Goal: Task Accomplishment & Management: Manage account settings

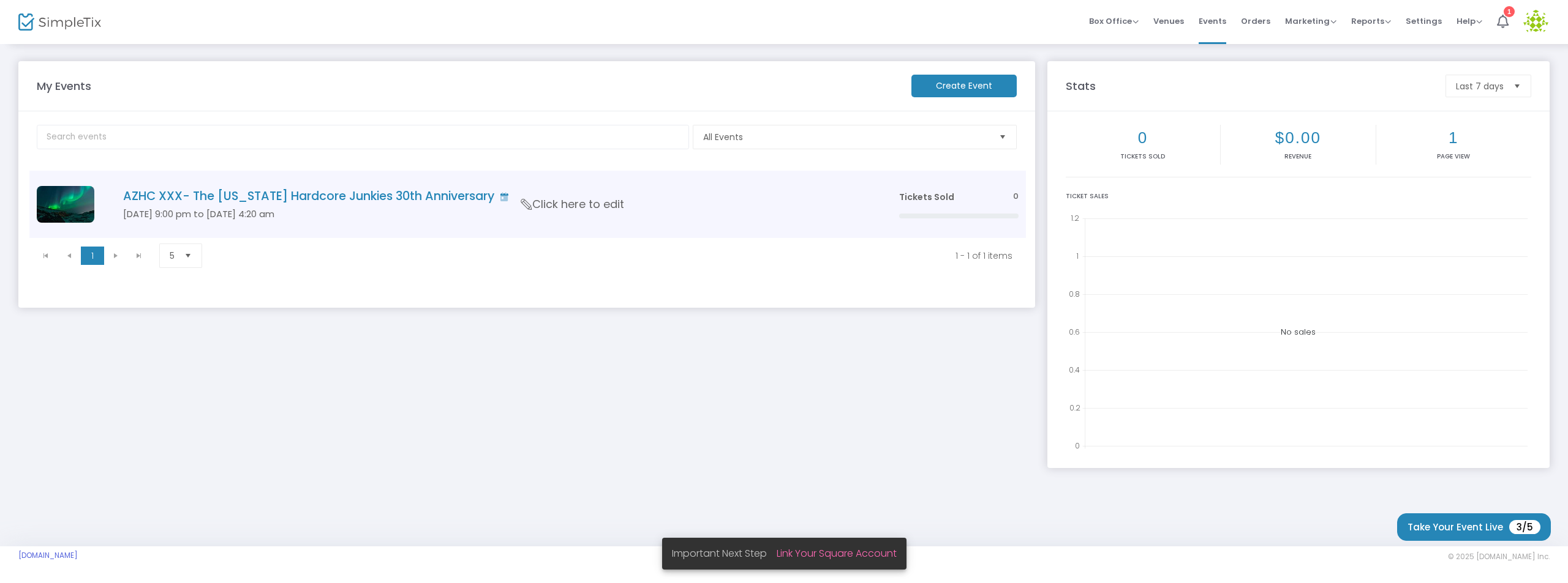
click at [278, 194] on h4 "AZHC XXX- The [US_STATE] Hardcore Junkies 30th Anniversary" at bounding box center [493, 196] width 739 height 14
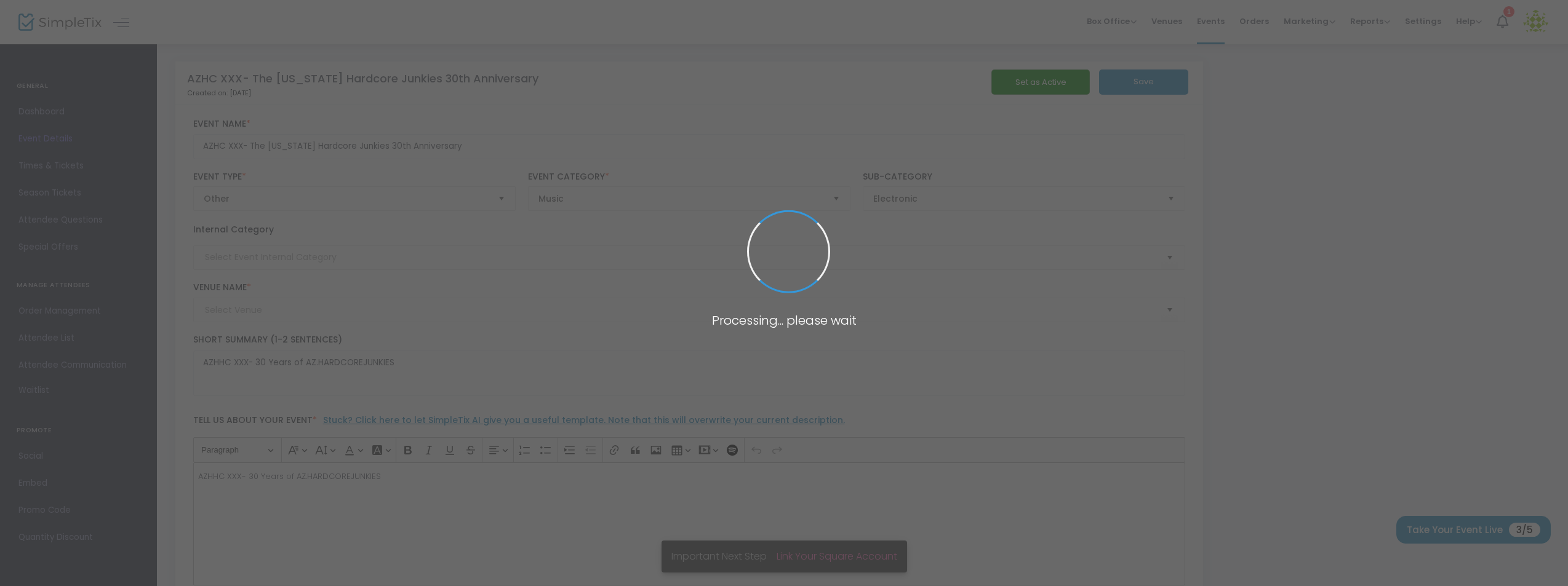
type input "TBA"
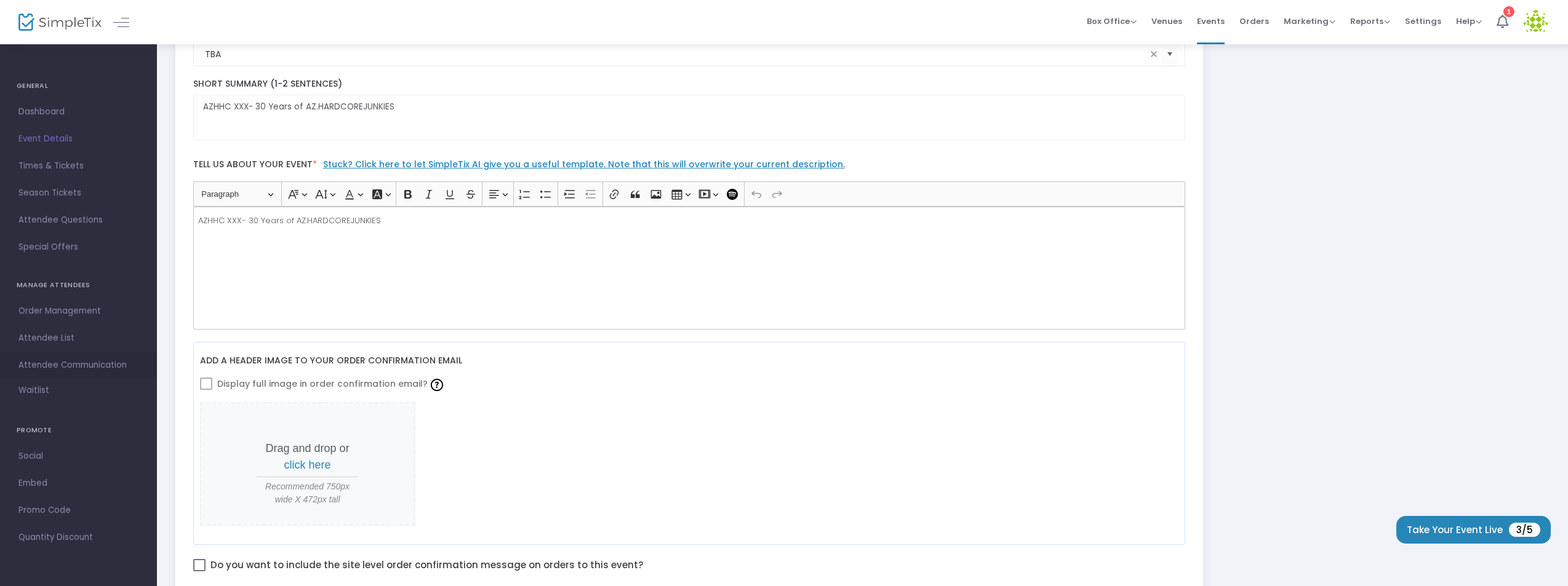
scroll to position [451, 0]
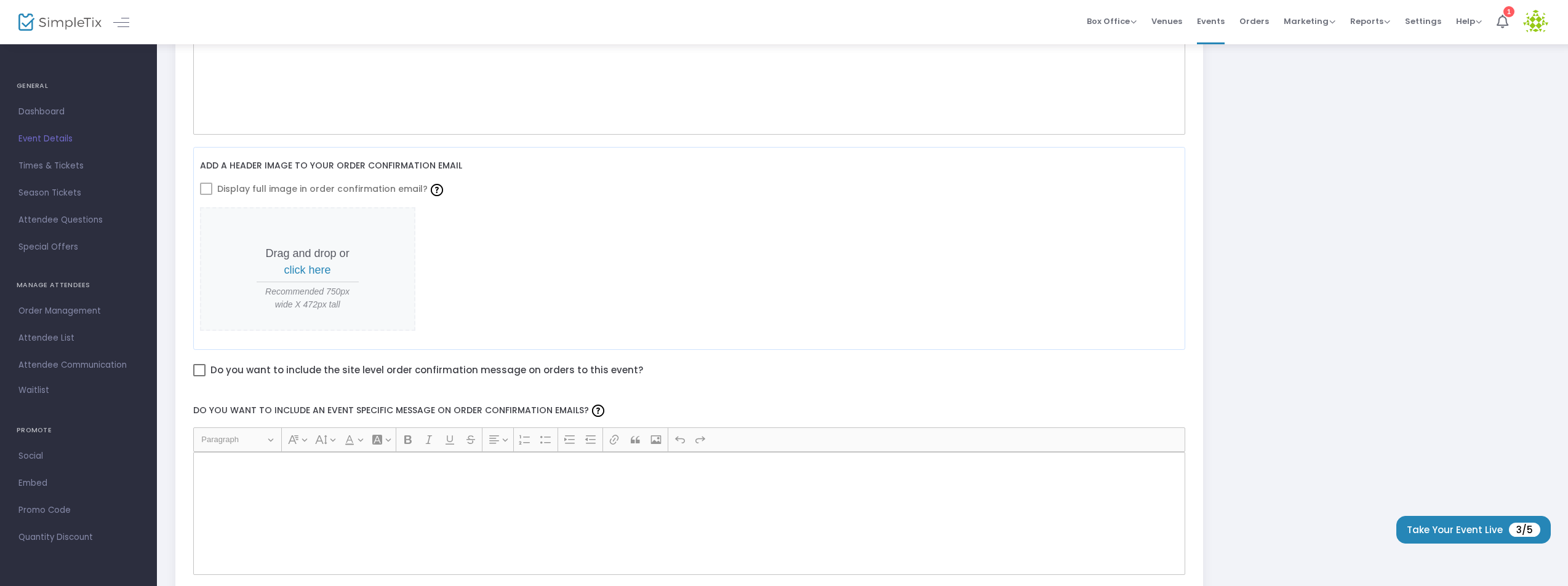
click at [51, 505] on span "Promo Code" at bounding box center [78, 510] width 120 height 16
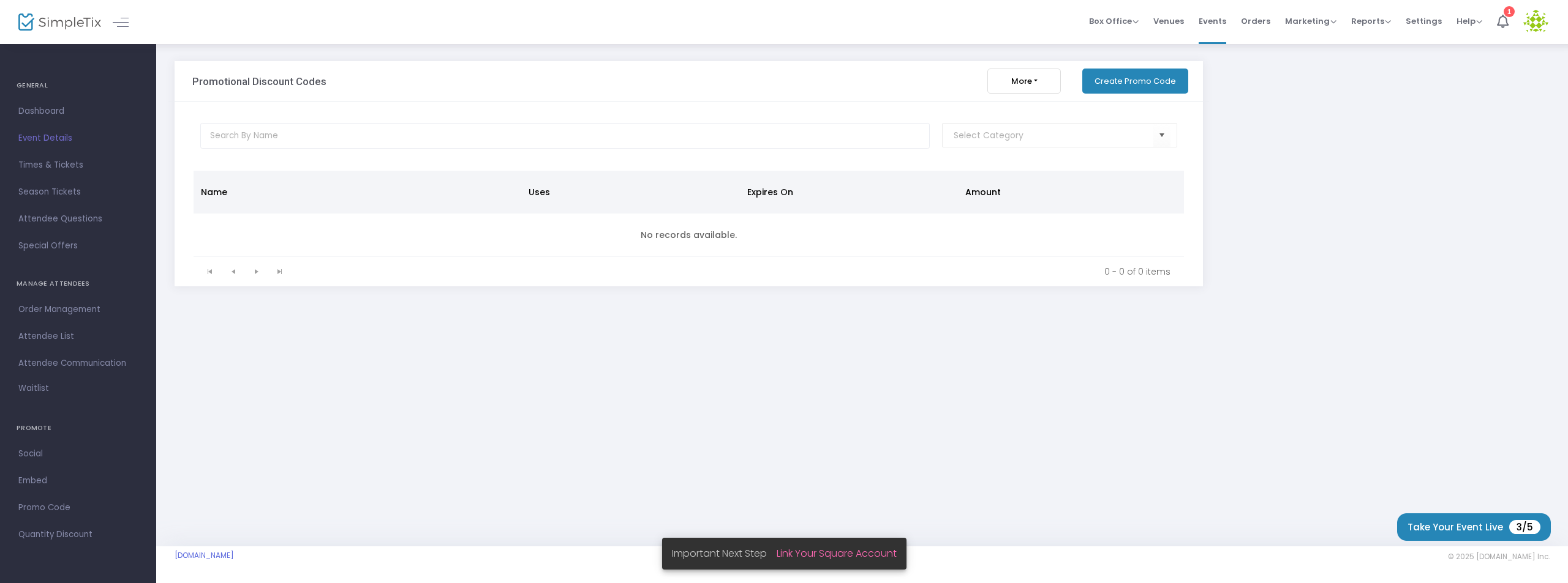
click at [1134, 79] on button "Create Promo Code" at bounding box center [1135, 81] width 106 height 25
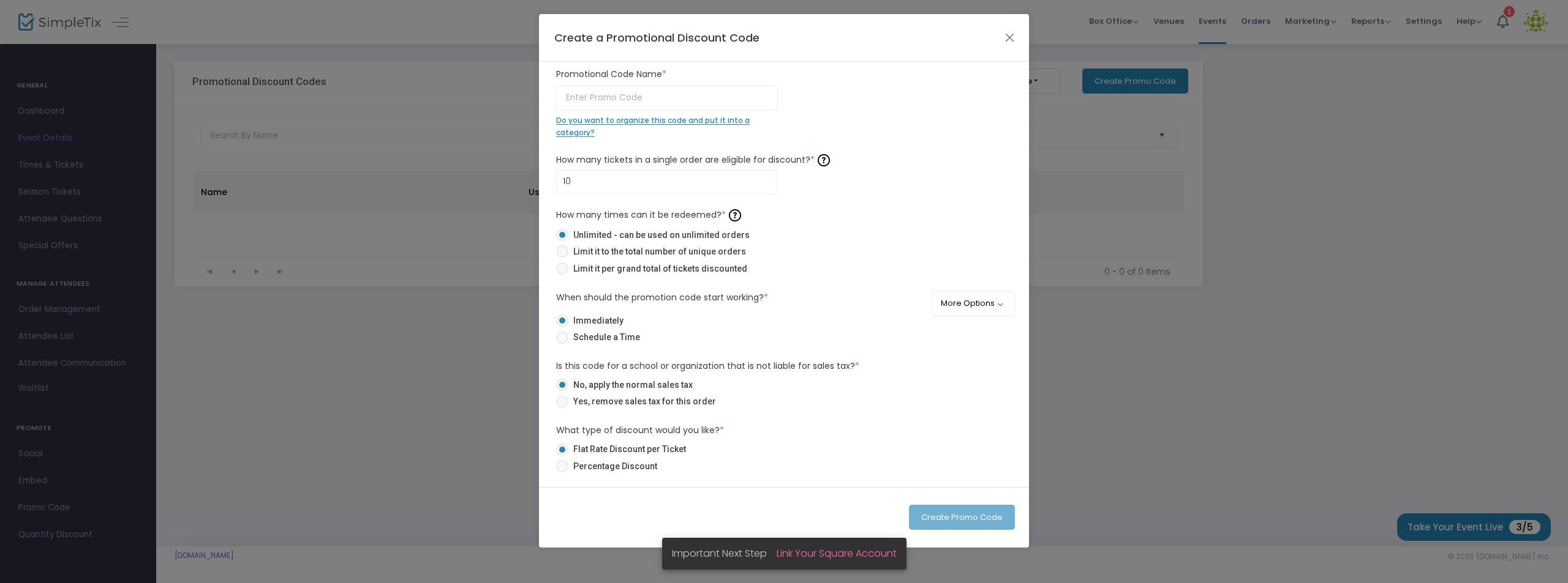
click at [565, 465] on span at bounding box center [562, 467] width 12 height 12
click at [562, 473] on input "Percentage Discount" at bounding box center [562, 473] width 1 height 1
radio input "true"
type input "0.00%"
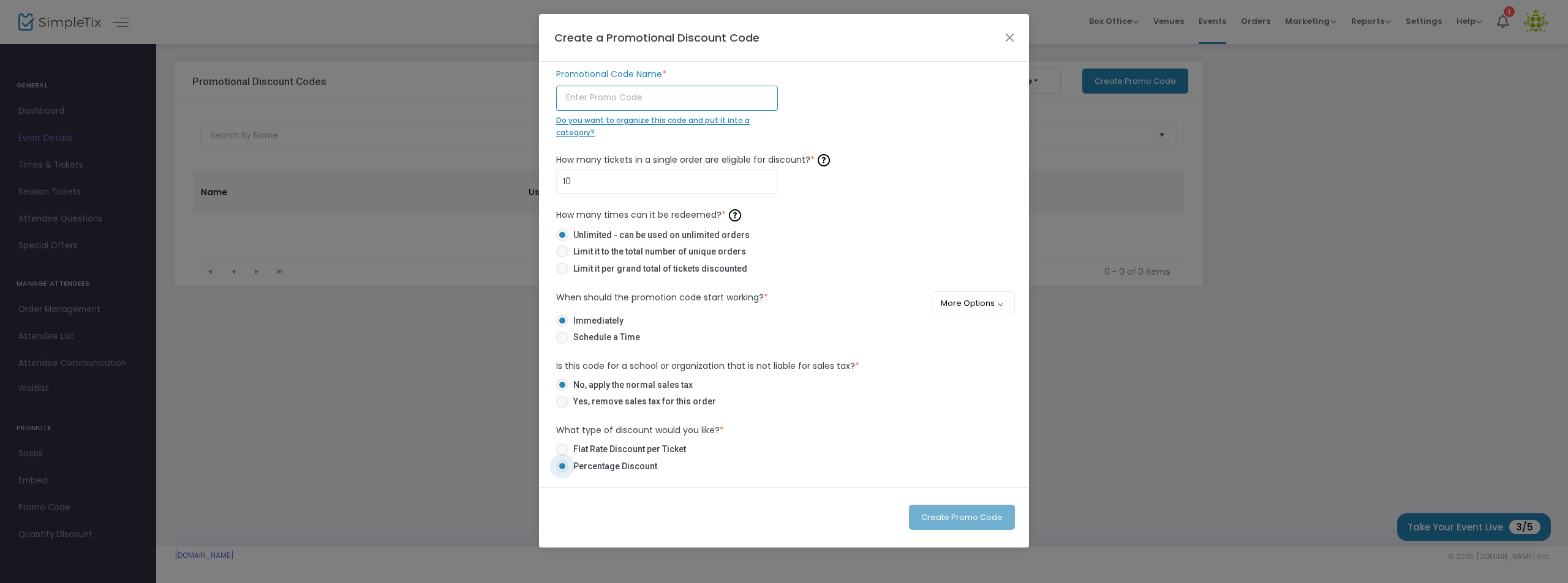
click at [595, 97] on input "text" at bounding box center [667, 98] width 222 height 25
type input "SDK"
click at [960, 521] on button "Create Promo Code" at bounding box center [962, 517] width 106 height 25
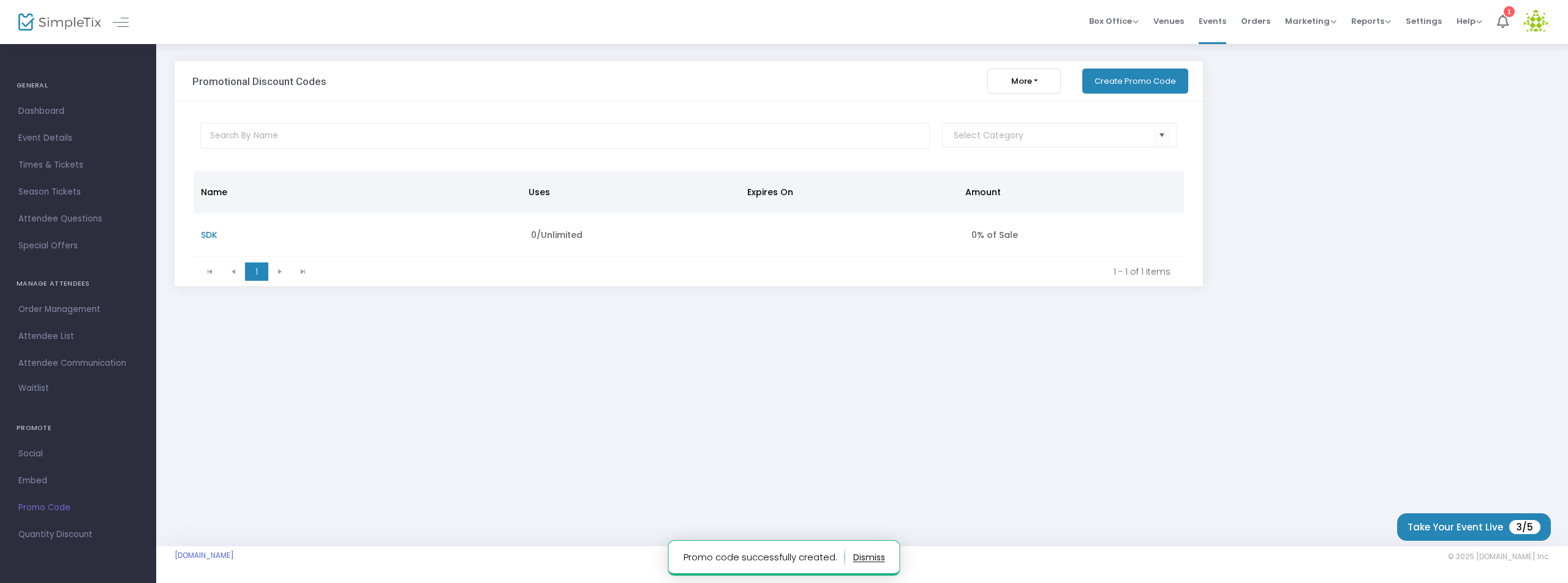
click at [1118, 76] on button "Create Promo Code" at bounding box center [1135, 81] width 106 height 25
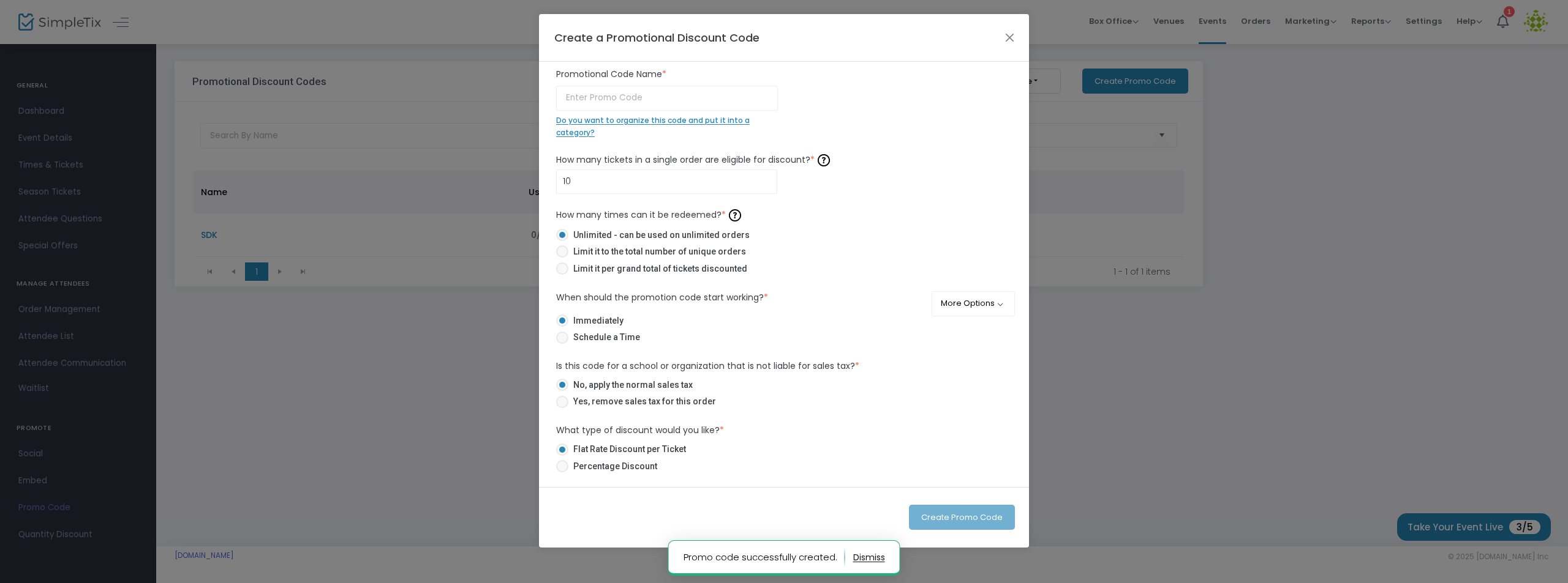
click at [599, 461] on span "Percentage Discount" at bounding box center [612, 467] width 89 height 13
click at [562, 473] on input "Percentage Discount" at bounding box center [562, 473] width 1 height 1
radio input "true"
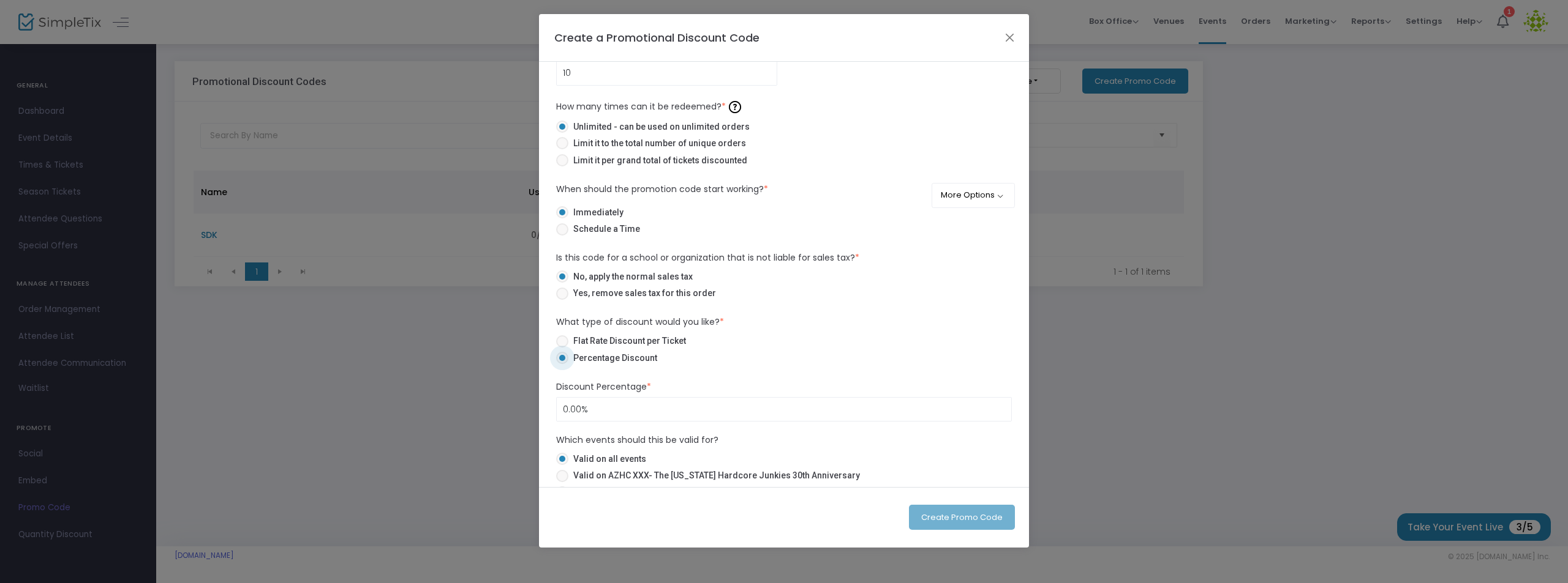
scroll to position [147, 0]
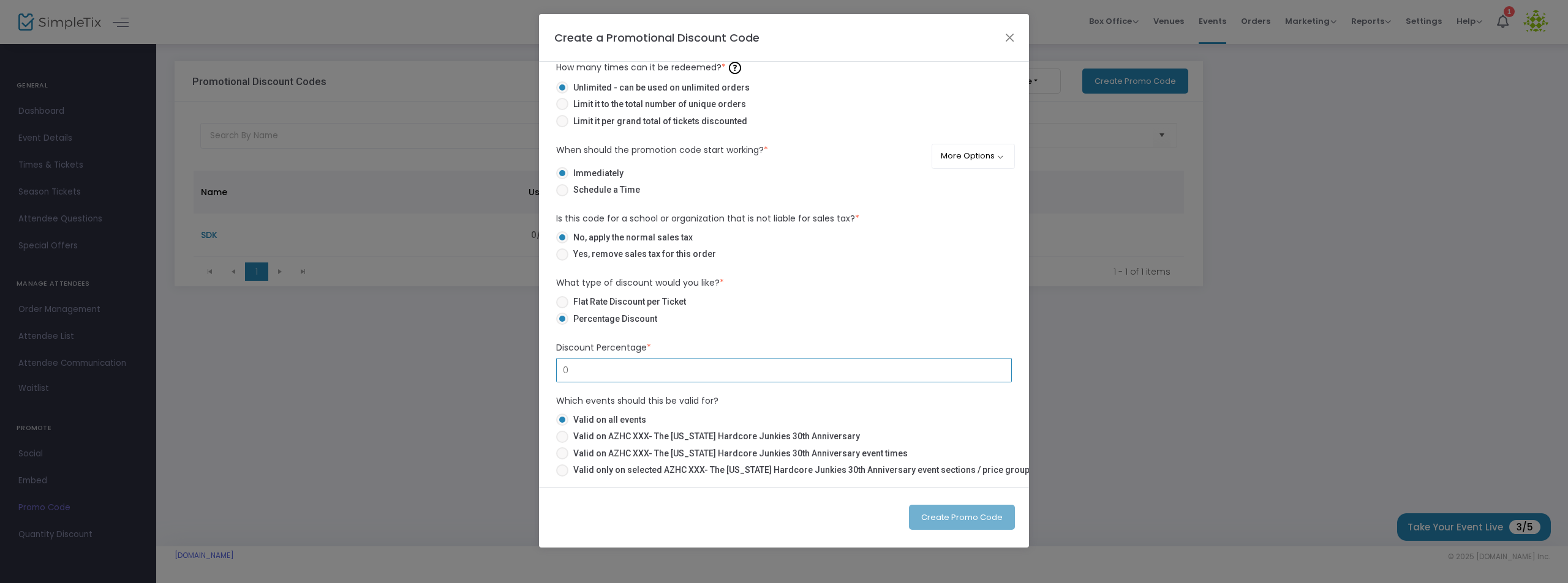
click at [626, 367] on input "0" at bounding box center [784, 370] width 454 height 23
type input "10.00%"
click at [564, 435] on span at bounding box center [562, 437] width 12 height 12
click at [562, 443] on input "Valid on AZHC XXX- The [US_STATE] Hardcore Junkies 30th Anniversary" at bounding box center [562, 443] width 1 height 1
radio input "true"
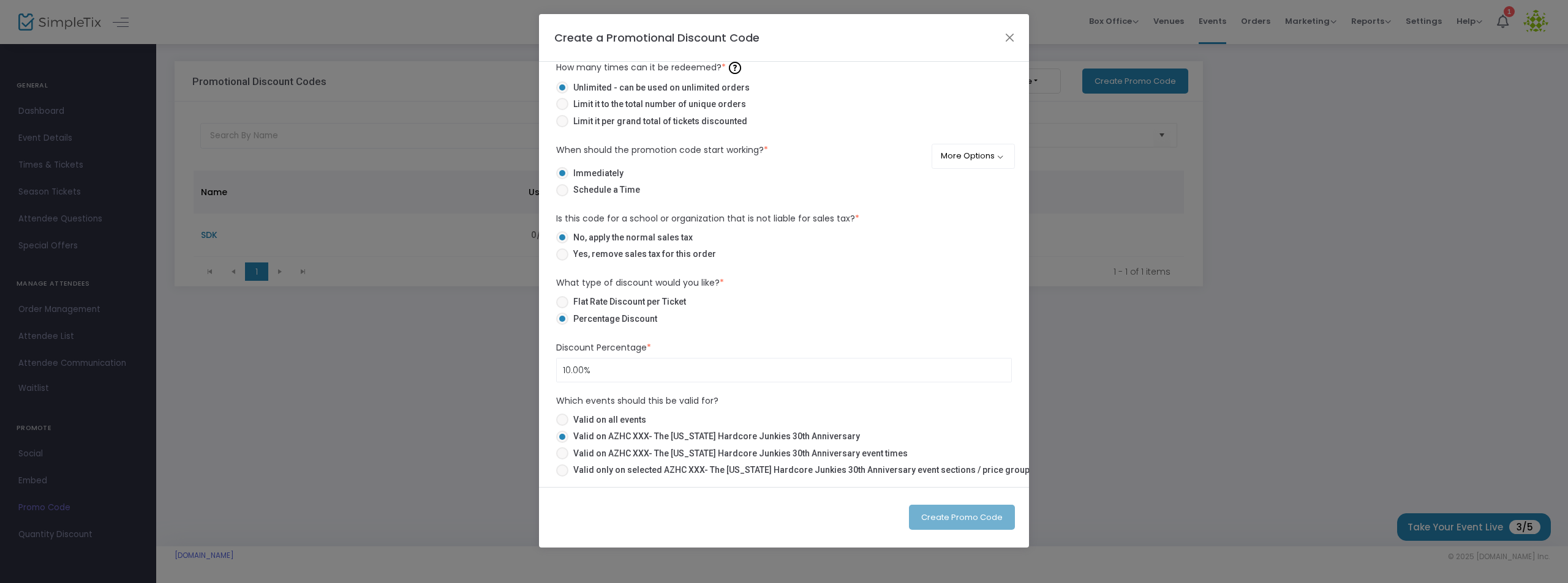
click at [940, 514] on div "Create Promo Code" at bounding box center [960, 517] width 103 height 25
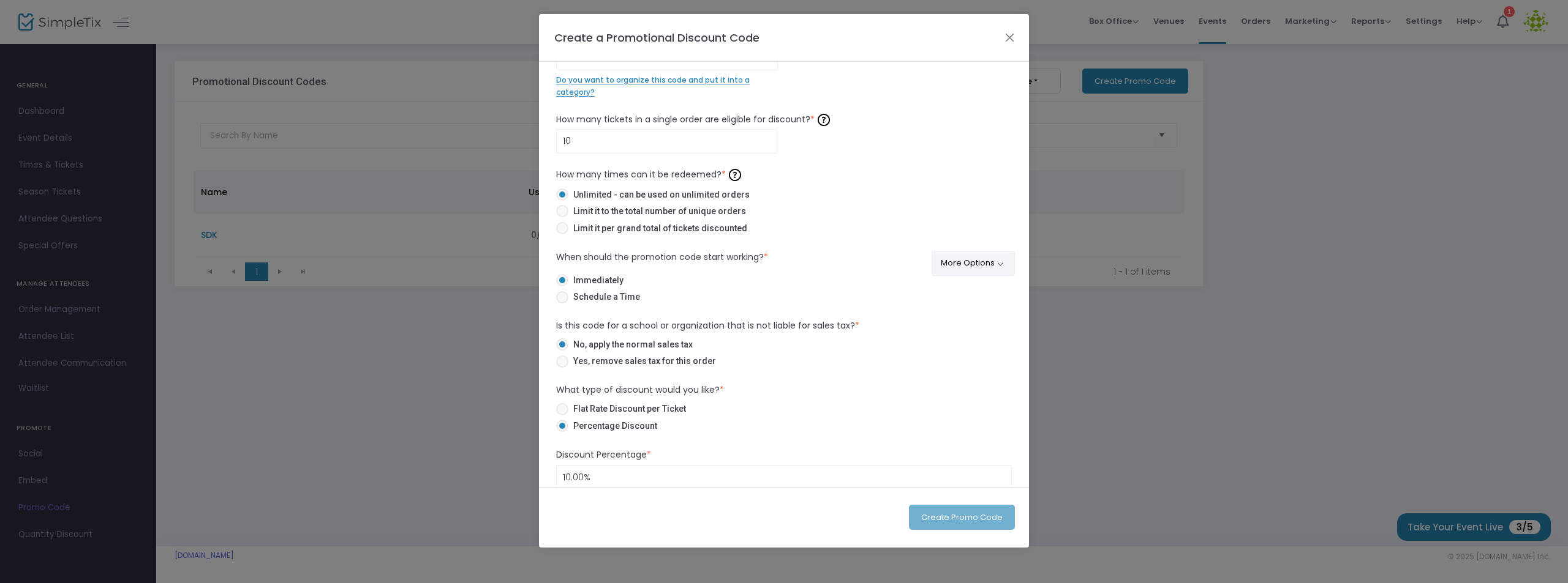
scroll to position [0, 0]
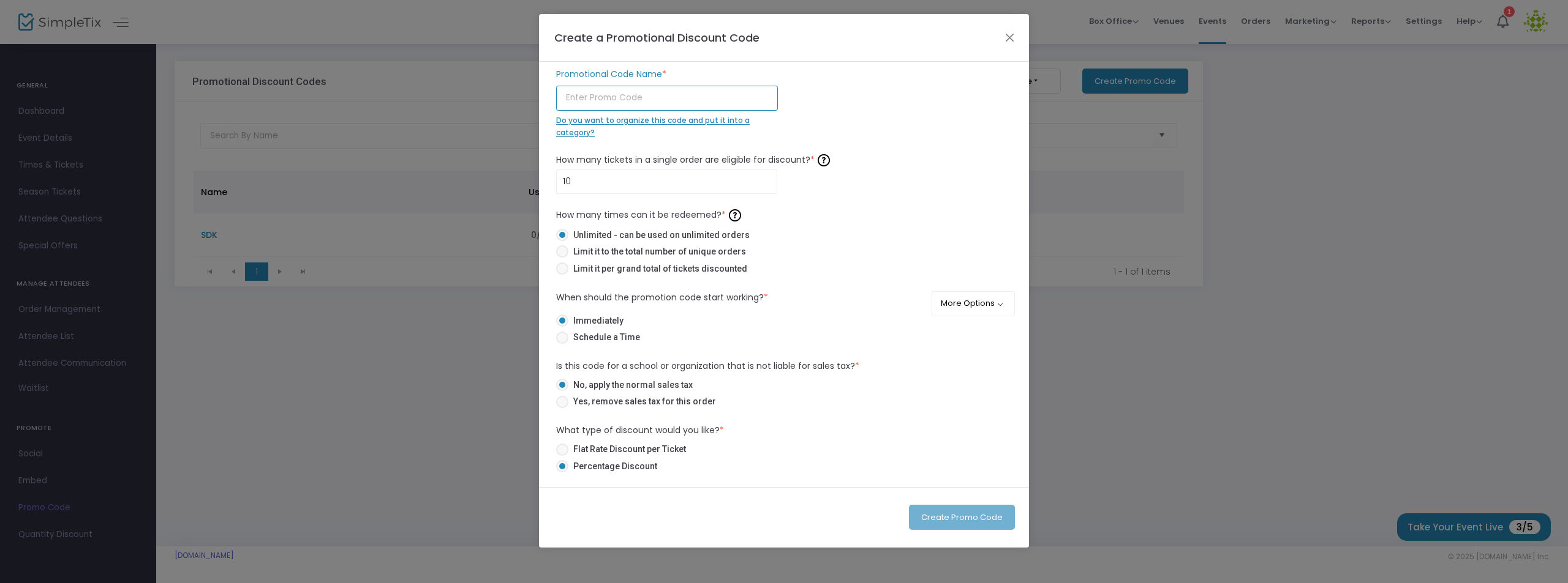
click at [648, 95] on input "text" at bounding box center [667, 98] width 222 height 25
type input "AZHC"
click at [977, 515] on button "Create Promo Code" at bounding box center [962, 517] width 106 height 25
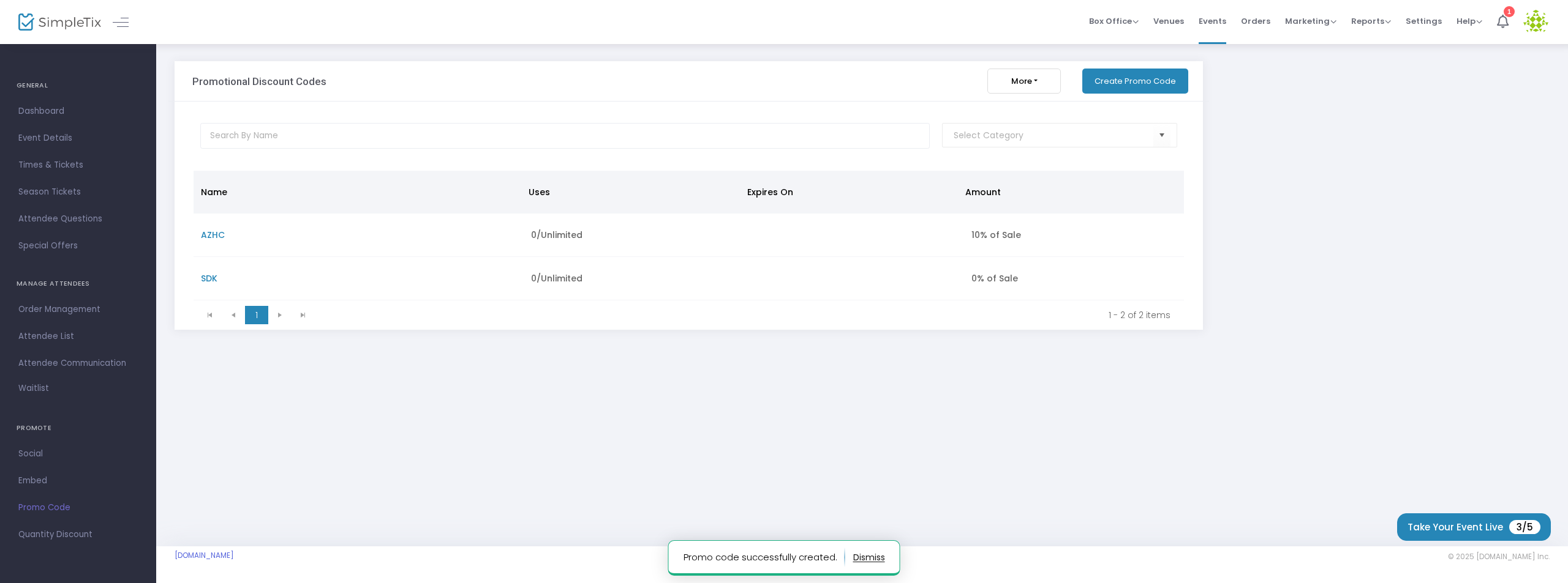
click at [205, 277] on span "SDK" at bounding box center [209, 278] width 17 height 12
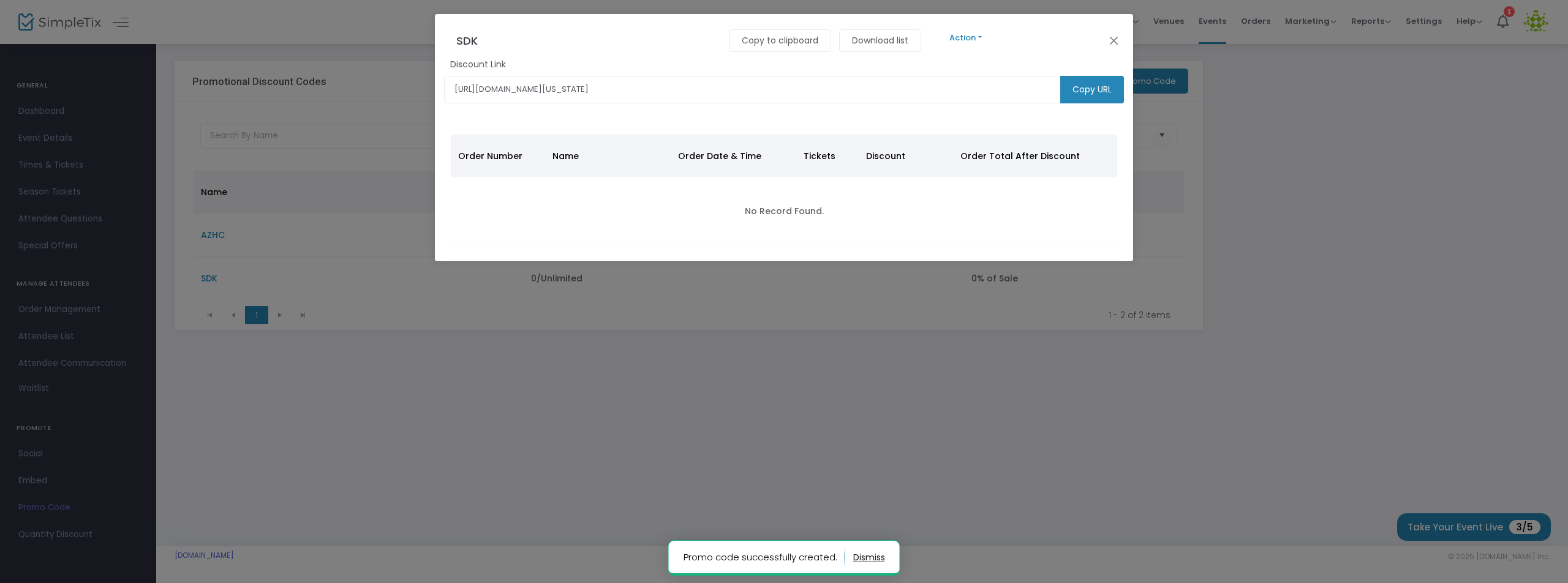
click at [827, 497] on ngb-modal-window "SDK Copy to clipboard Download list Action Edit Delete Discount Link [URL][DOMA…" at bounding box center [784, 291] width 1568 height 583
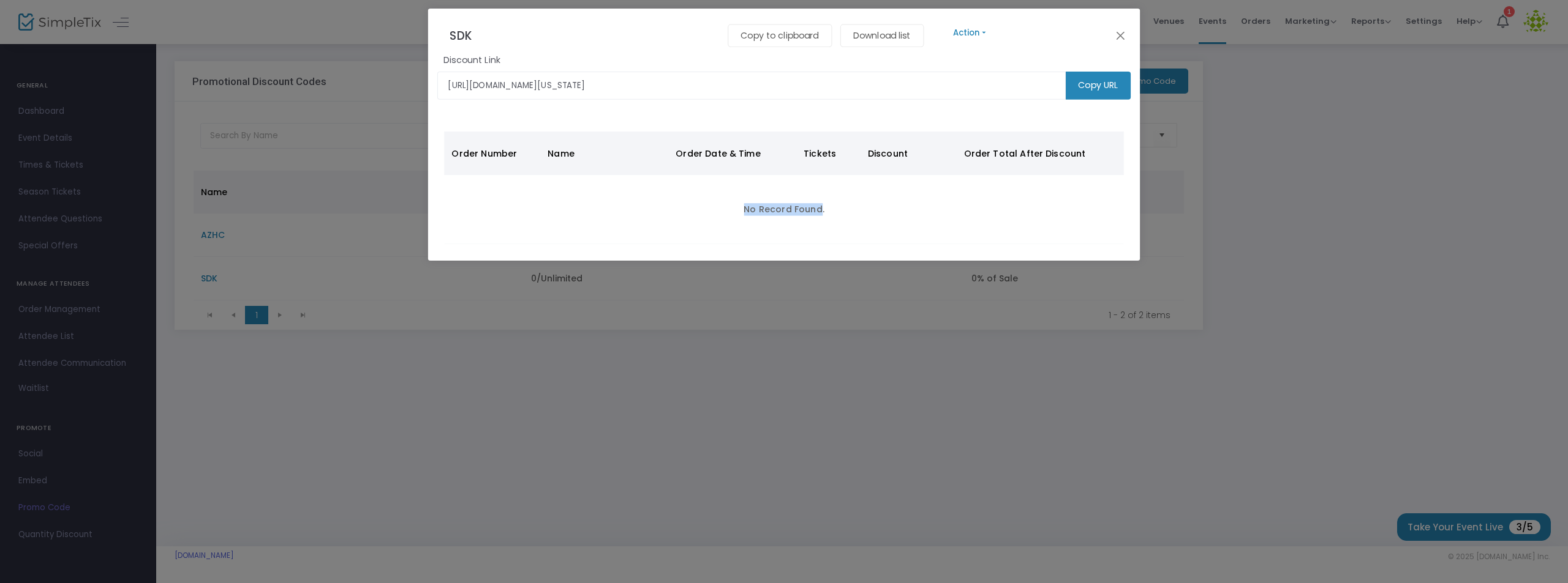
click at [827, 497] on ngb-modal-window "SDK Copy to clipboard Download list Action Edit Delete Discount Link [URL][DOMA…" at bounding box center [784, 291] width 1568 height 583
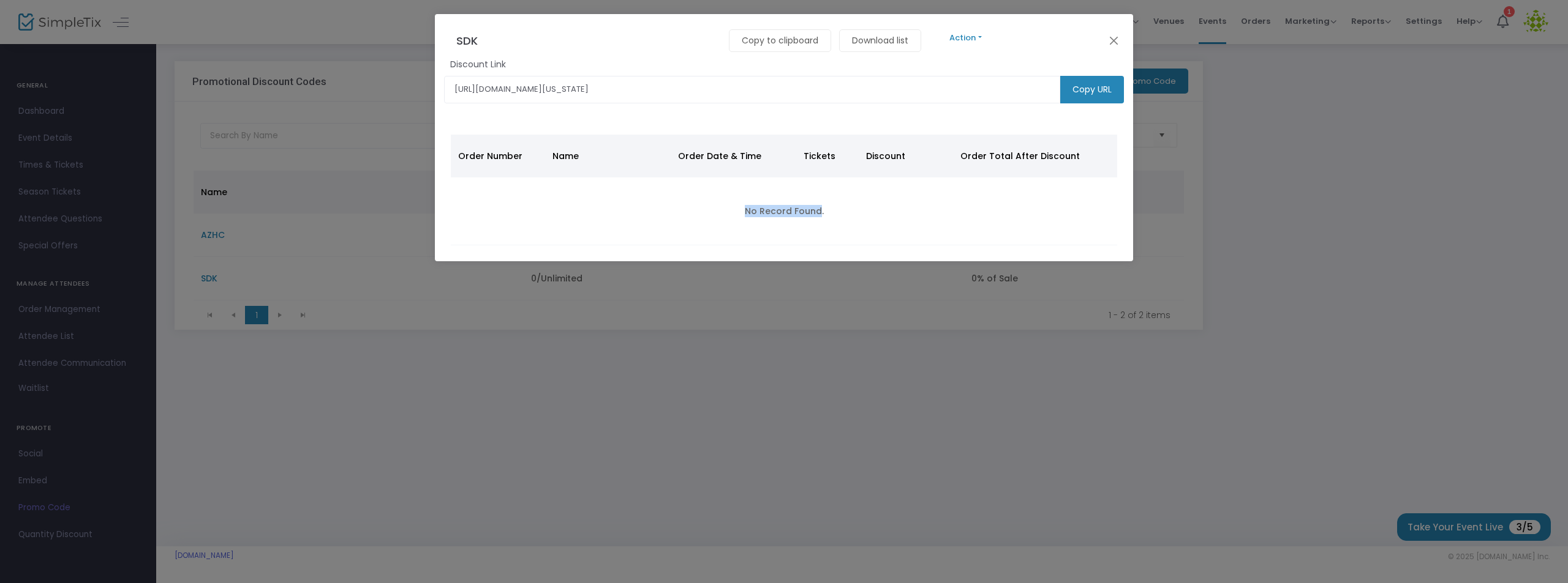
drag, startPoint x: 1307, startPoint y: 216, endPoint x: 1288, endPoint y: 232, distance: 24.8
click at [1308, 216] on ngb-modal-window "SDK Copy to clipboard Download list Action Edit Delete Discount Link [URL][DOMA…" at bounding box center [784, 291] width 1568 height 583
click at [1112, 39] on button "Close" at bounding box center [1114, 40] width 16 height 16
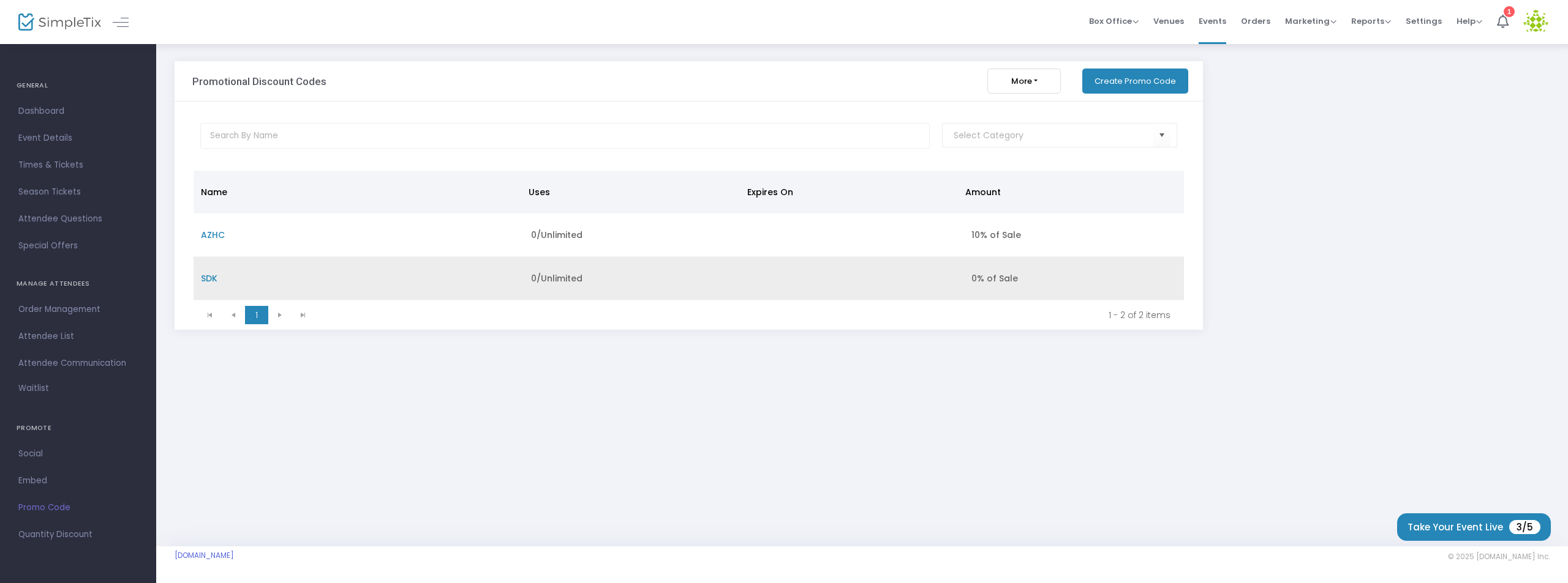
drag, startPoint x: 889, startPoint y: 276, endPoint x: 720, endPoint y: 284, distance: 169.2
click at [720, 284] on td "0/Unlimited" at bounding box center [633, 278] width 220 height 43
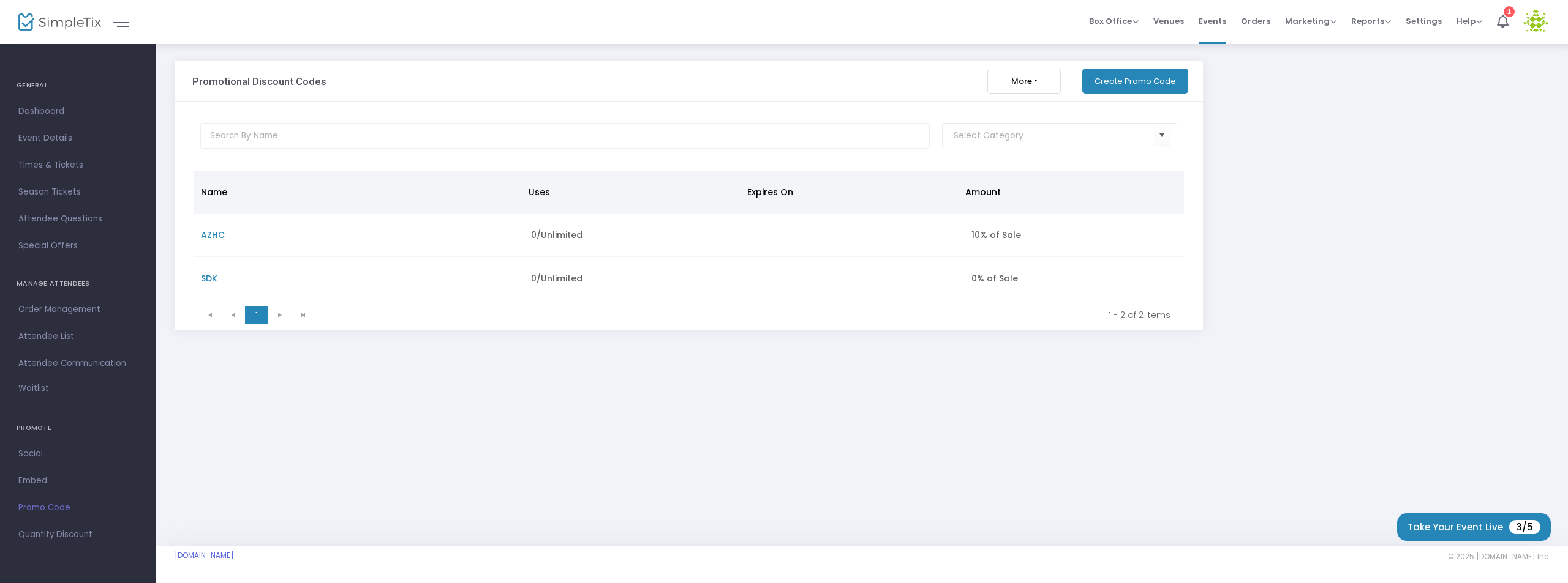
click at [1047, 76] on button "More" at bounding box center [1024, 81] width 73 height 25
click at [204, 280] on span "SDK" at bounding box center [209, 278] width 17 height 12
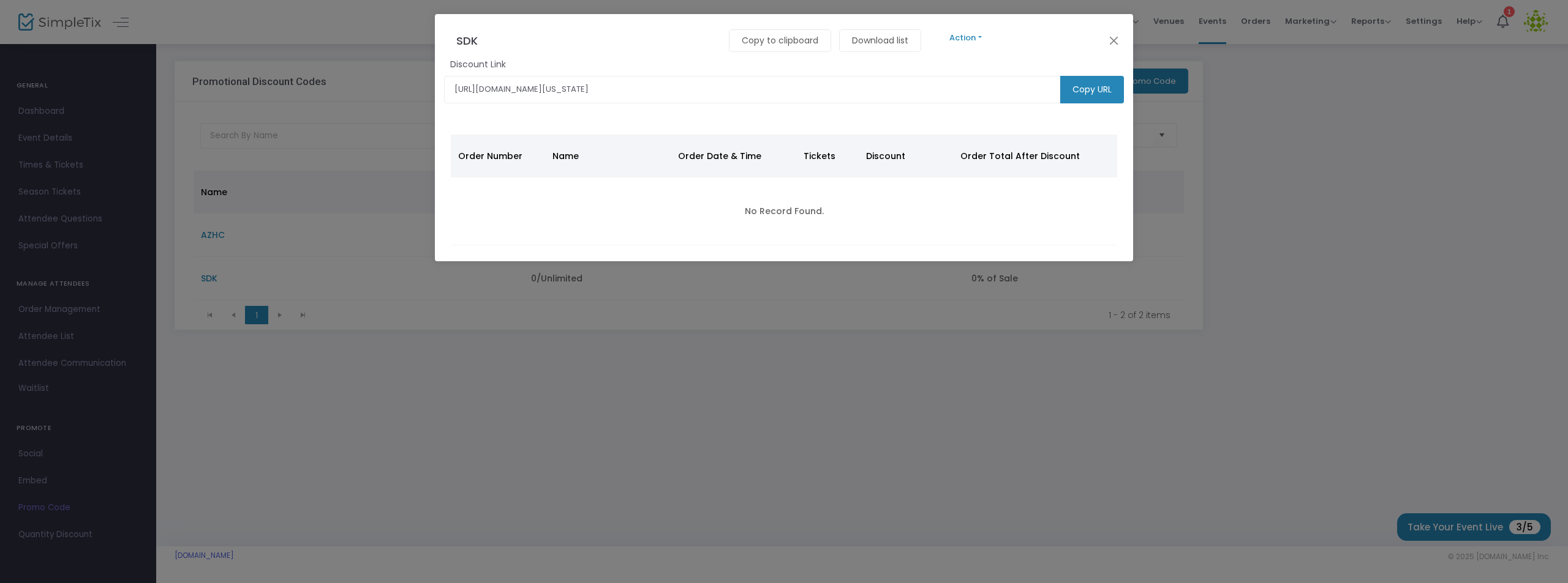
click at [966, 35] on button "Action" at bounding box center [966, 38] width 73 height 14
click at [946, 81] on link "Delete" at bounding box center [1278, 91] width 698 height 21
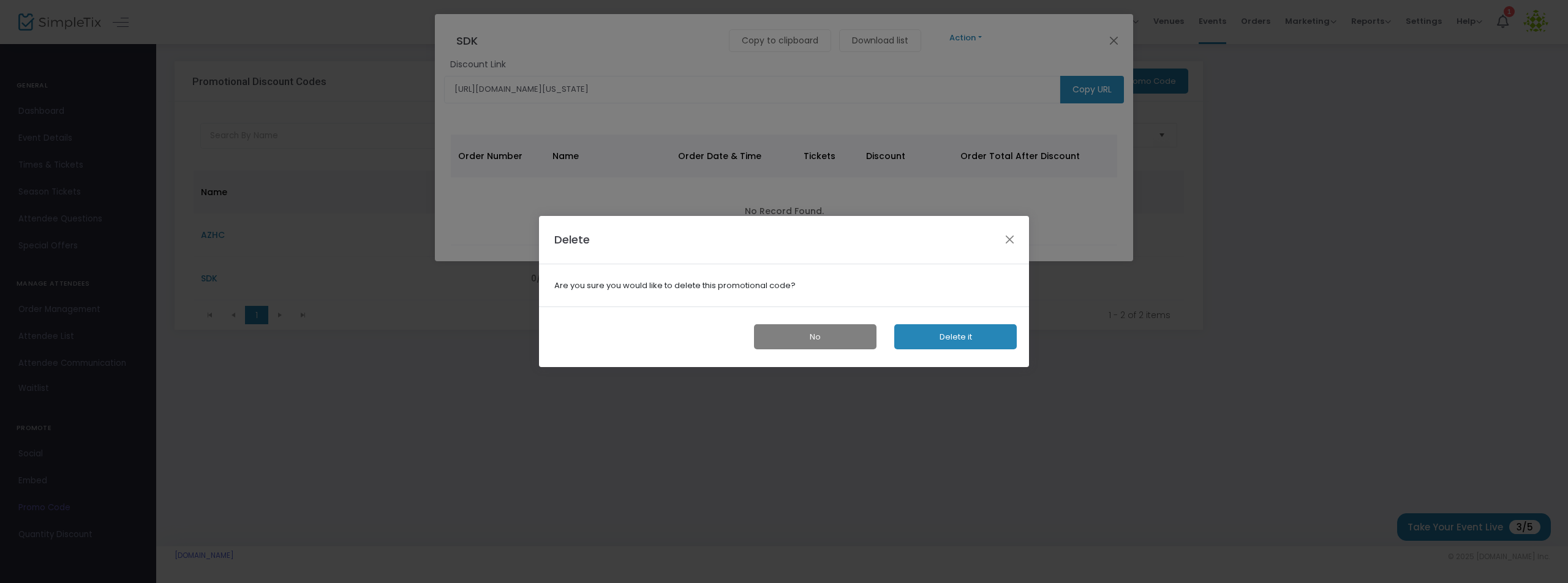
click at [808, 326] on button "No" at bounding box center [815, 336] width 123 height 25
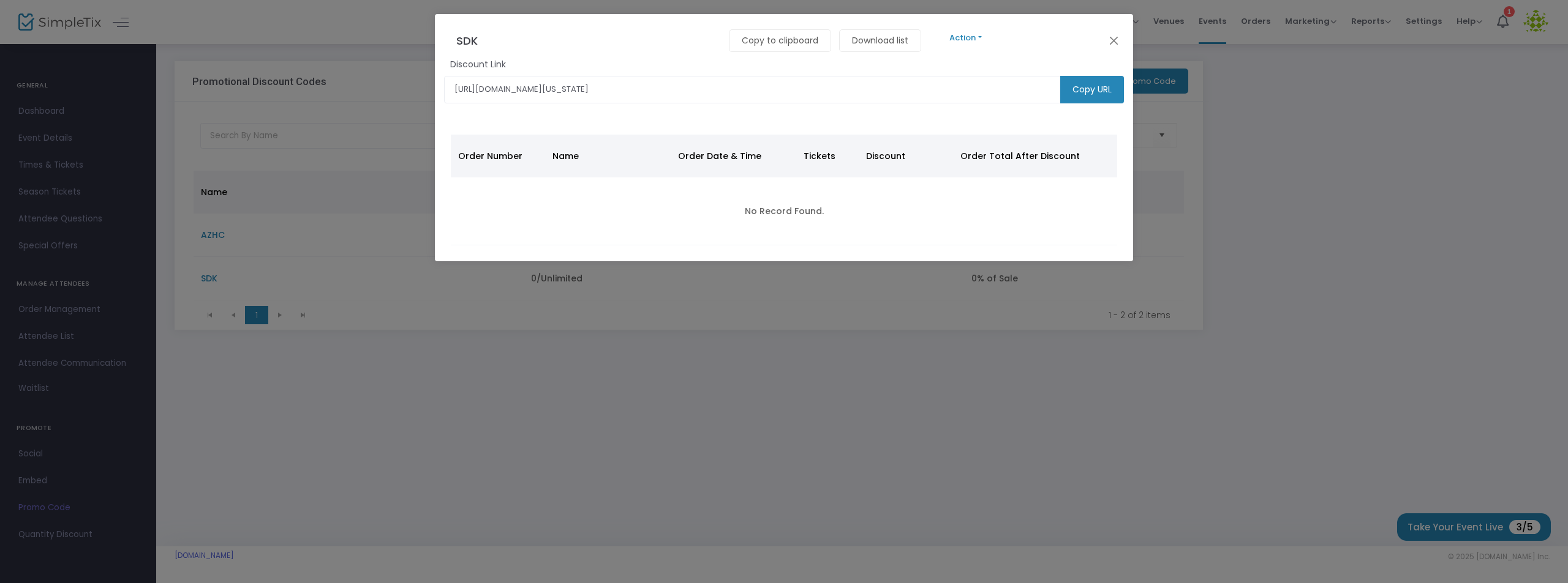
click at [961, 34] on button "Action" at bounding box center [966, 38] width 73 height 14
click at [954, 73] on link "Edit" at bounding box center [1278, 70] width 698 height 21
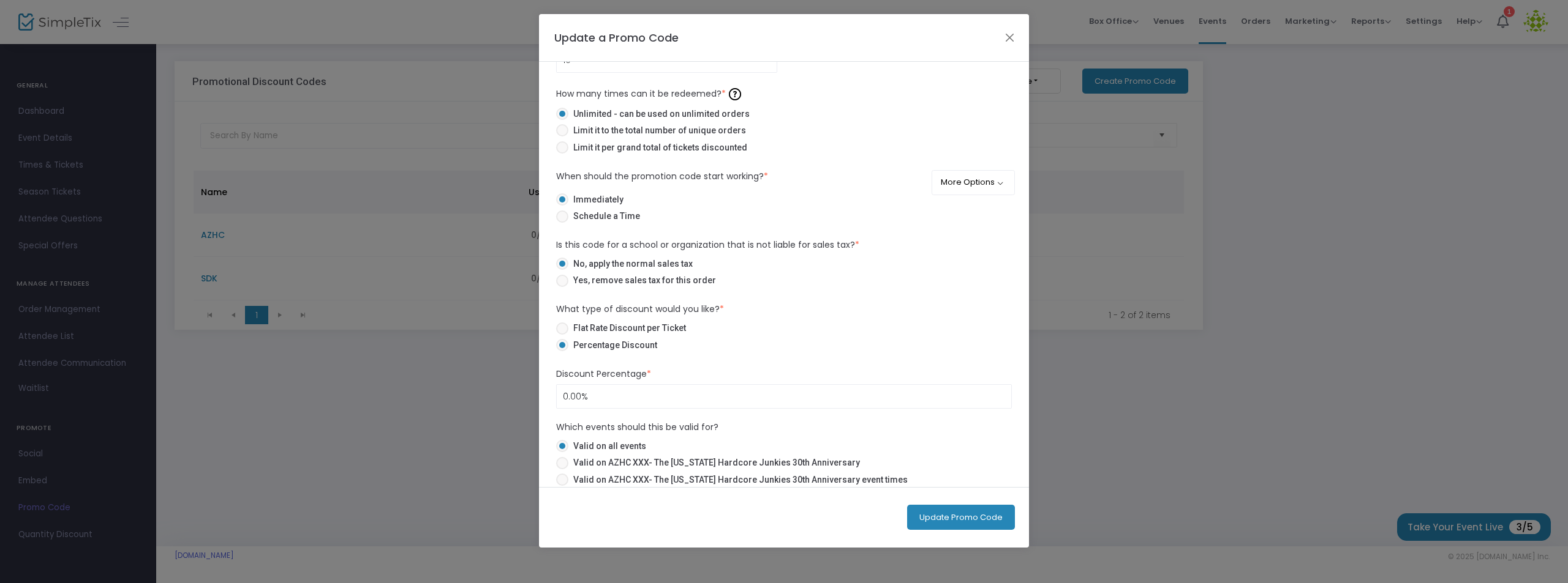
scroll to position [147, 0]
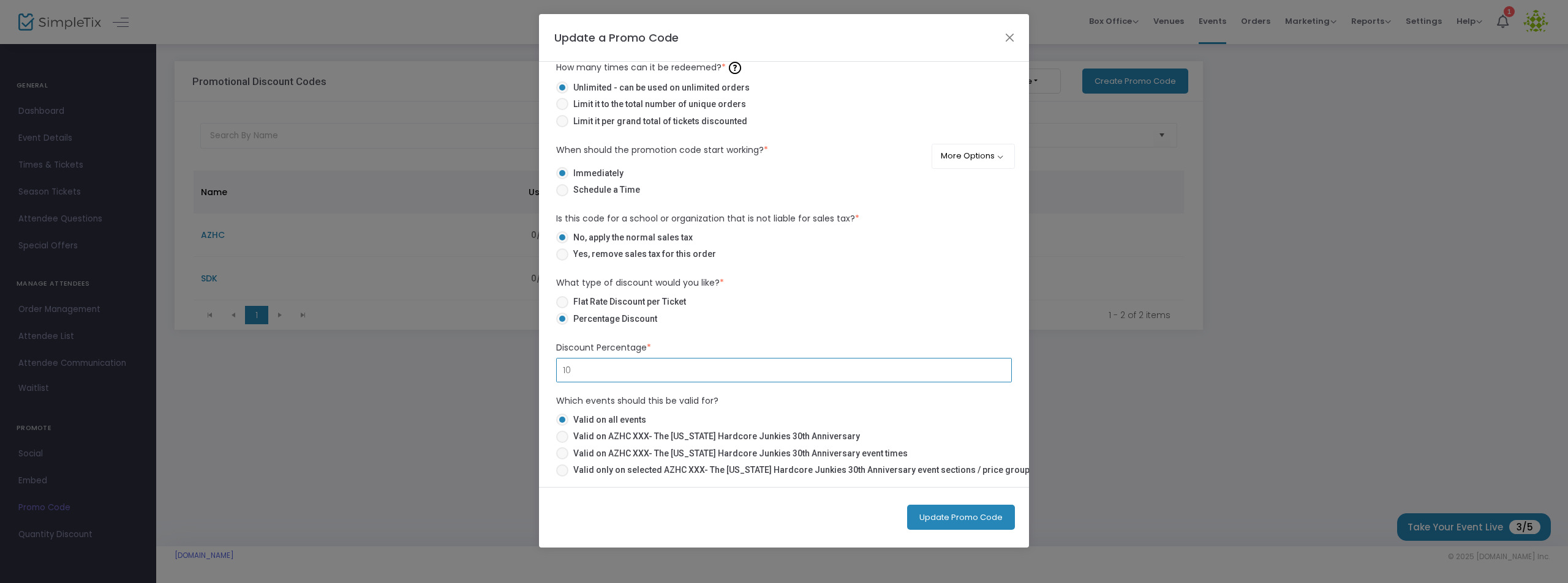
type input "10.00%"
click at [958, 516] on button "Update Promo Code" at bounding box center [961, 517] width 107 height 25
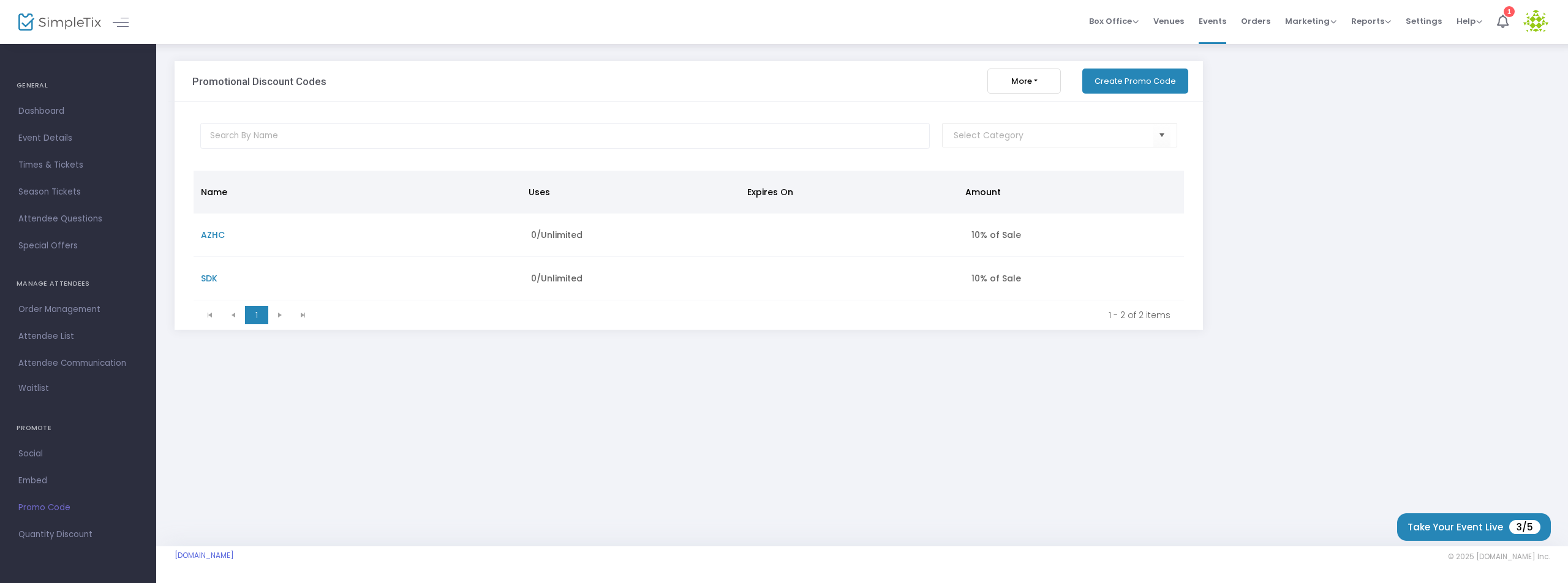
click at [1140, 74] on button "Create Promo Code" at bounding box center [1135, 81] width 106 height 25
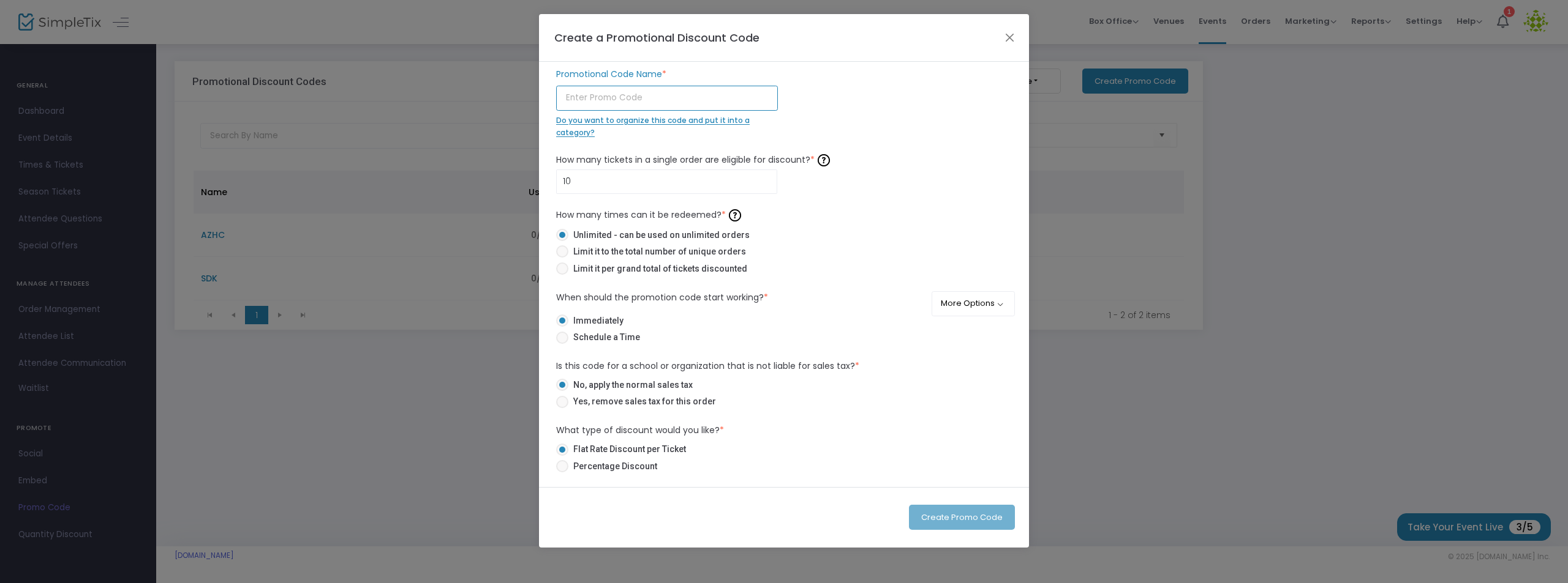
click at [643, 101] on input "text" at bounding box center [667, 98] width 222 height 25
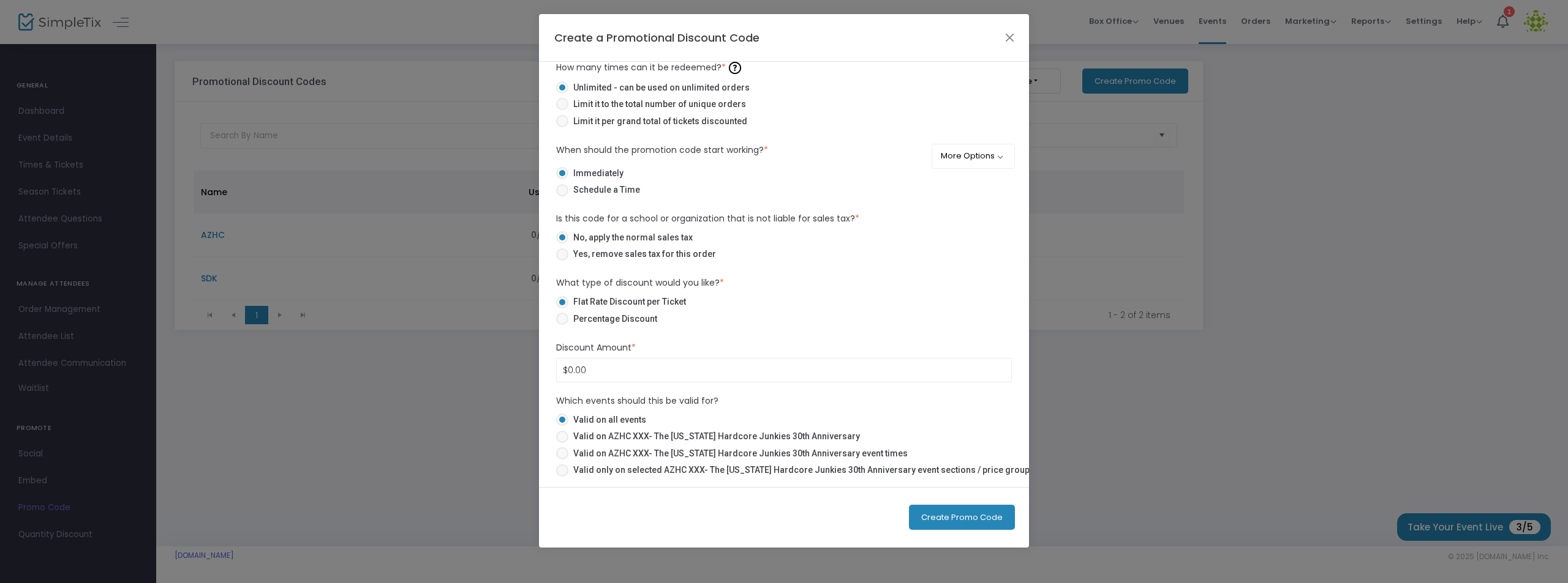
type input "SNOBS"
click at [564, 319] on span at bounding box center [562, 319] width 12 height 12
click at [562, 325] on input "Percentage Discount" at bounding box center [562, 325] width 1 height 1
radio input "true"
drag, startPoint x: 600, startPoint y: 373, endPoint x: 582, endPoint y: 370, distance: 18.2
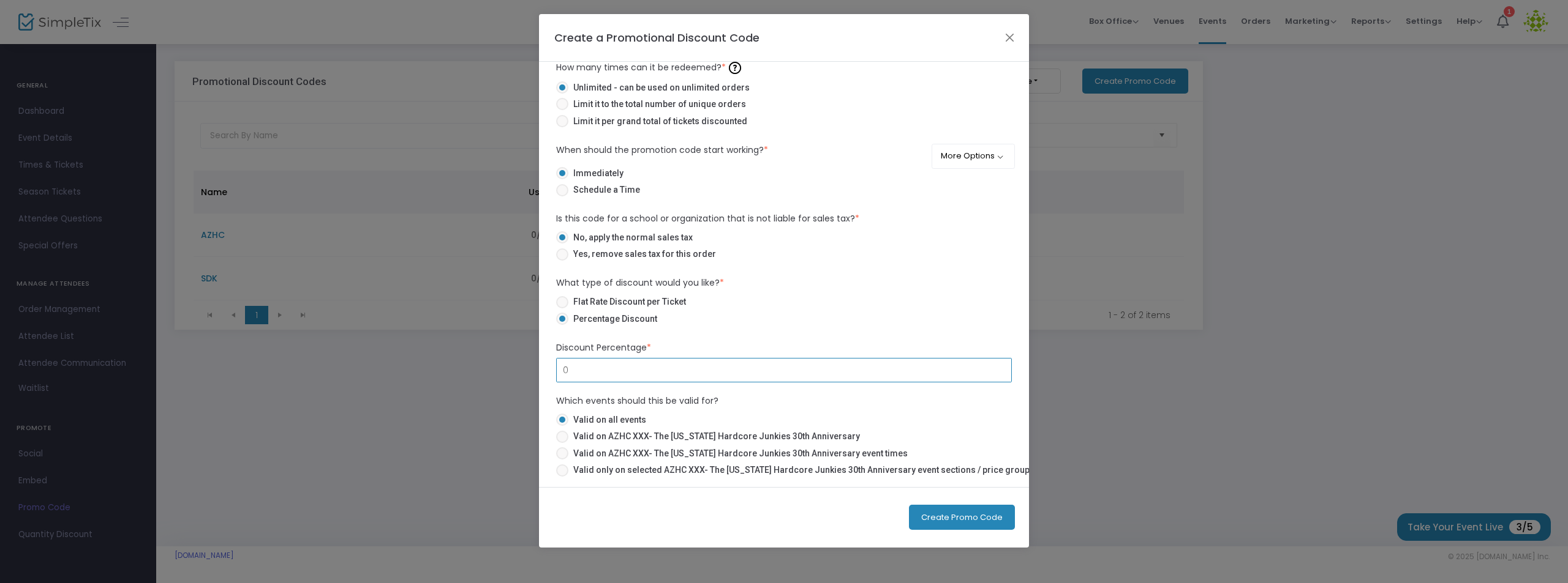
click at [582, 370] on input "0" at bounding box center [784, 370] width 454 height 23
type input "10.00%"
click at [563, 433] on span at bounding box center [562, 437] width 12 height 12
click at [562, 443] on input "Valid on AZHC XXX- The [US_STATE] Hardcore Junkies 30th Anniversary" at bounding box center [562, 443] width 1 height 1
radio input "true"
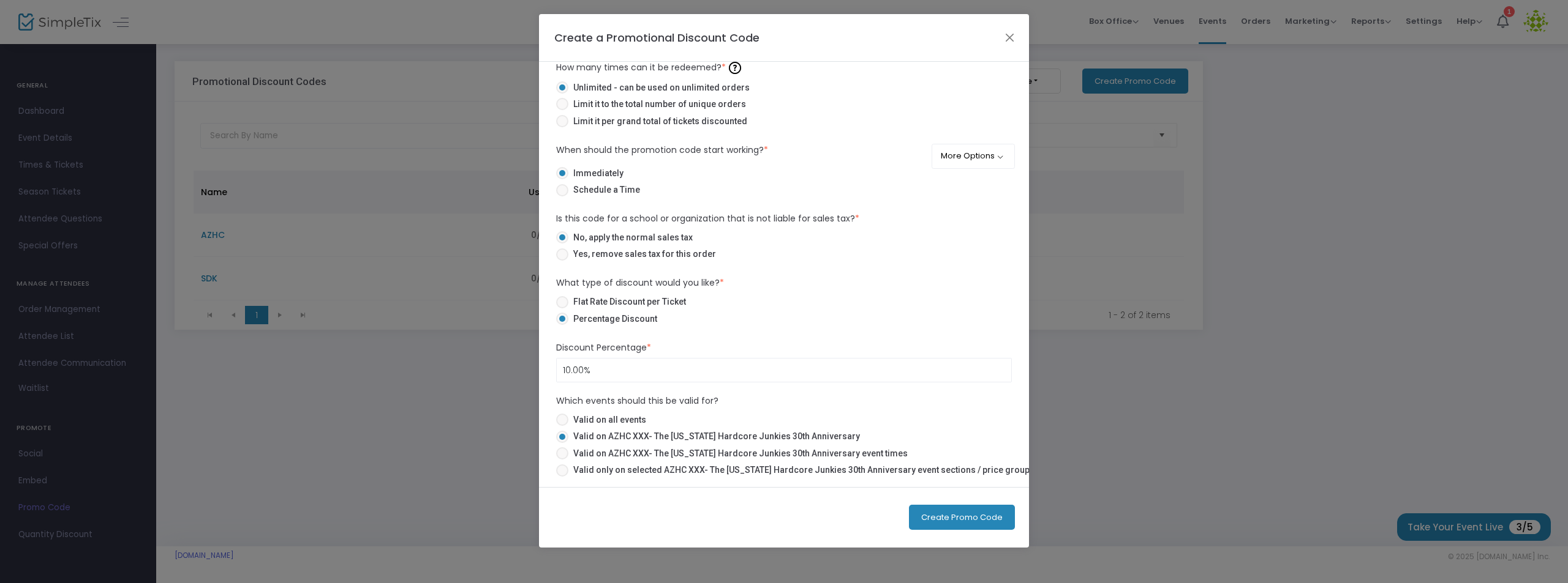
click at [985, 513] on button "Create Promo Code" at bounding box center [962, 517] width 106 height 25
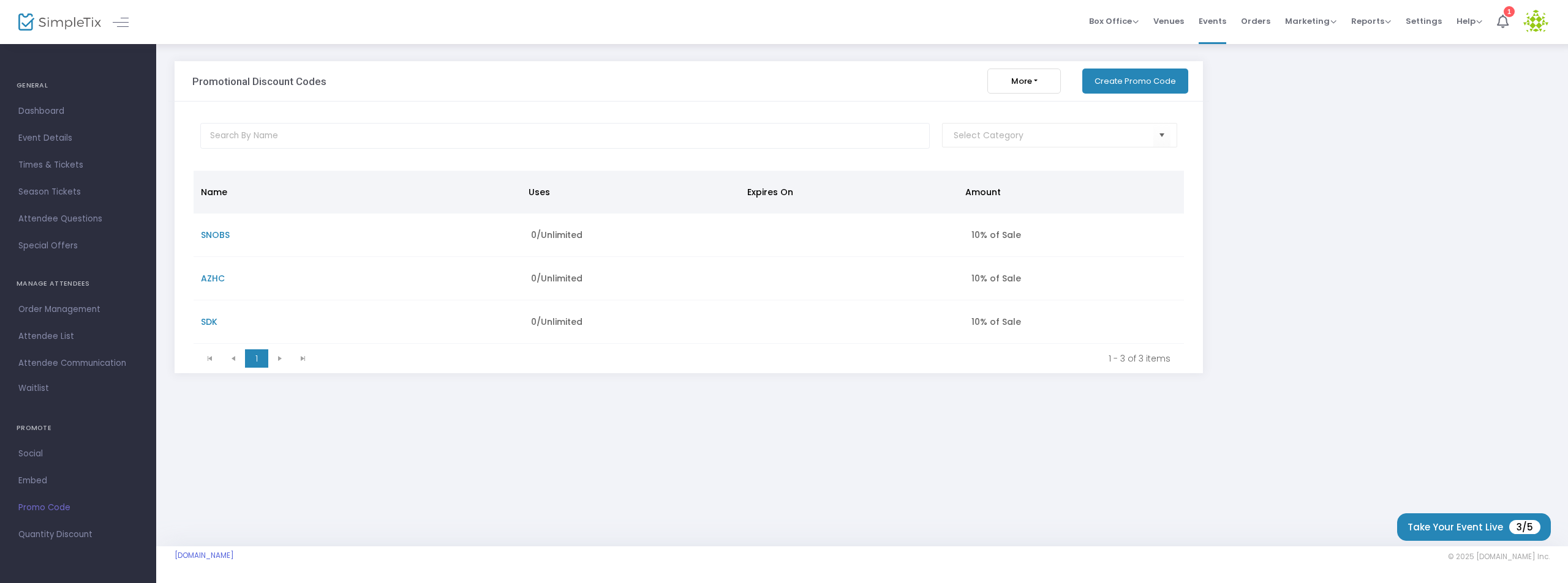
click at [1132, 76] on button "Create Promo Code" at bounding box center [1135, 81] width 106 height 25
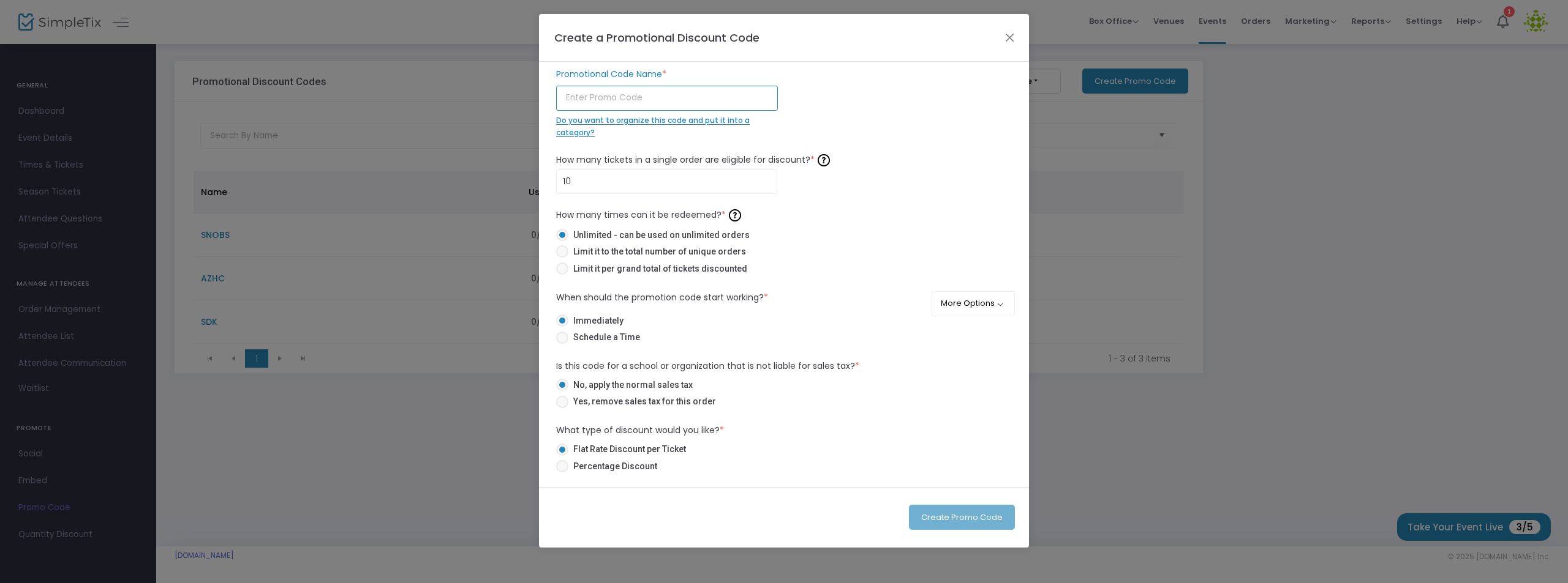
click at [649, 95] on input "text" at bounding box center [667, 98] width 222 height 25
type input "L"
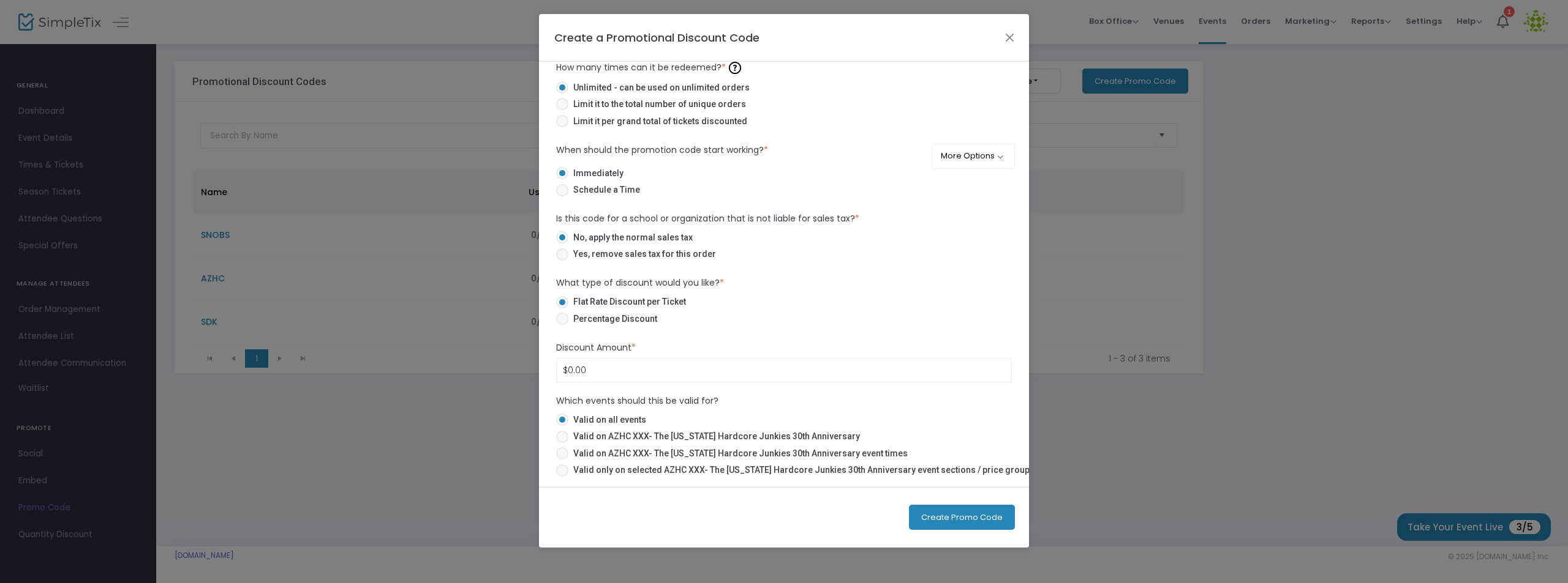
type input "BDC"
type input "$10.00"
click at [560, 320] on span at bounding box center [562, 319] width 12 height 12
click at [562, 325] on input "Percentage Discount" at bounding box center [562, 325] width 1 height 1
radio input "true"
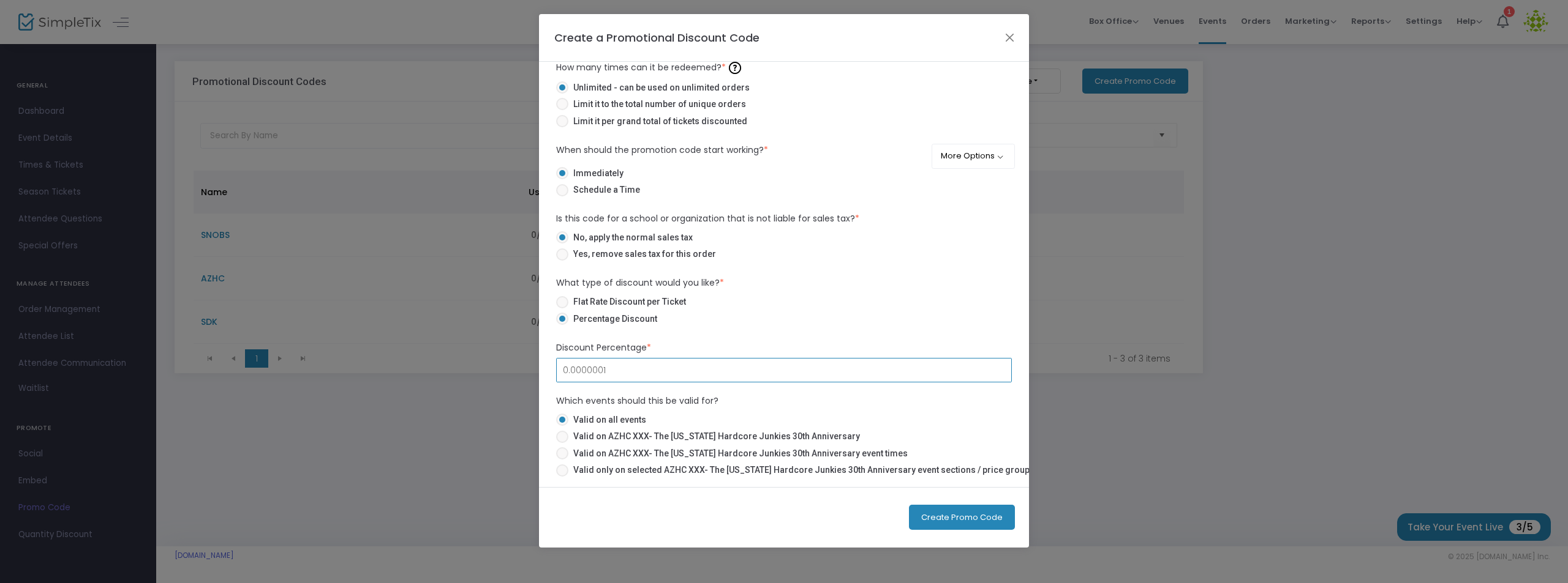
click at [613, 373] on input "0.0000001" at bounding box center [784, 370] width 454 height 23
type input "0.00%"
click at [564, 302] on span at bounding box center [562, 302] width 12 height 12
click at [562, 309] on input "Flat Rate Discount per Ticket" at bounding box center [562, 309] width 1 height 1
radio input "true"
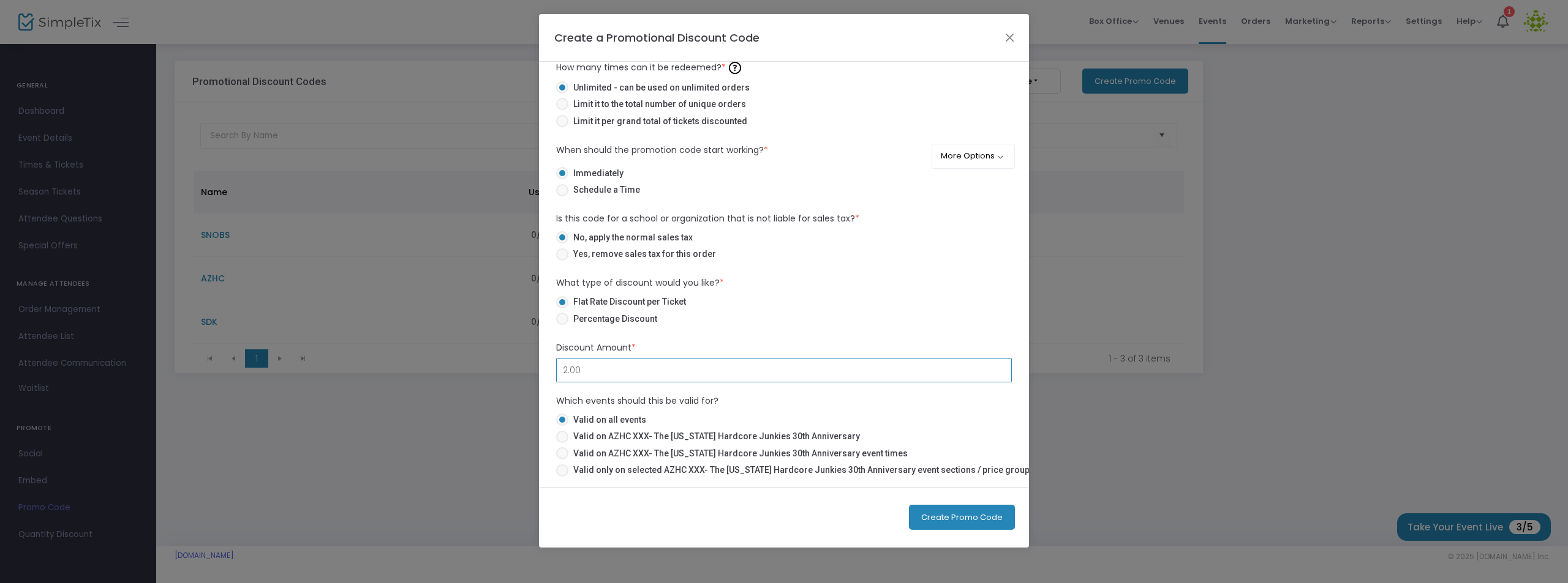
type input "$2.00"
click at [563, 435] on span at bounding box center [562, 437] width 12 height 12
click at [562, 443] on input "Valid on AZHC XXX- The [US_STATE] Hardcore Junkies 30th Anniversary" at bounding box center [562, 443] width 1 height 1
radio input "true"
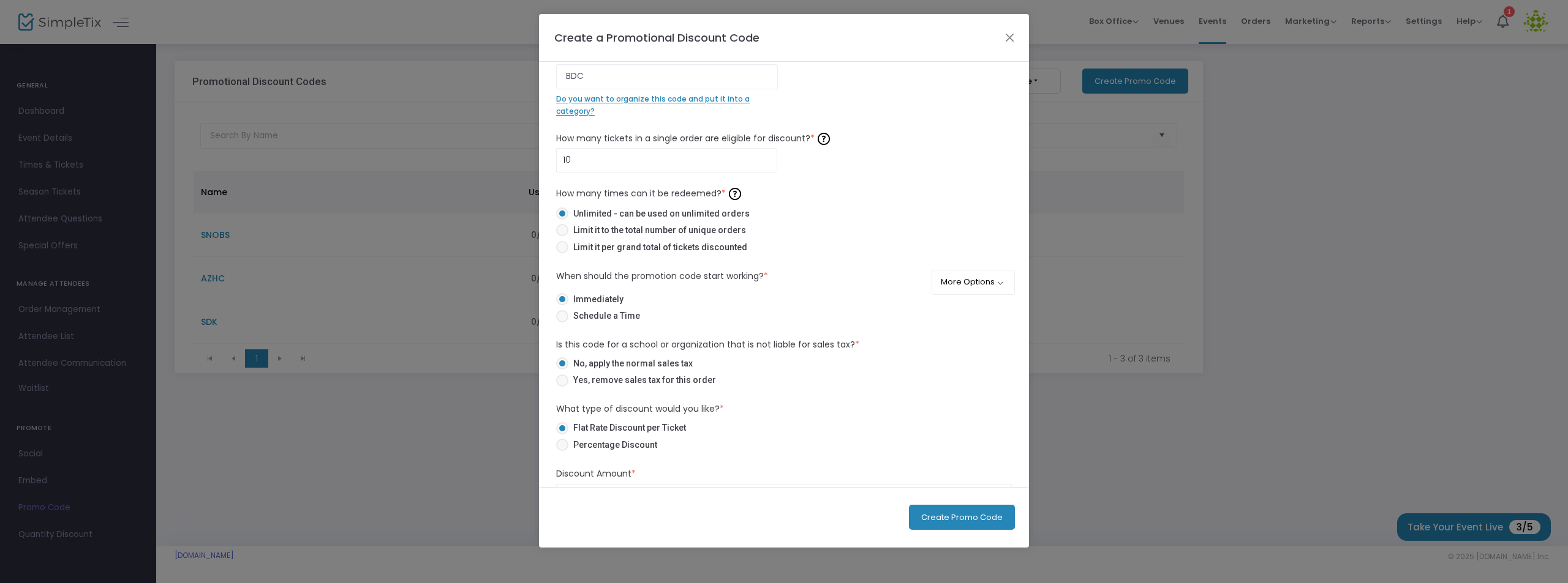
scroll to position [0, 0]
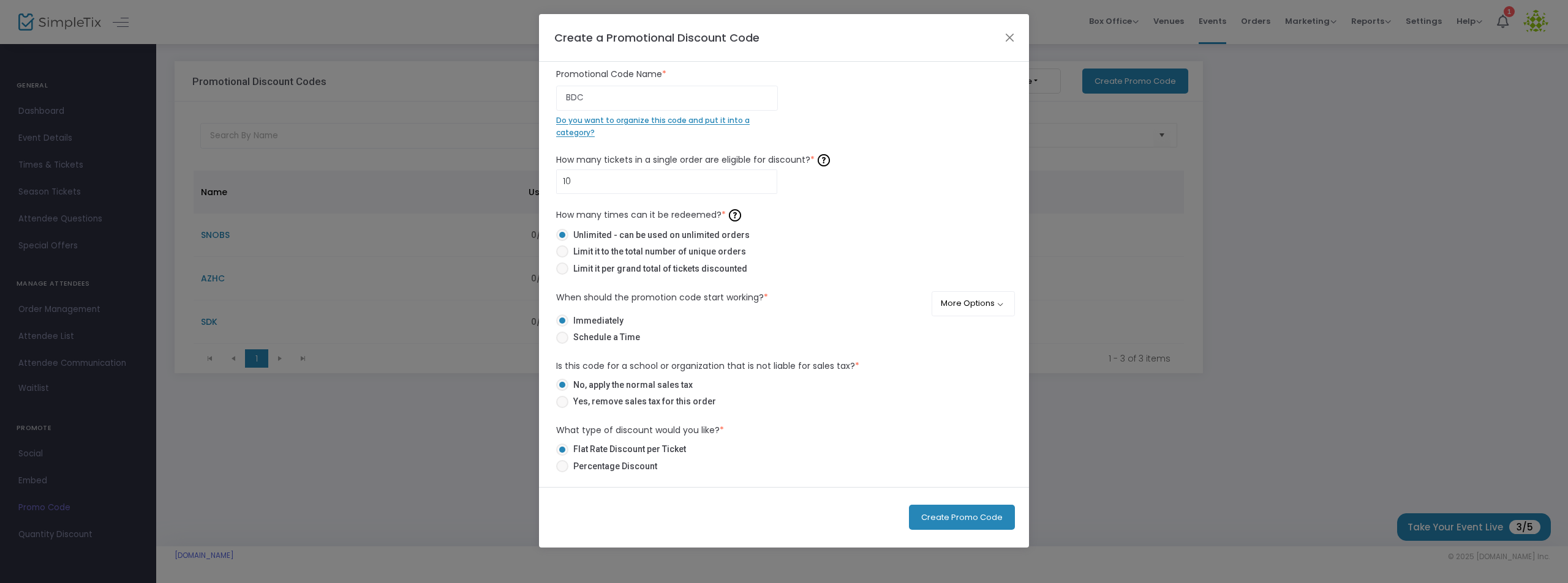
click at [936, 517] on button "Create Promo Code" at bounding box center [962, 517] width 106 height 25
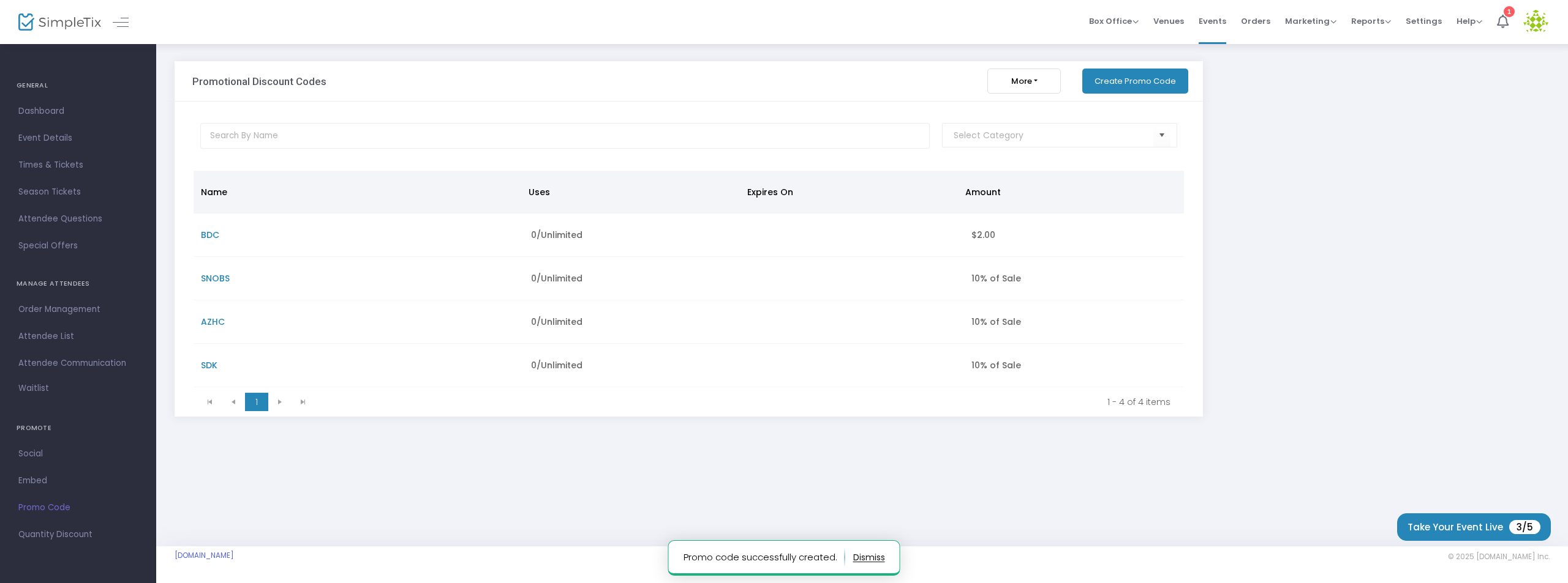
click at [226, 274] on span "SNOBS" at bounding box center [215, 278] width 29 height 12
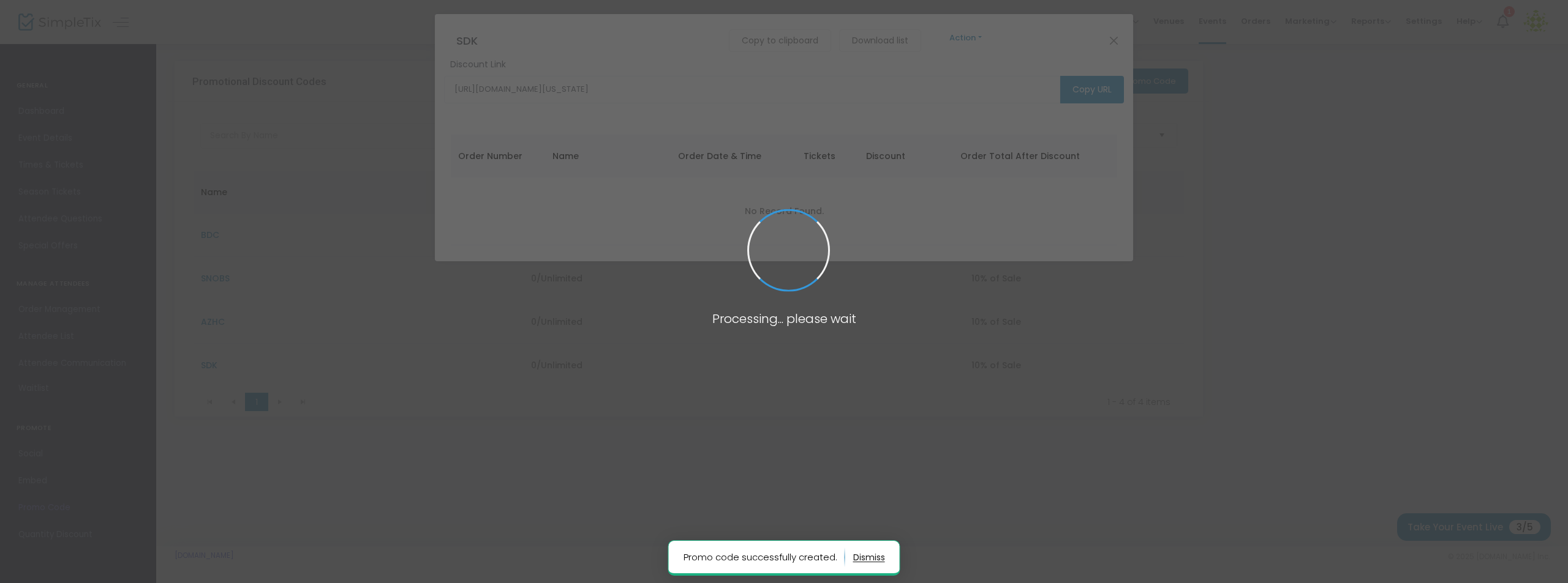
type input "[URL][DOMAIN_NAME][US_STATE]"
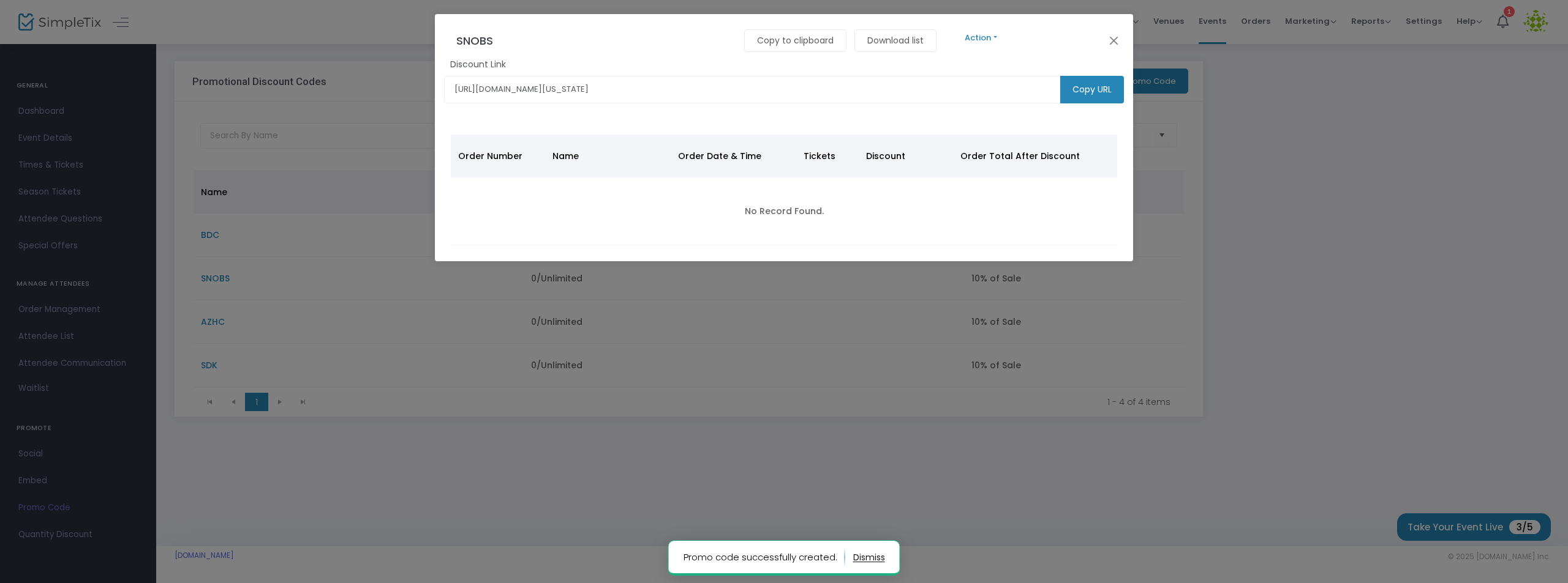
click at [980, 33] on button "Action" at bounding box center [981, 38] width 73 height 14
click at [972, 66] on link "Edit" at bounding box center [1293, 70] width 698 height 21
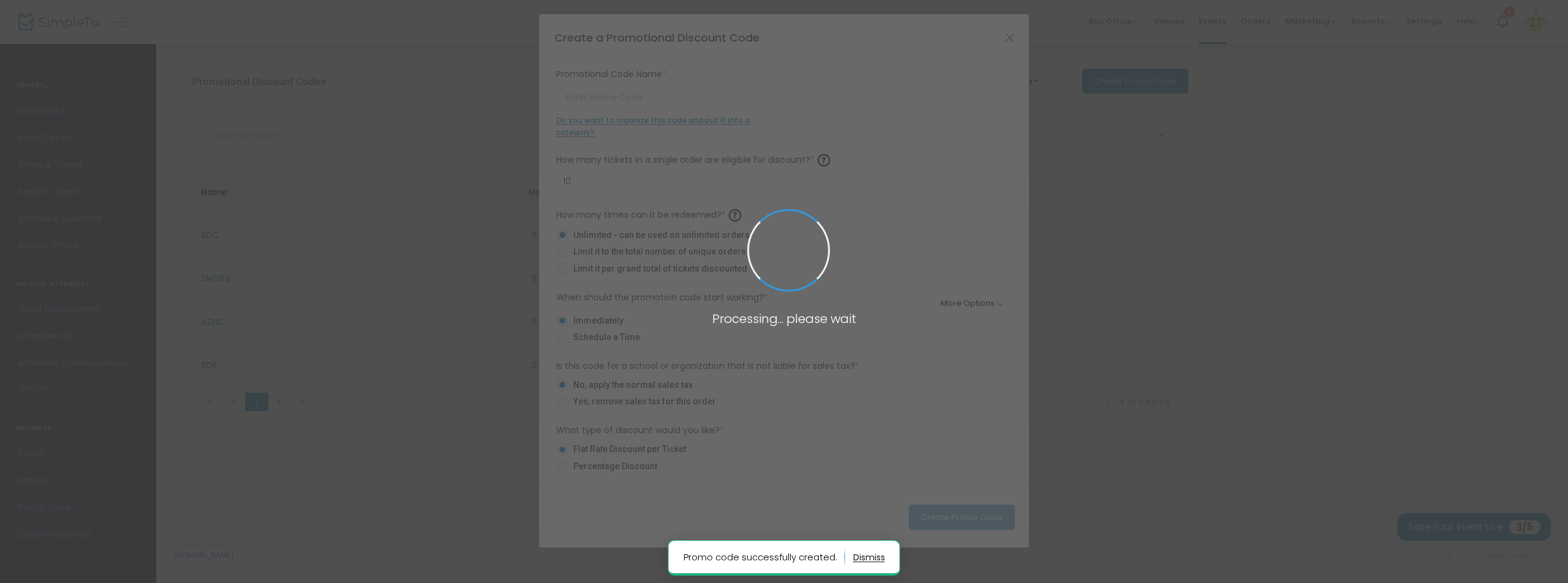
type input "SNOBS"
radio input "false"
radio input "true"
type input "10.00%"
radio input "false"
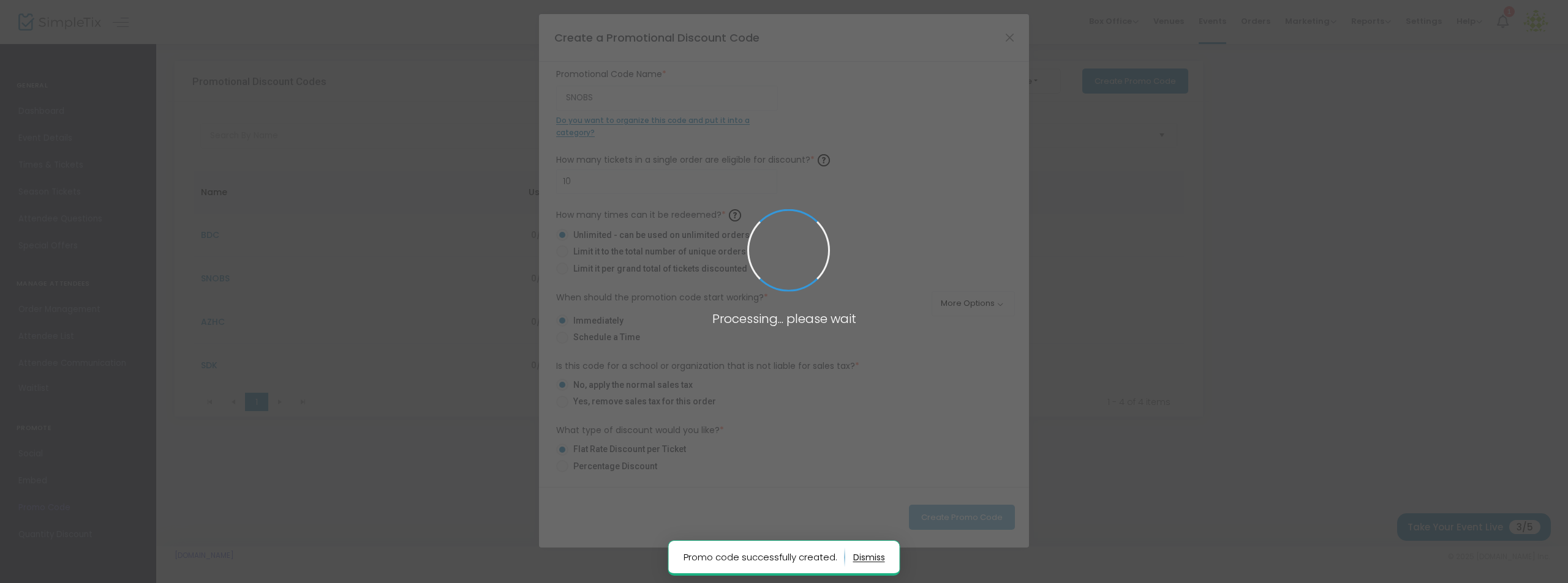
radio input "true"
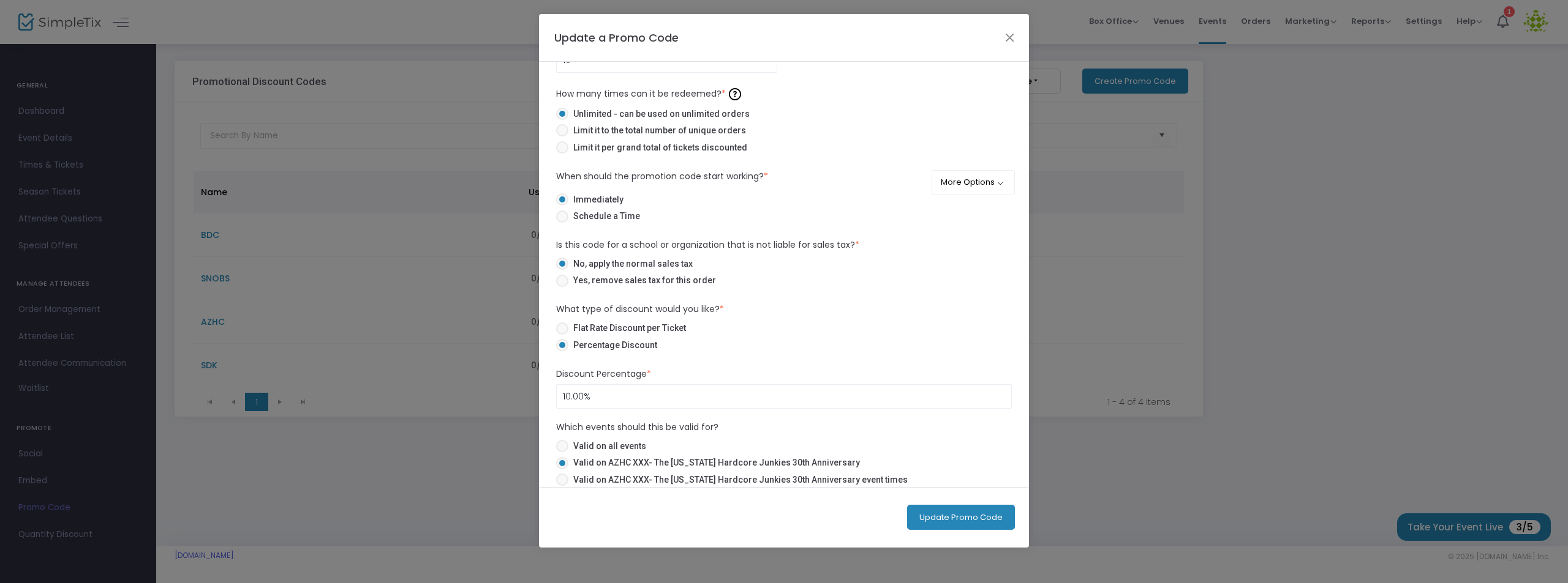
scroll to position [147, 0]
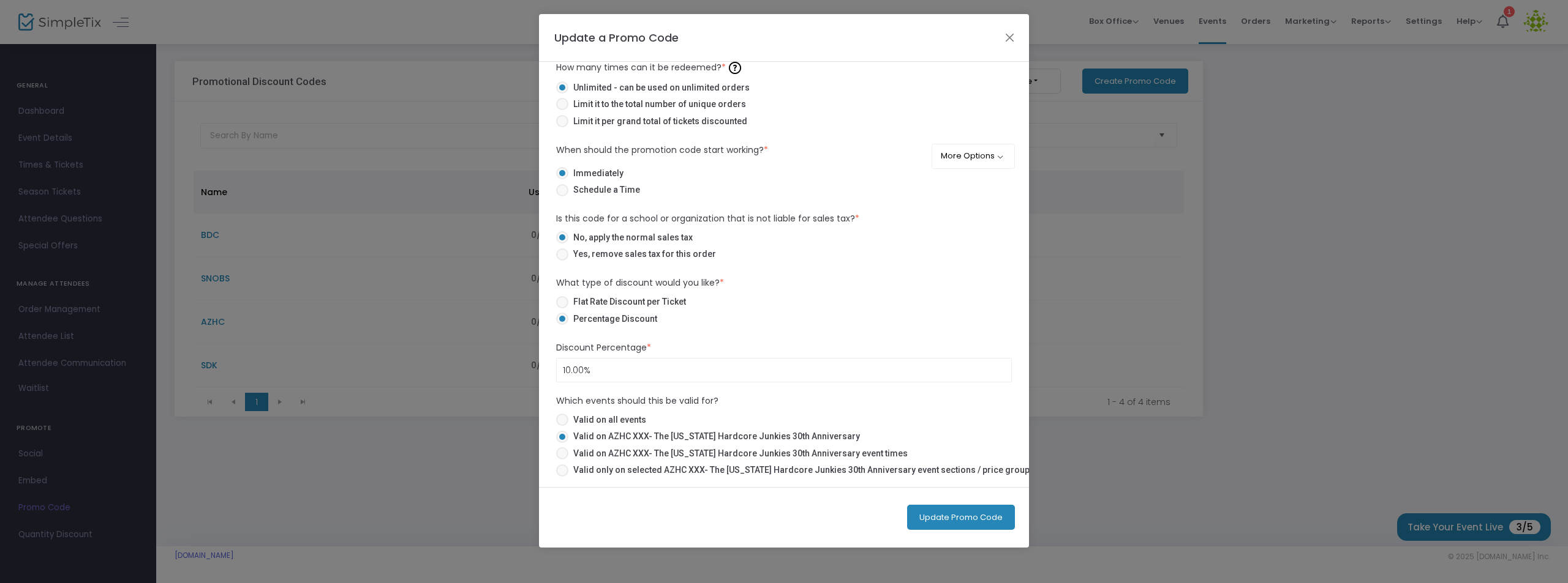
click at [564, 300] on span at bounding box center [562, 302] width 12 height 12
click at [562, 309] on input "Flat Rate Discount per Ticket" at bounding box center [562, 309] width 1 height 1
radio input "true"
drag, startPoint x: 590, startPoint y: 368, endPoint x: 571, endPoint y: 374, distance: 19.9
click at [565, 373] on input at bounding box center [784, 370] width 454 height 23
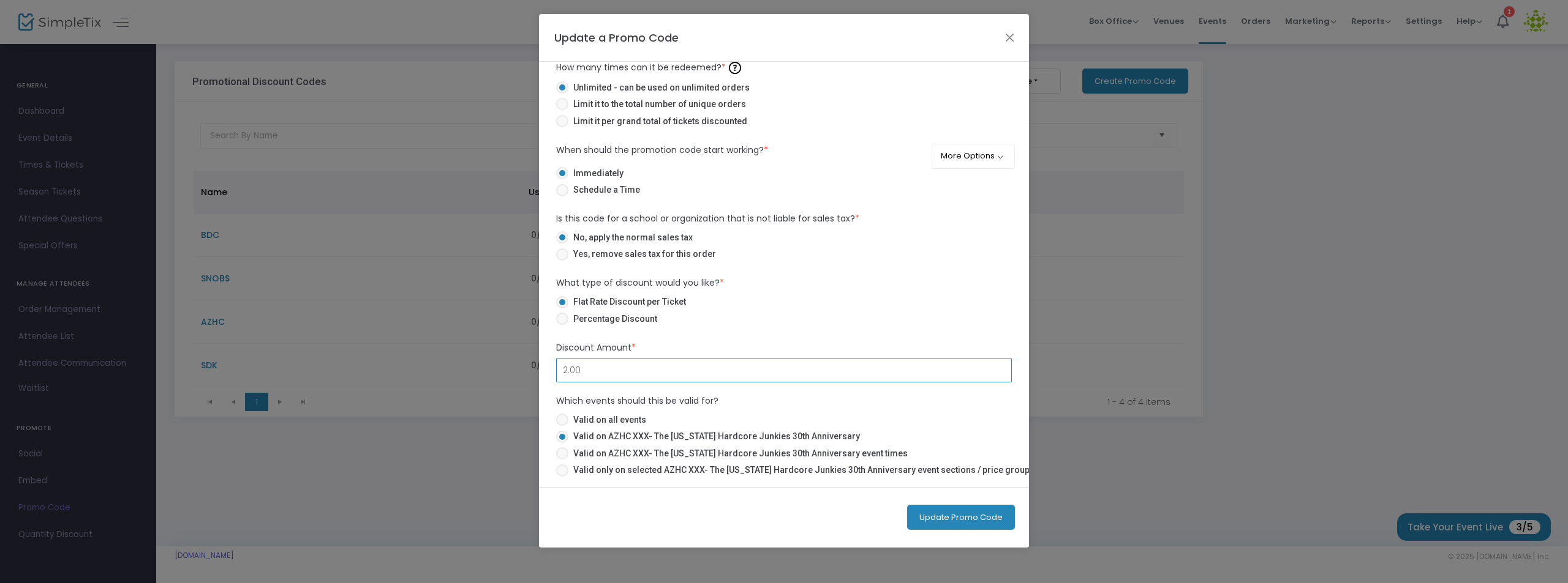
type input "$2.00"
click at [957, 523] on button "Update Promo Code" at bounding box center [961, 517] width 107 height 25
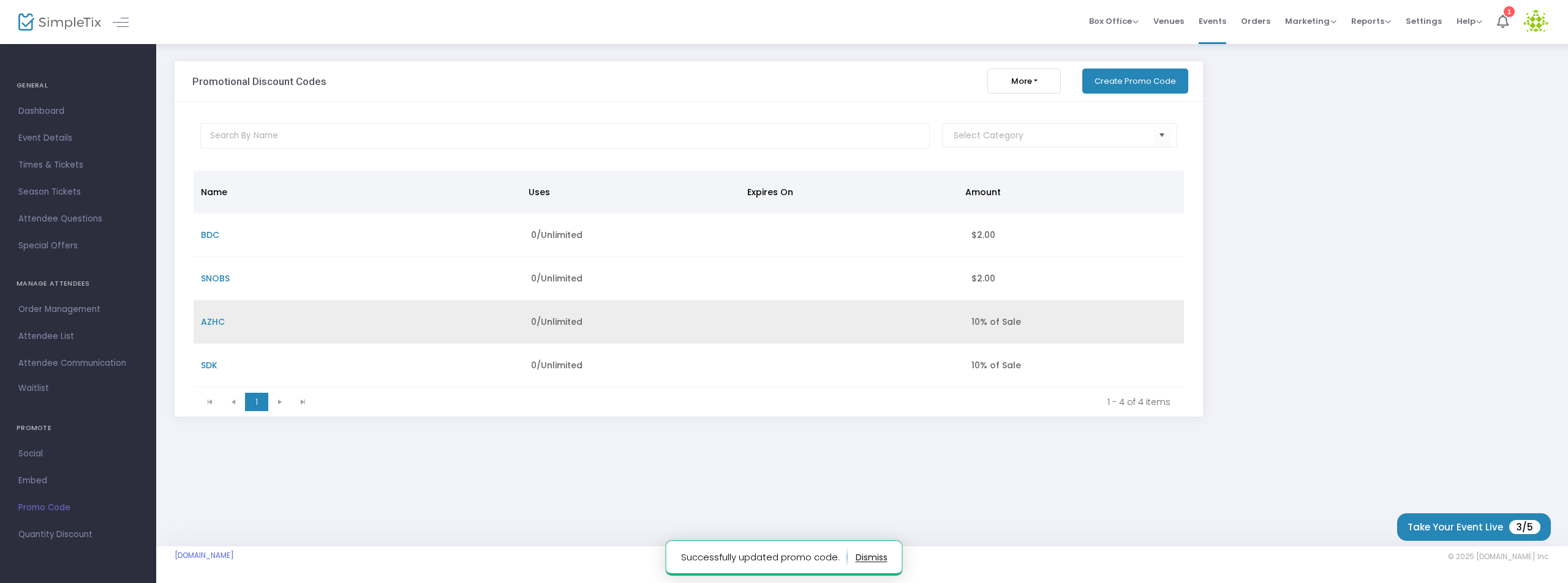
click at [237, 321] on td "AZHC" at bounding box center [359, 321] width 330 height 43
click at [212, 319] on span "AZHC" at bounding box center [213, 322] width 24 height 12
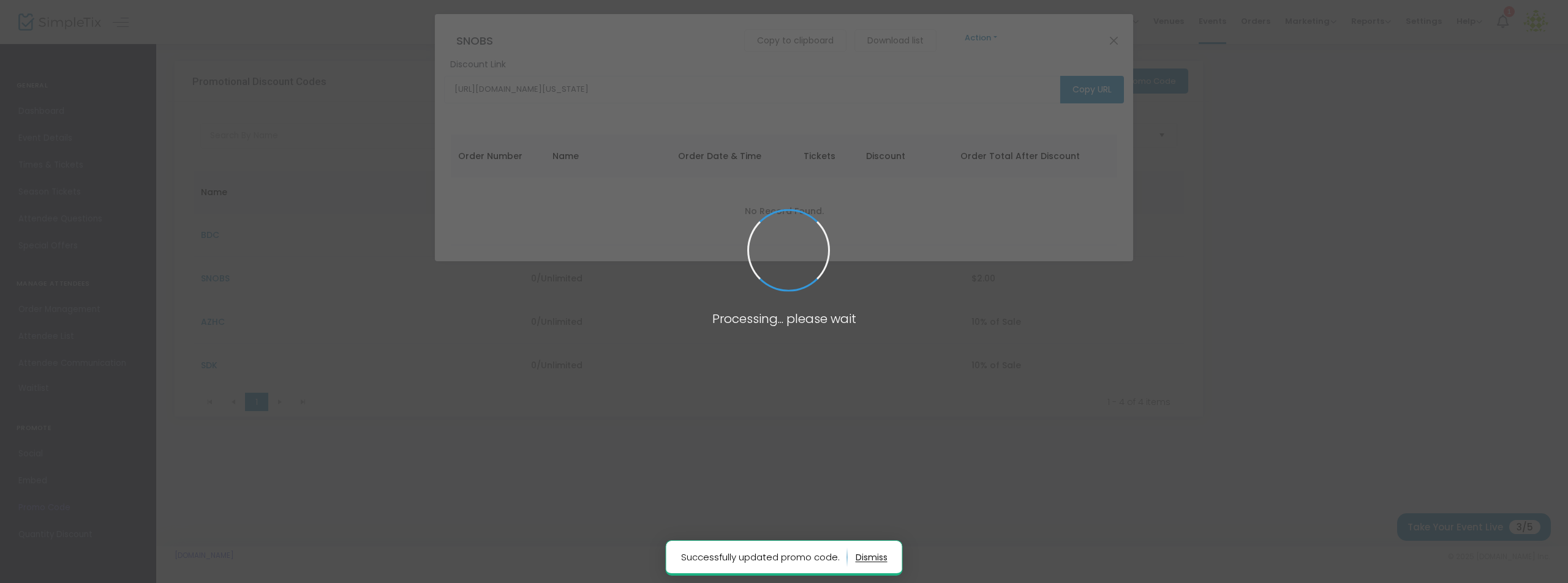
type input "[URL][DOMAIN_NAME][US_STATE]"
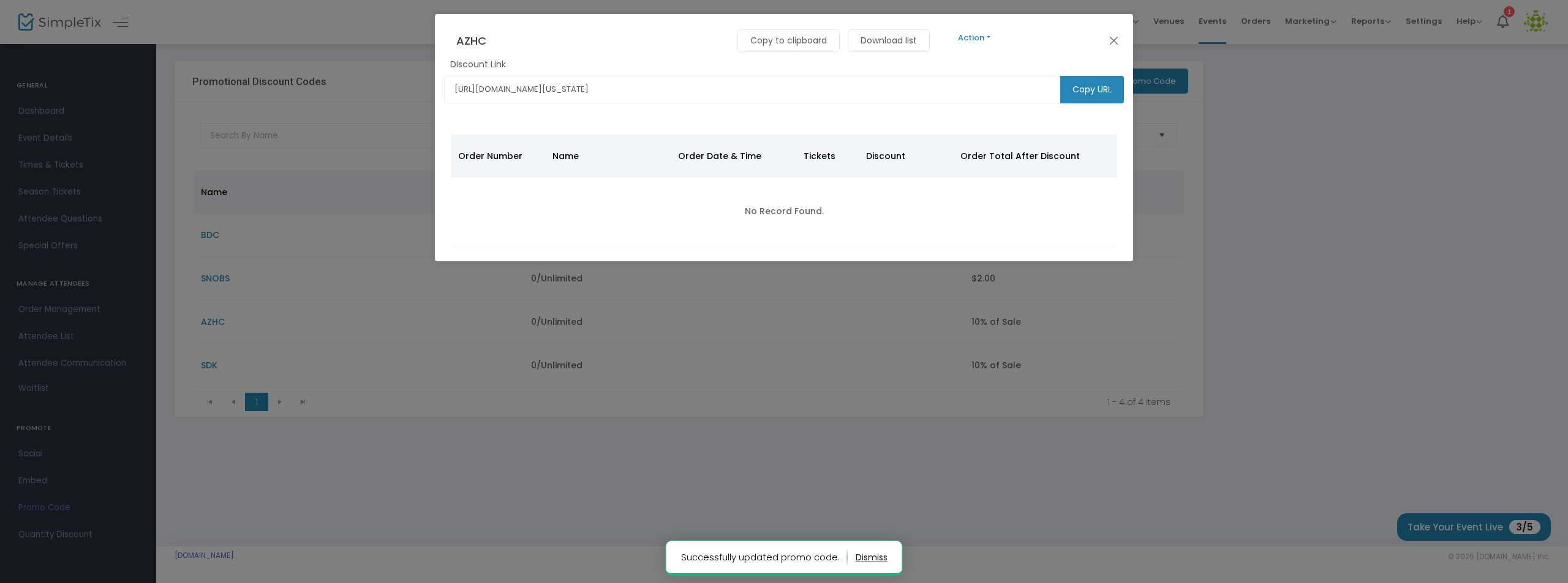
click at [974, 32] on button "Action" at bounding box center [974, 38] width 73 height 14
click at [957, 66] on link "Edit" at bounding box center [1286, 70] width 698 height 21
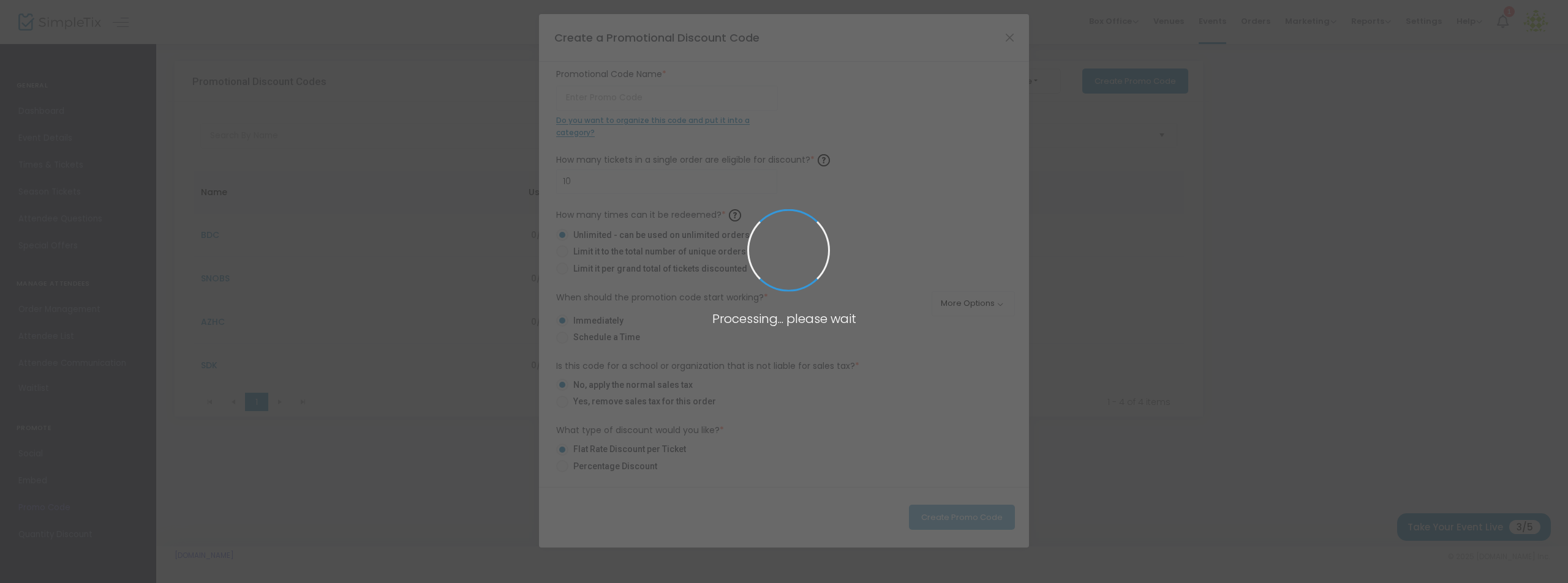
type input "AZHC"
radio input "false"
radio input "true"
type input "10.00%"
radio input "false"
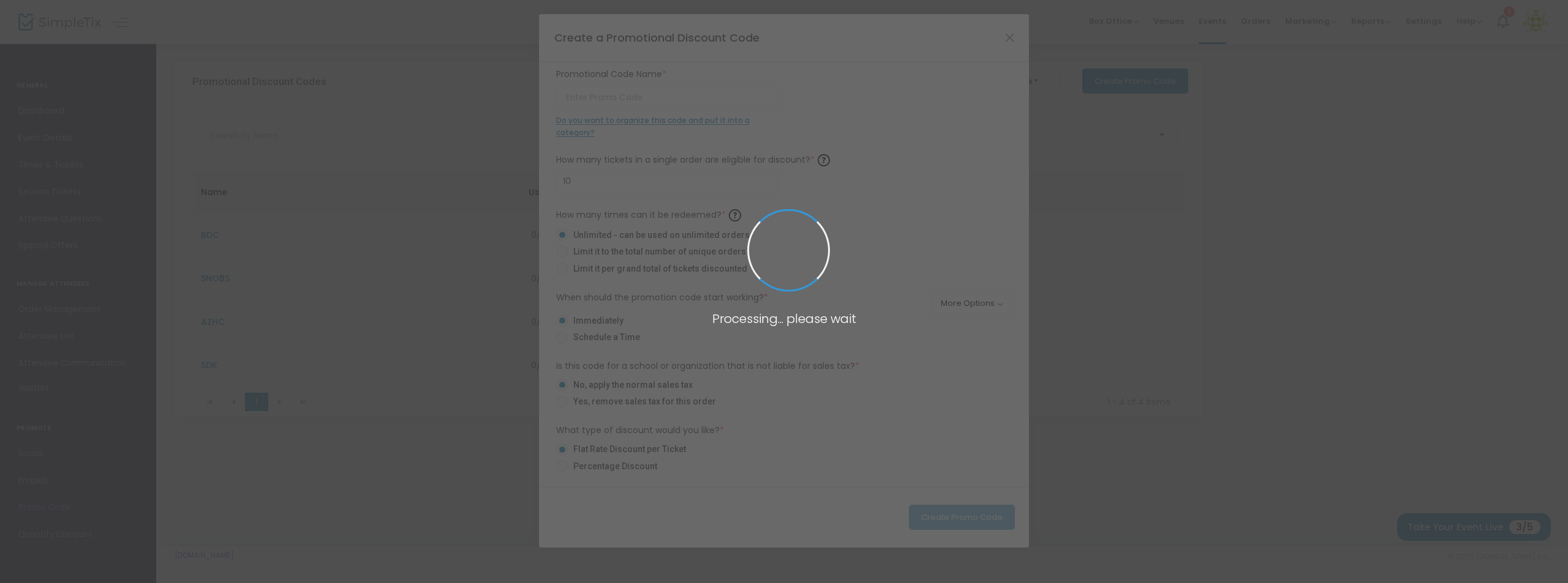
radio input "true"
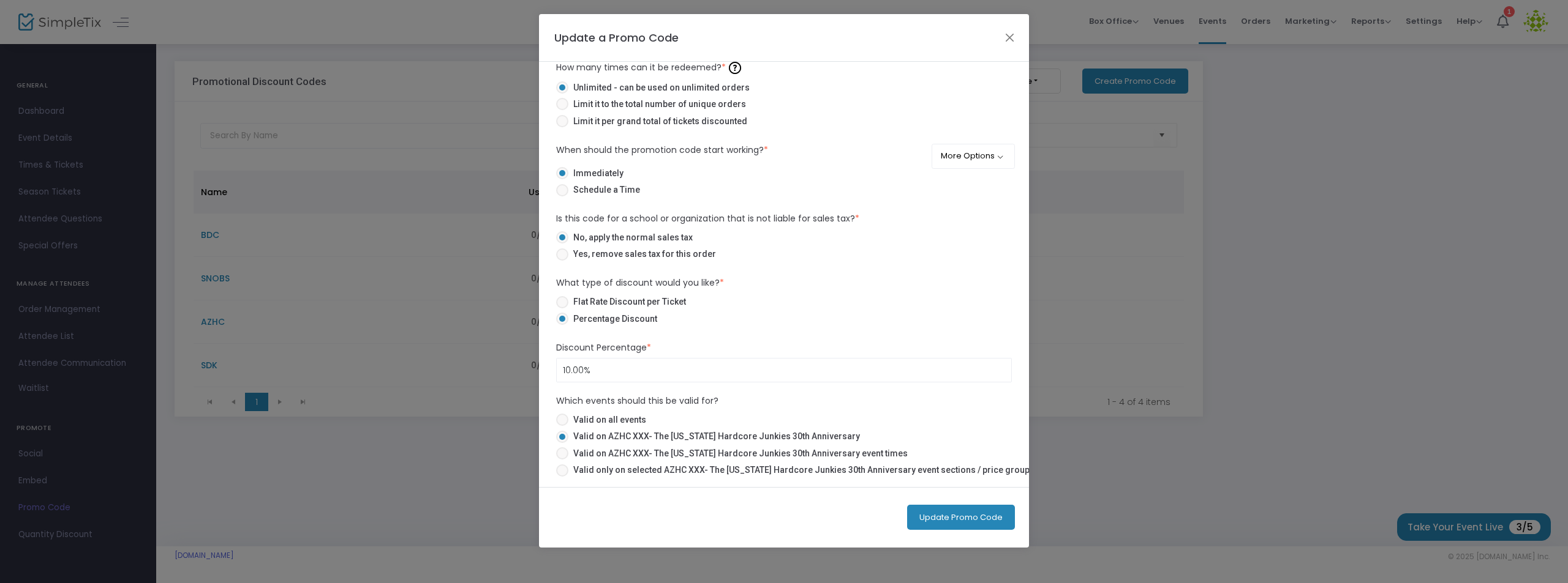
click at [567, 296] on span at bounding box center [562, 302] width 12 height 12
click at [562, 309] on input "Flat Rate Discount per Ticket" at bounding box center [562, 309] width 1 height 1
radio input "true"
click at [601, 368] on input at bounding box center [784, 370] width 454 height 23
type input "$2.00"
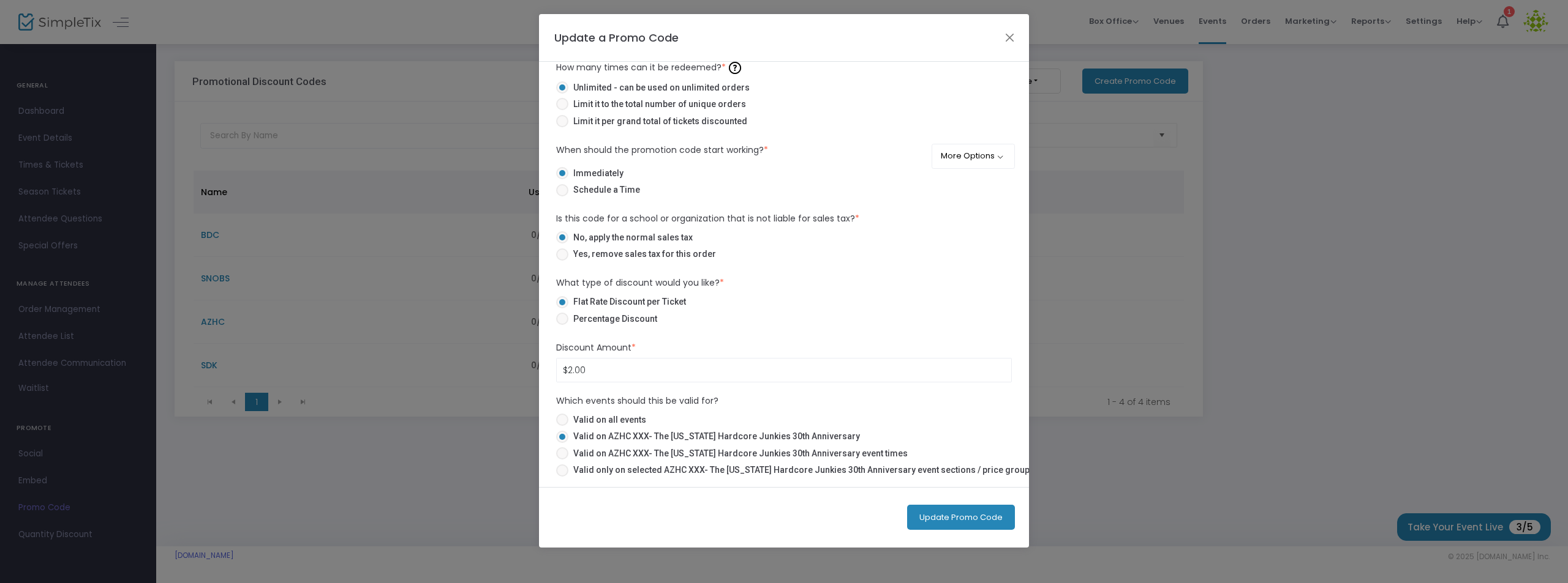
click at [962, 512] on button "Update Promo Code" at bounding box center [961, 517] width 107 height 25
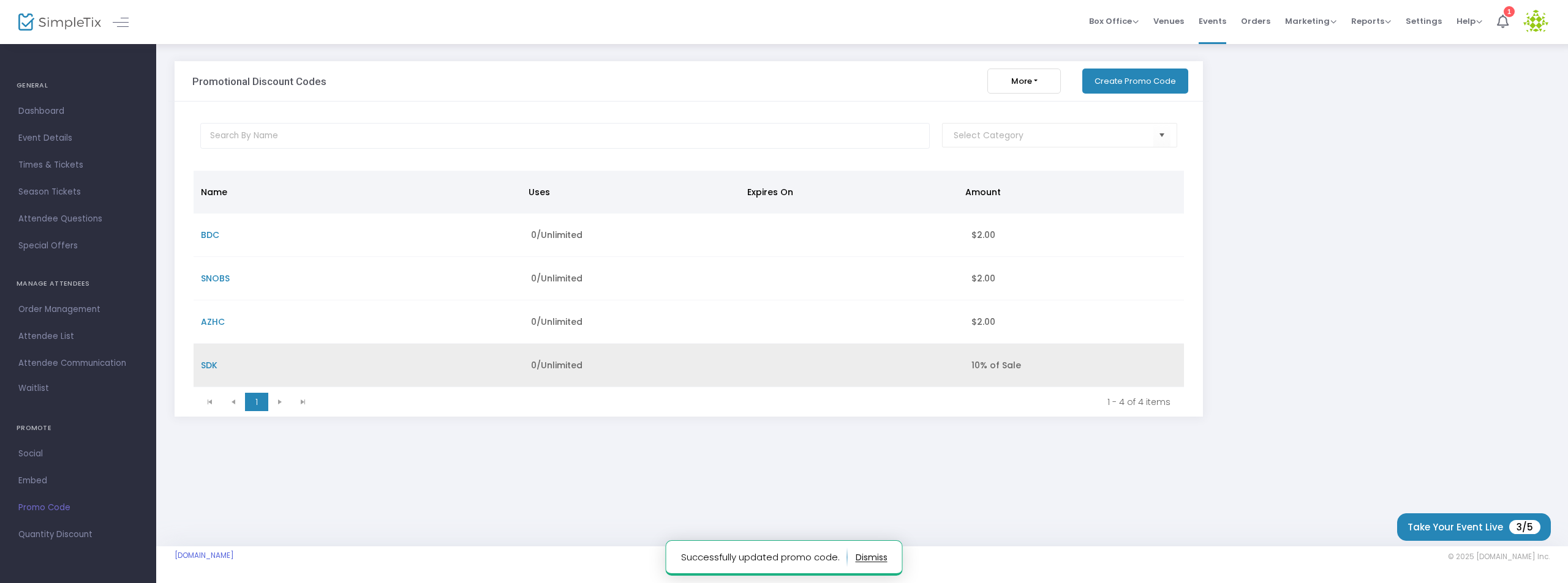
click at [210, 367] on span "SDK" at bounding box center [209, 365] width 17 height 12
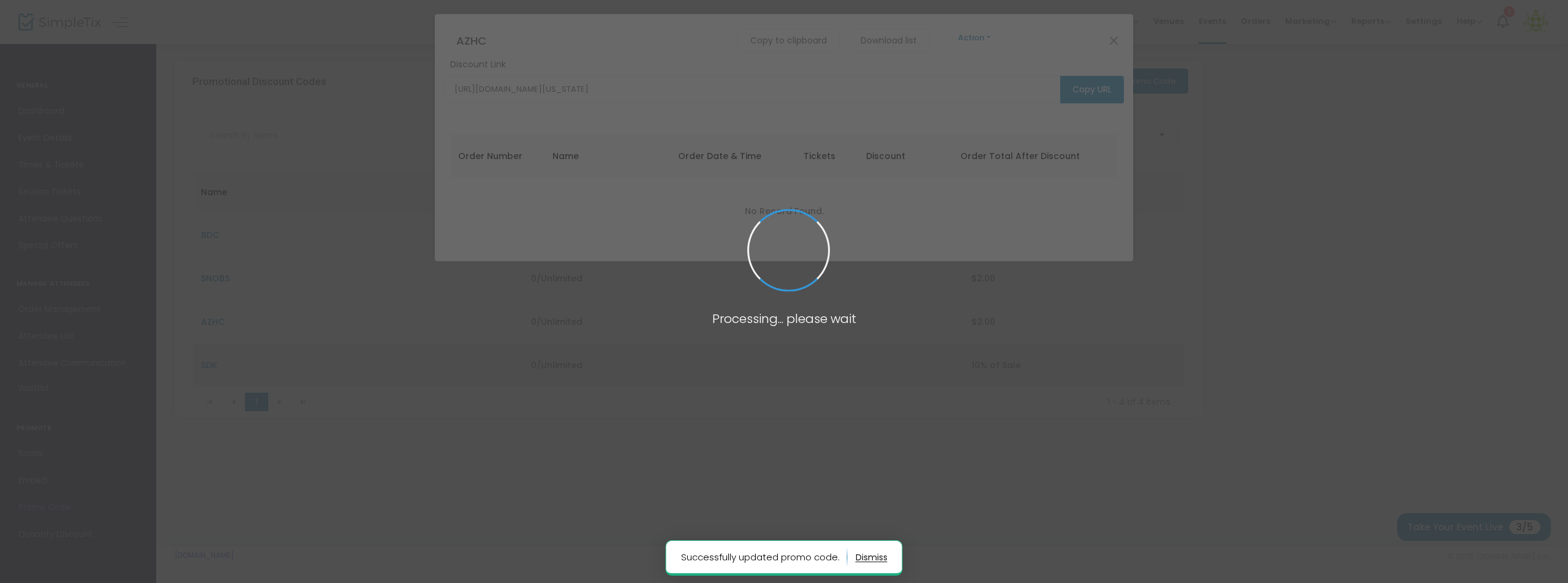
type input "[URL][DOMAIN_NAME][US_STATE]"
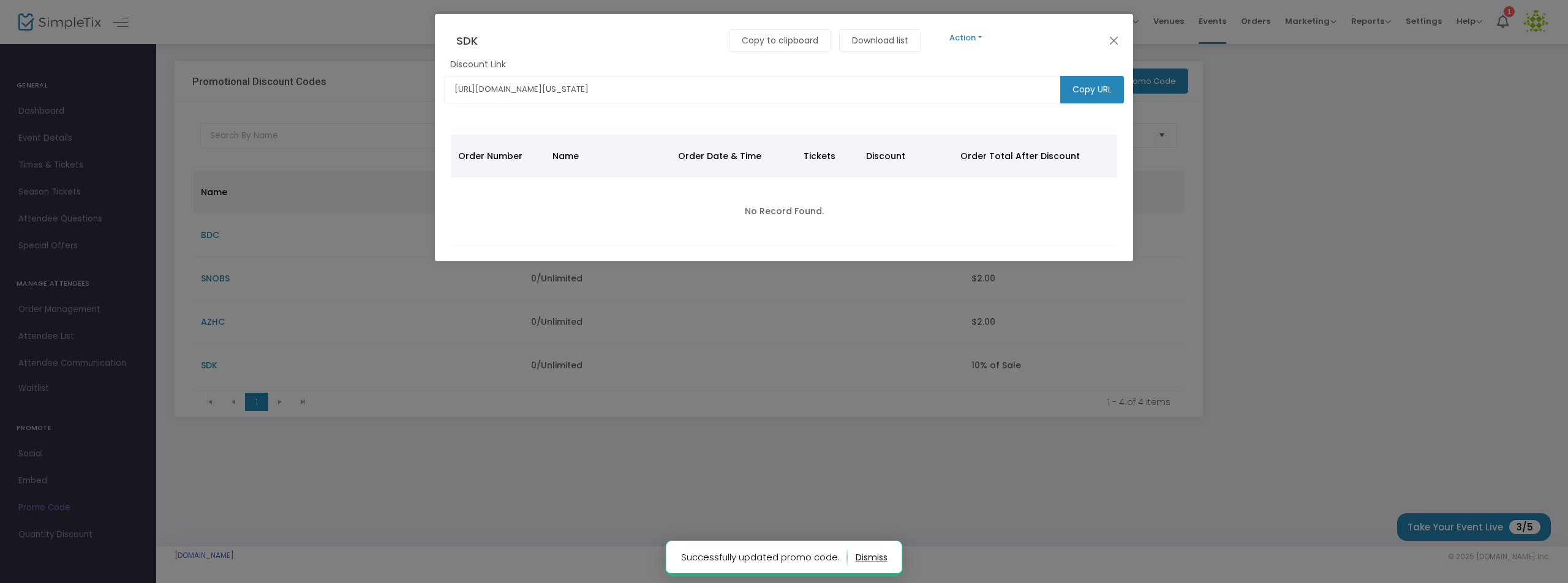
click at [957, 36] on button "Action" at bounding box center [966, 38] width 73 height 14
click at [951, 64] on link "Edit" at bounding box center [1278, 70] width 698 height 21
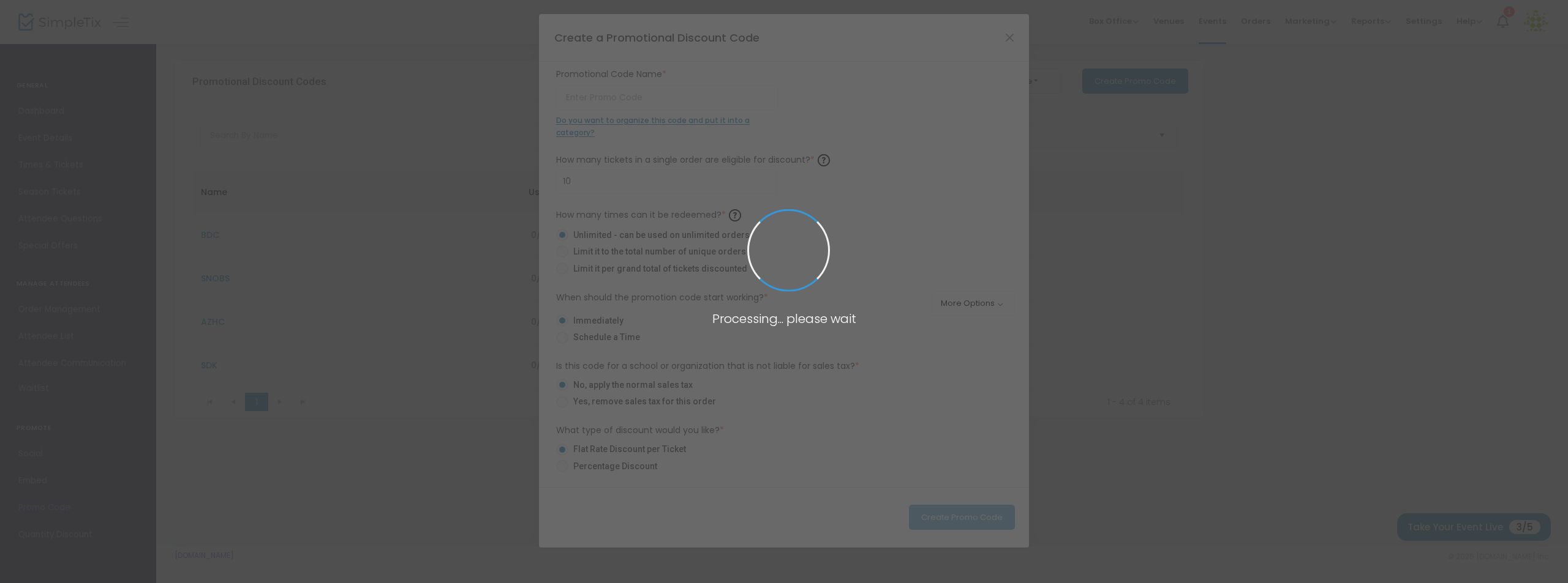
type input "SDK"
radio input "false"
radio input "true"
type input "10.00%"
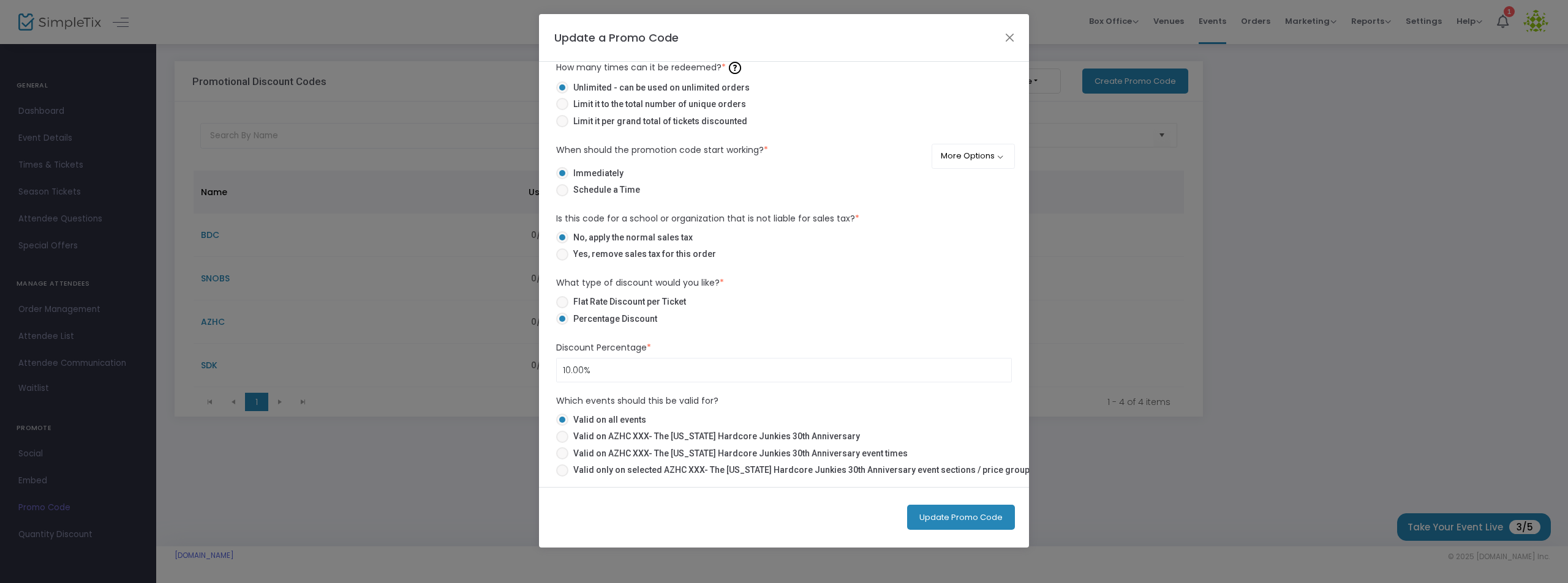
click at [560, 296] on span at bounding box center [562, 302] width 12 height 12
click at [562, 309] on input "Flat Rate Discount per Ticket" at bounding box center [562, 309] width 1 height 1
radio input "true"
click at [612, 367] on input at bounding box center [784, 370] width 454 height 23
type input "$2.00"
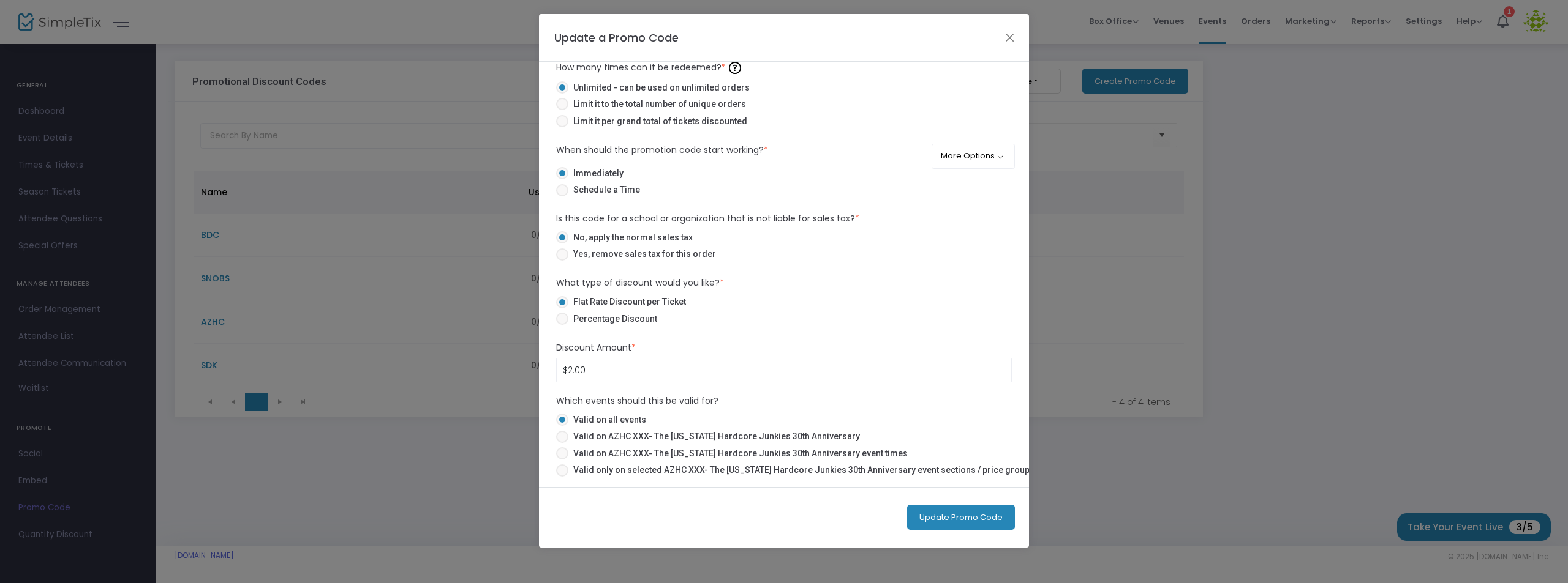
click at [969, 523] on button "Update Promo Code" at bounding box center [961, 517] width 107 height 25
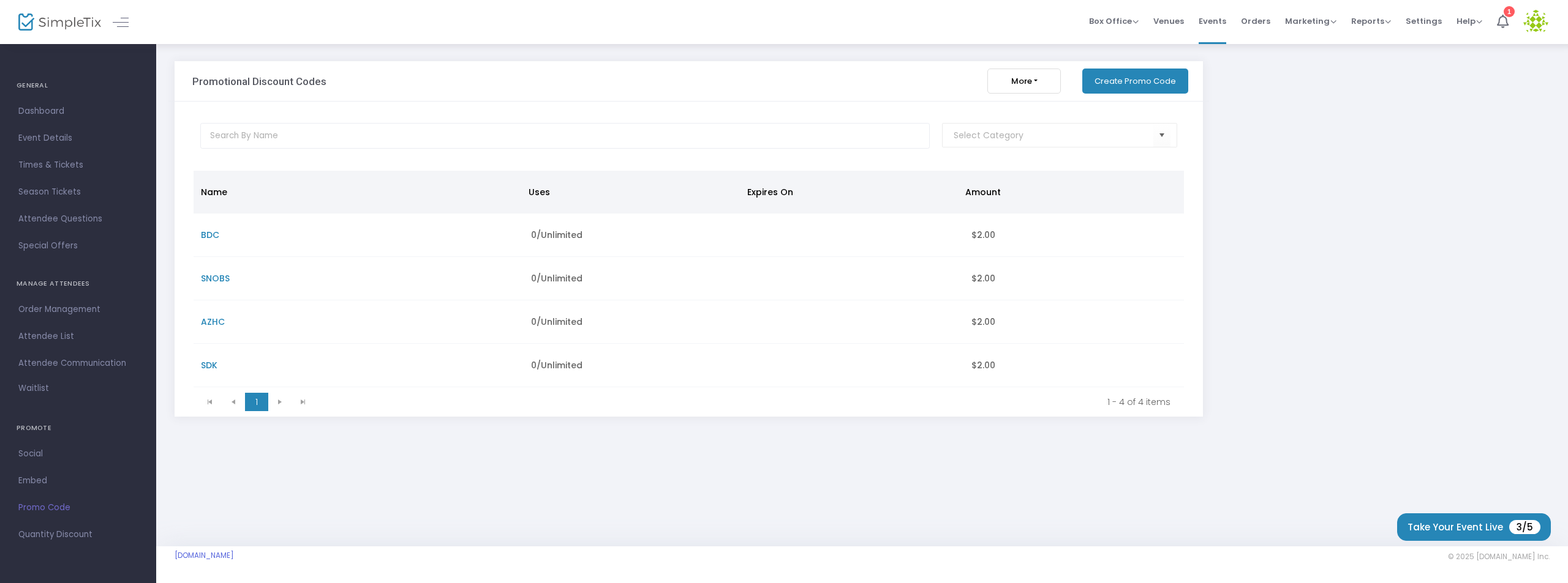
click at [1150, 76] on button "Create Promo Code" at bounding box center [1135, 81] width 106 height 25
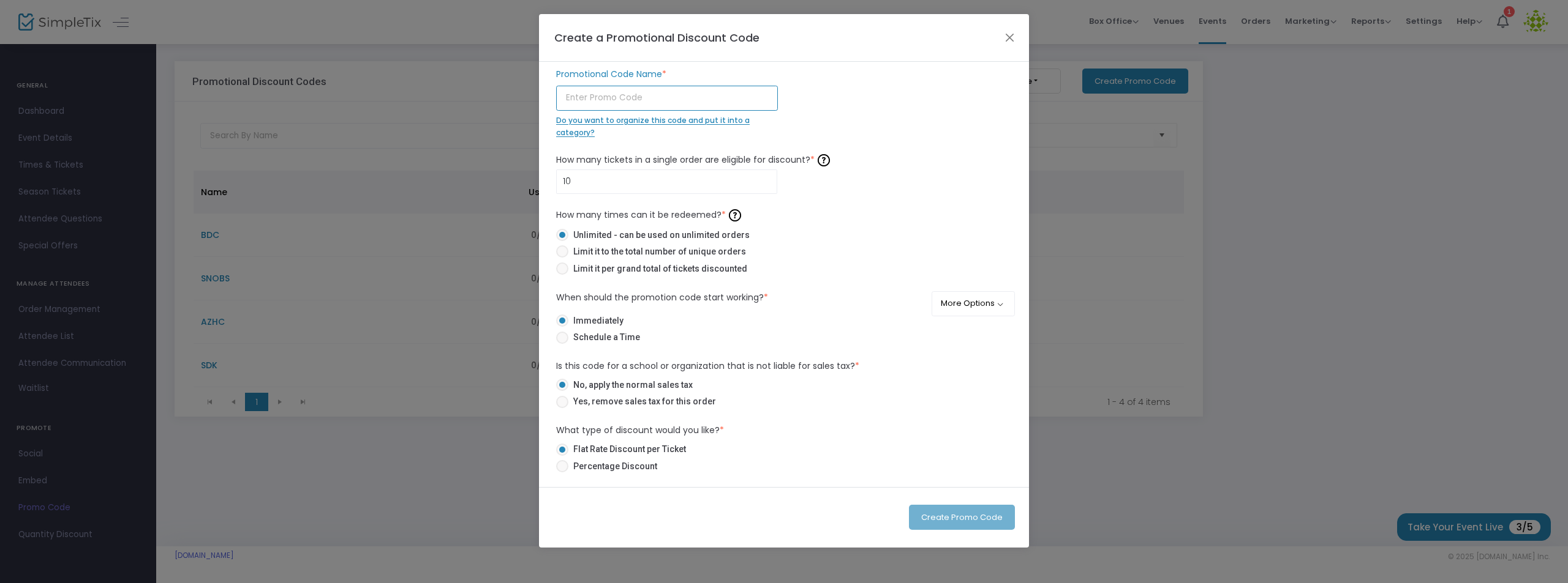
click at [634, 91] on input "text" at bounding box center [667, 98] width 222 height 25
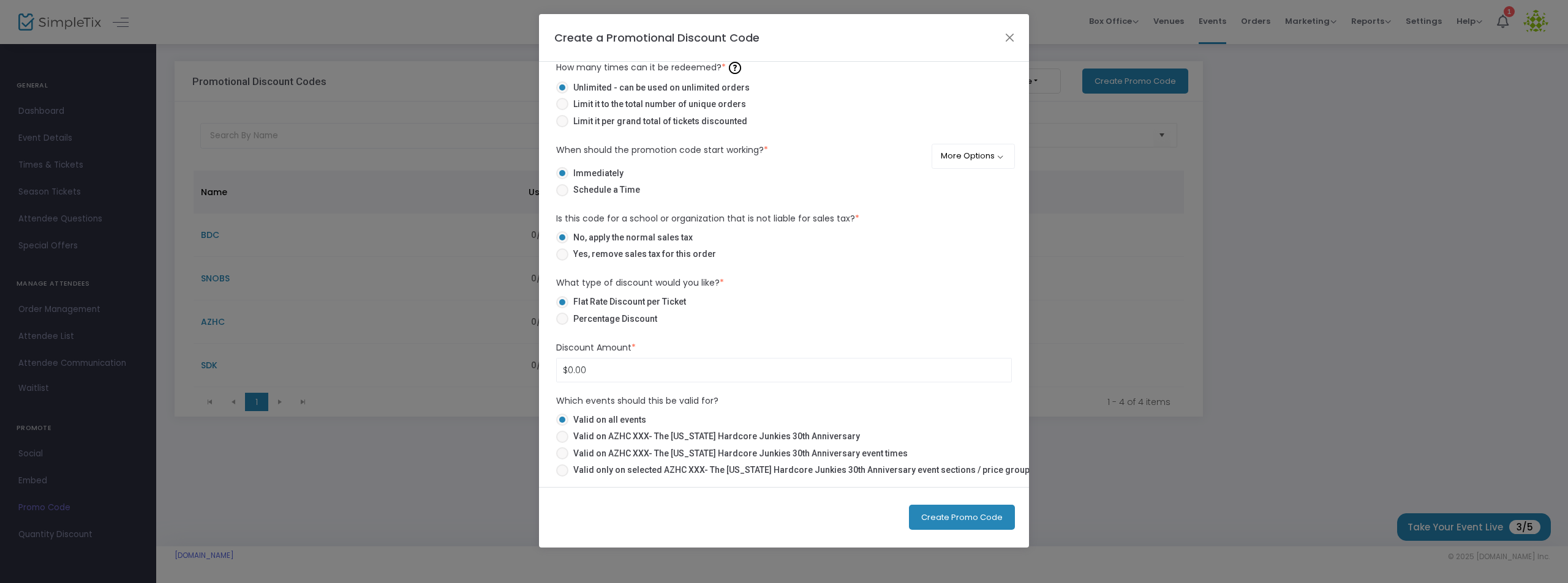
type input "HARDCOREKWEEN"
type input "$2.00"
click at [565, 438] on span at bounding box center [562, 437] width 12 height 12
click at [562, 443] on input "Valid on AZHC XXX- The [US_STATE] Hardcore Junkies 30th Anniversary" at bounding box center [562, 443] width 1 height 1
radio input "true"
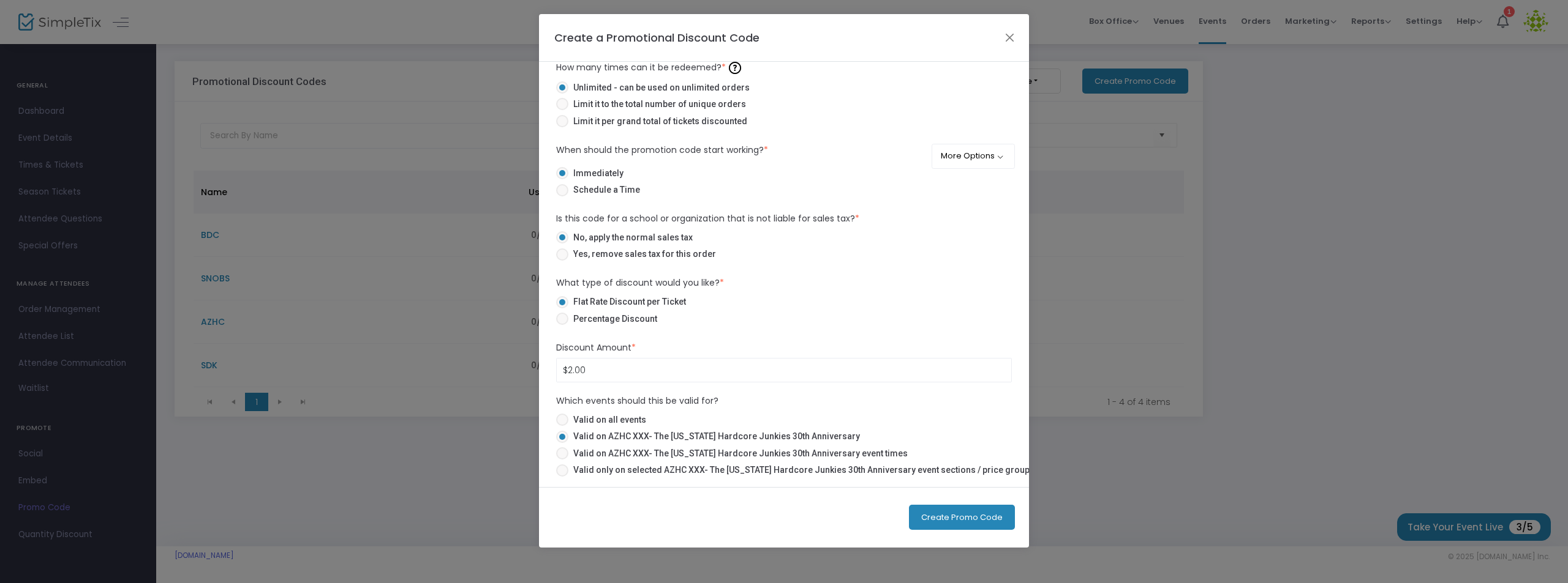
click at [970, 512] on button "Create Promo Code" at bounding box center [962, 517] width 106 height 25
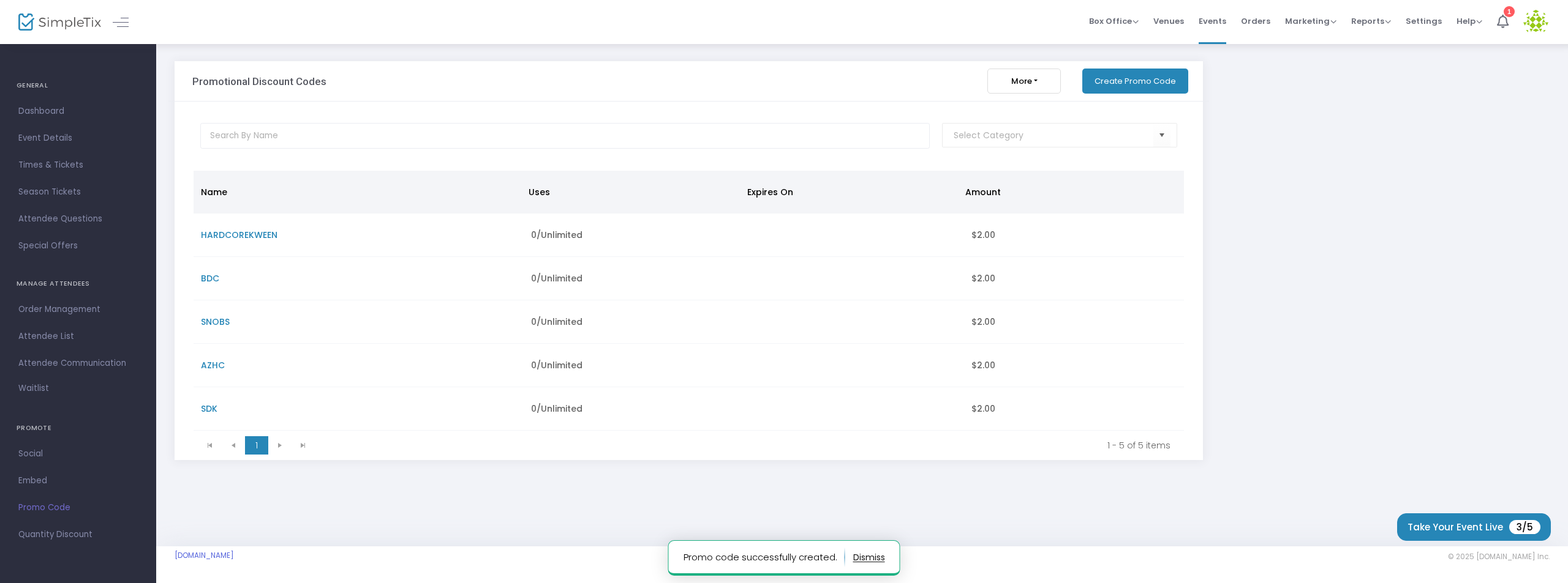
click at [1124, 76] on button "Create Promo Code" at bounding box center [1135, 81] width 106 height 25
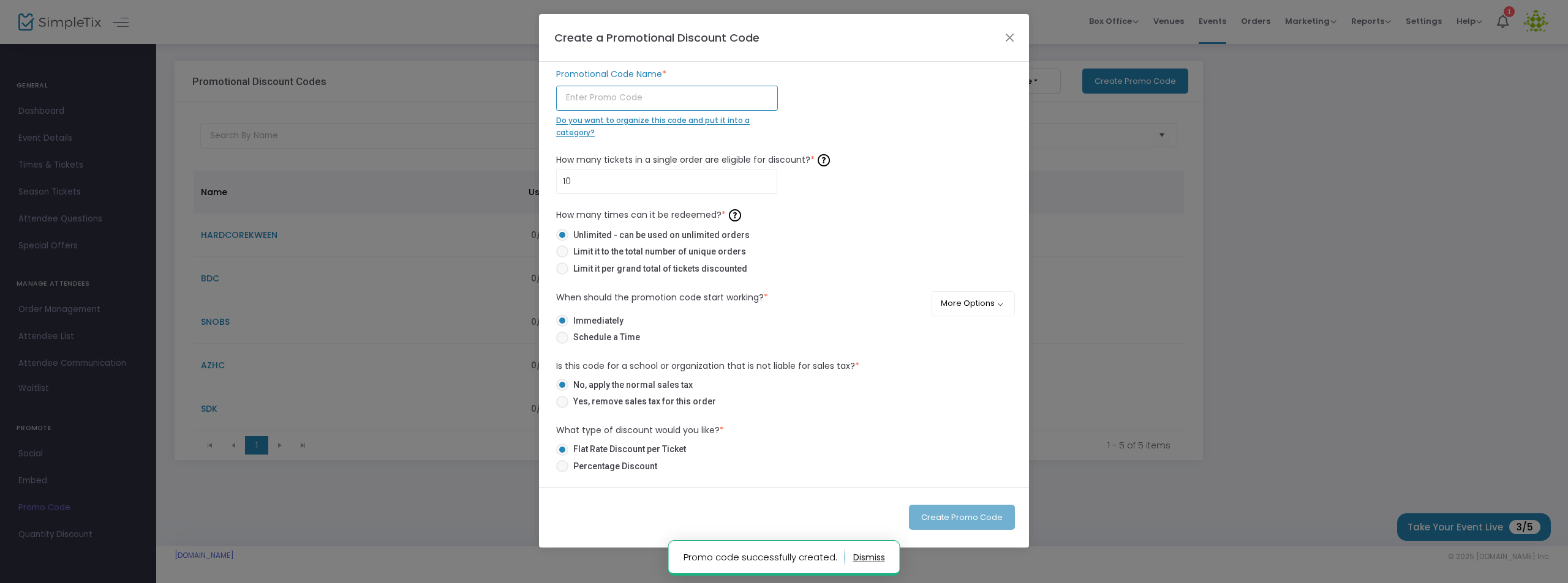
click at [630, 99] on input "text" at bounding box center [667, 98] width 222 height 25
click at [630, 98] on input "text" at bounding box center [667, 98] width 222 height 25
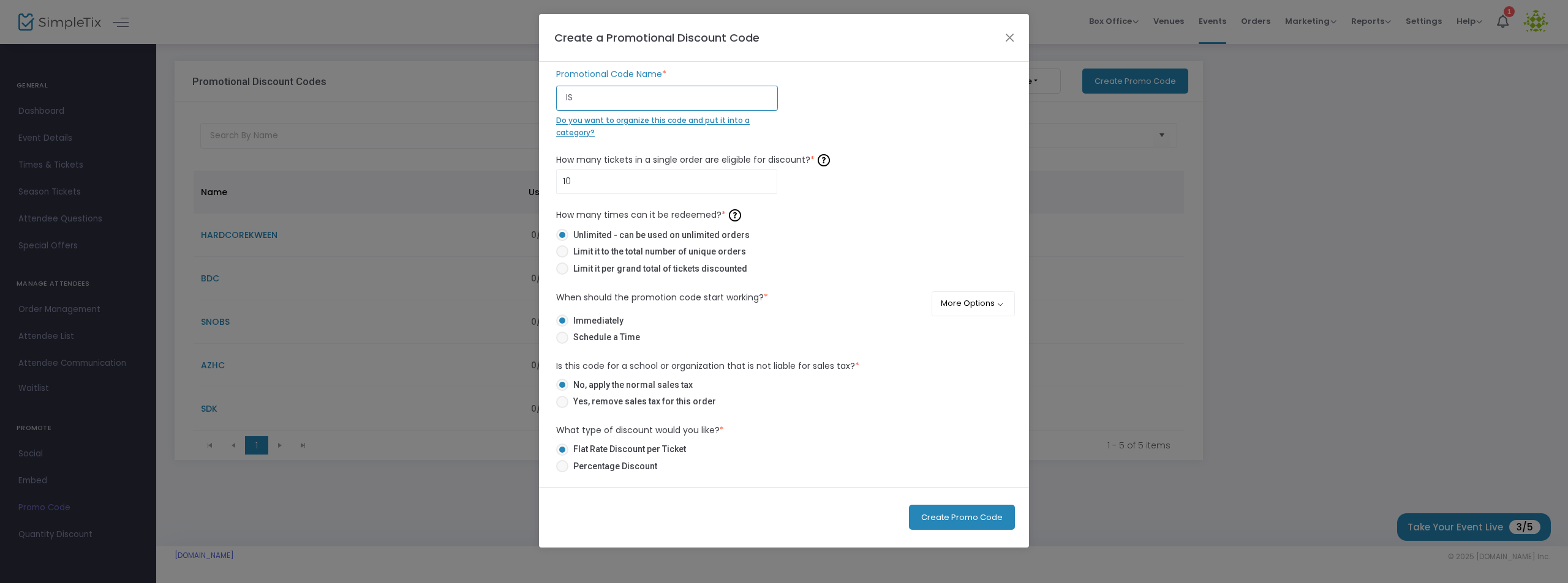
type input "I"
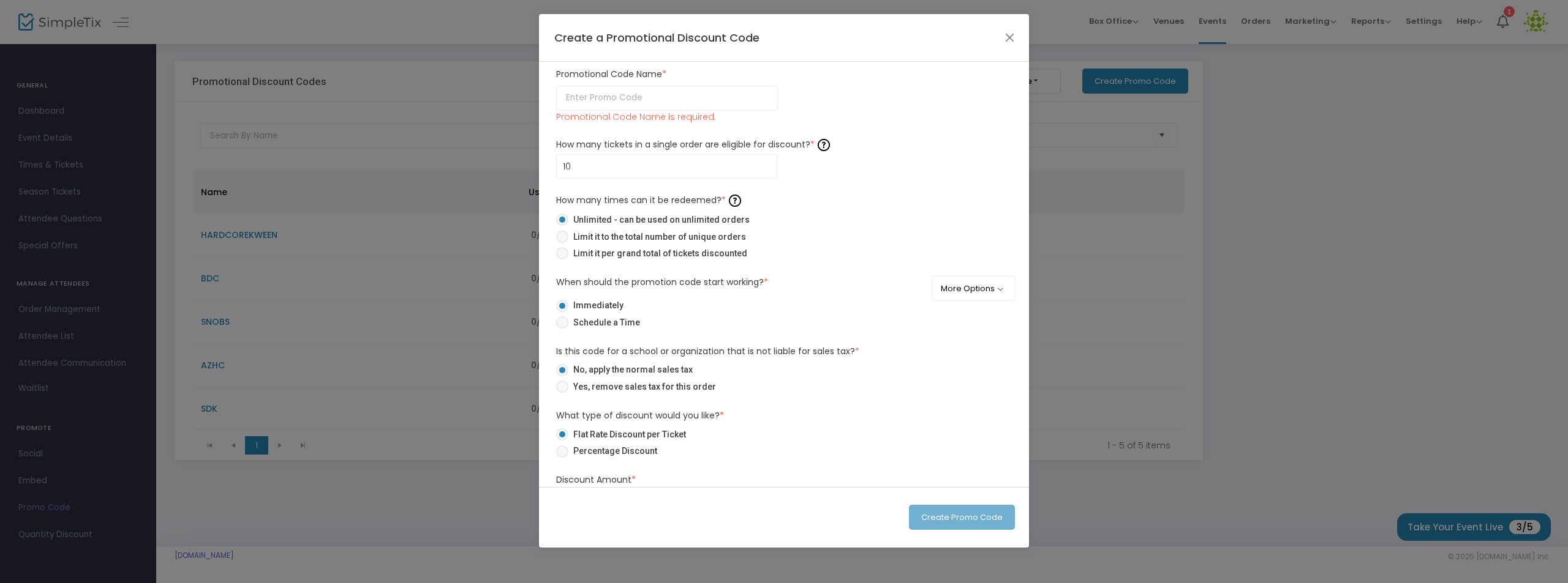
click at [1000, 38] on div "Create a Promotional Discount Code" at bounding box center [783, 38] width 490 height 48
click at [1008, 37] on button "Close" at bounding box center [1010, 37] width 16 height 16
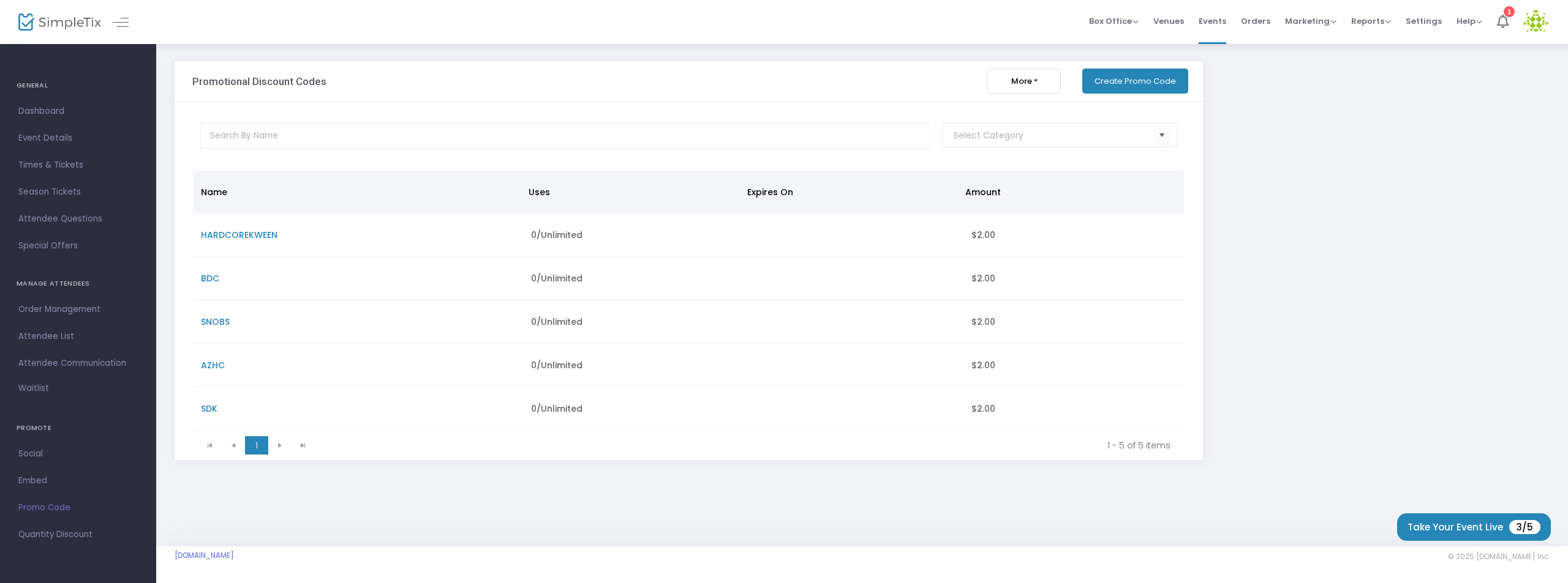
click at [1144, 82] on button "Create Promo Code" at bounding box center [1135, 81] width 106 height 25
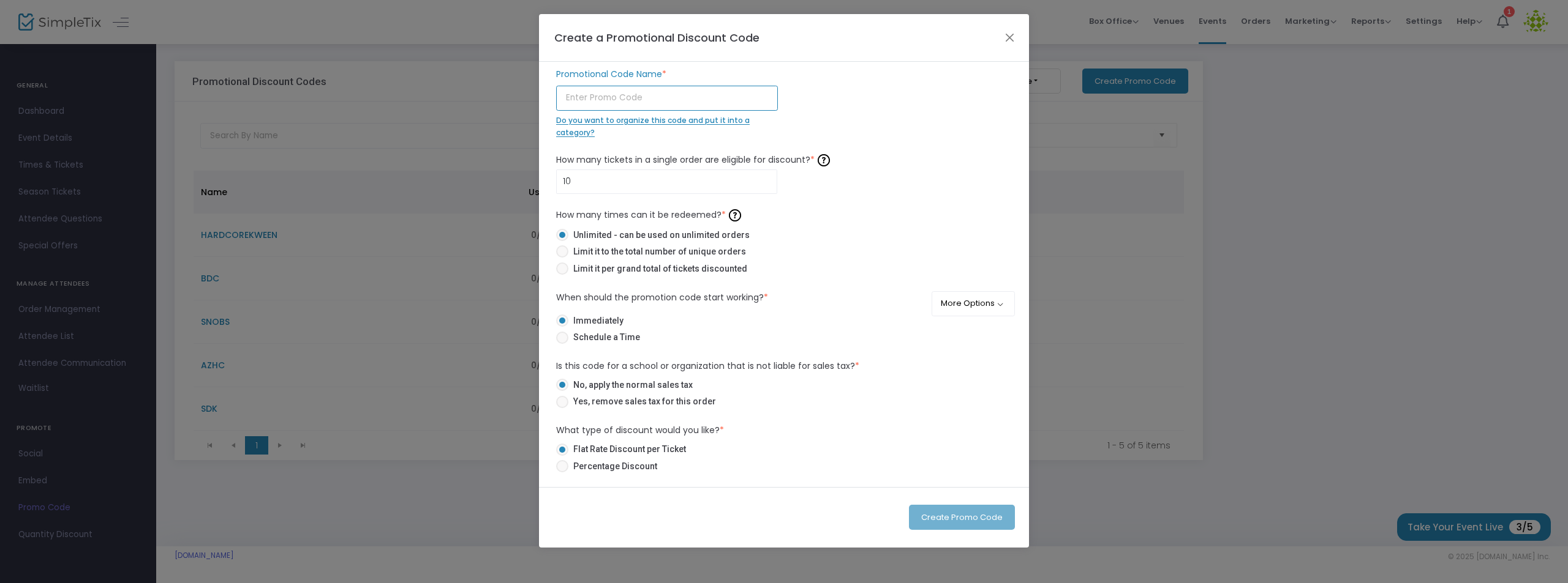
click at [628, 102] on input "text" at bounding box center [667, 98] width 222 height 25
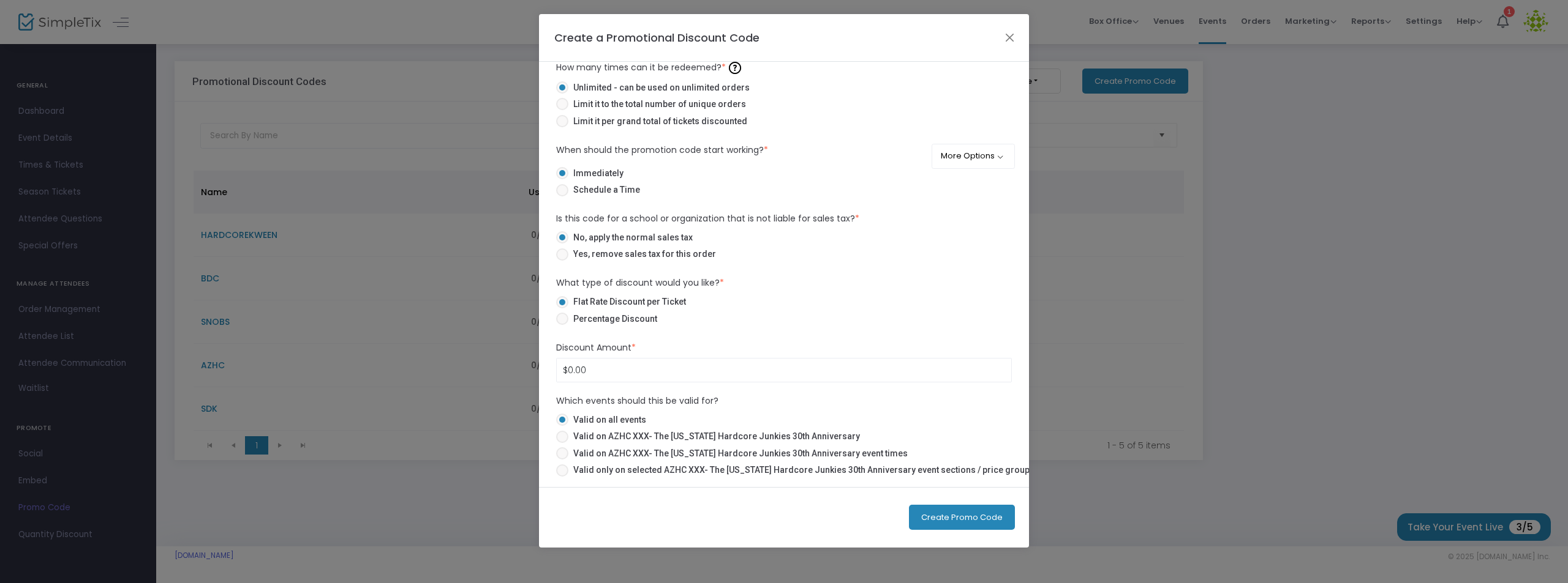
type input "NATEDISTORTION"
drag, startPoint x: 612, startPoint y: 370, endPoint x: 508, endPoint y: 372, distance: 104.0
click at [508, 372] on ngb-modal-window "Create a Promotional Discount Code NATEDISTORTION Promotional Code Name * Do yo…" at bounding box center [784, 291] width 1568 height 583
type input "$2.00"
click at [648, 437] on span "Valid on AZHC XXX- The [US_STATE] Hardcore Junkies 30th Anniversary" at bounding box center [714, 436] width 291 height 13
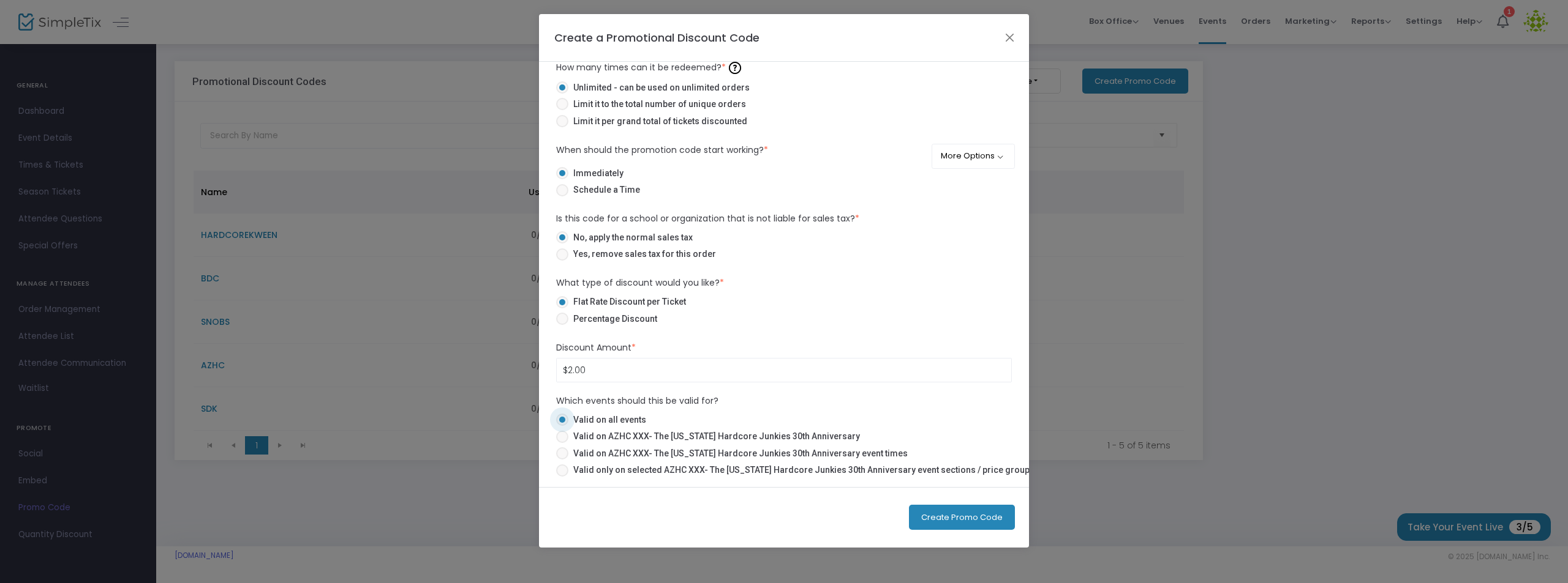
click at [562, 443] on input "Valid on AZHC XXX- The [US_STATE] Hardcore Junkies 30th Anniversary" at bounding box center [562, 443] width 1 height 1
radio input "true"
click at [966, 515] on button "Create Promo Code" at bounding box center [962, 517] width 106 height 25
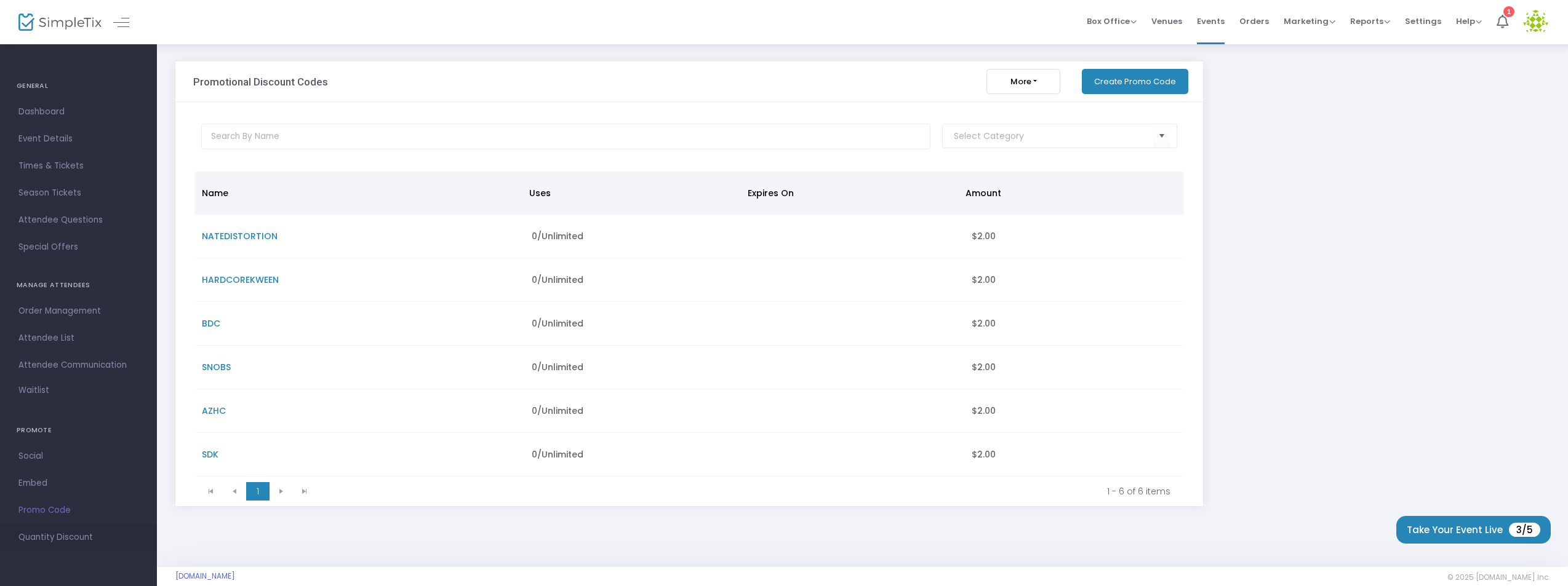
click at [75, 542] on span "Quantity Discount" at bounding box center [78, 537] width 120 height 16
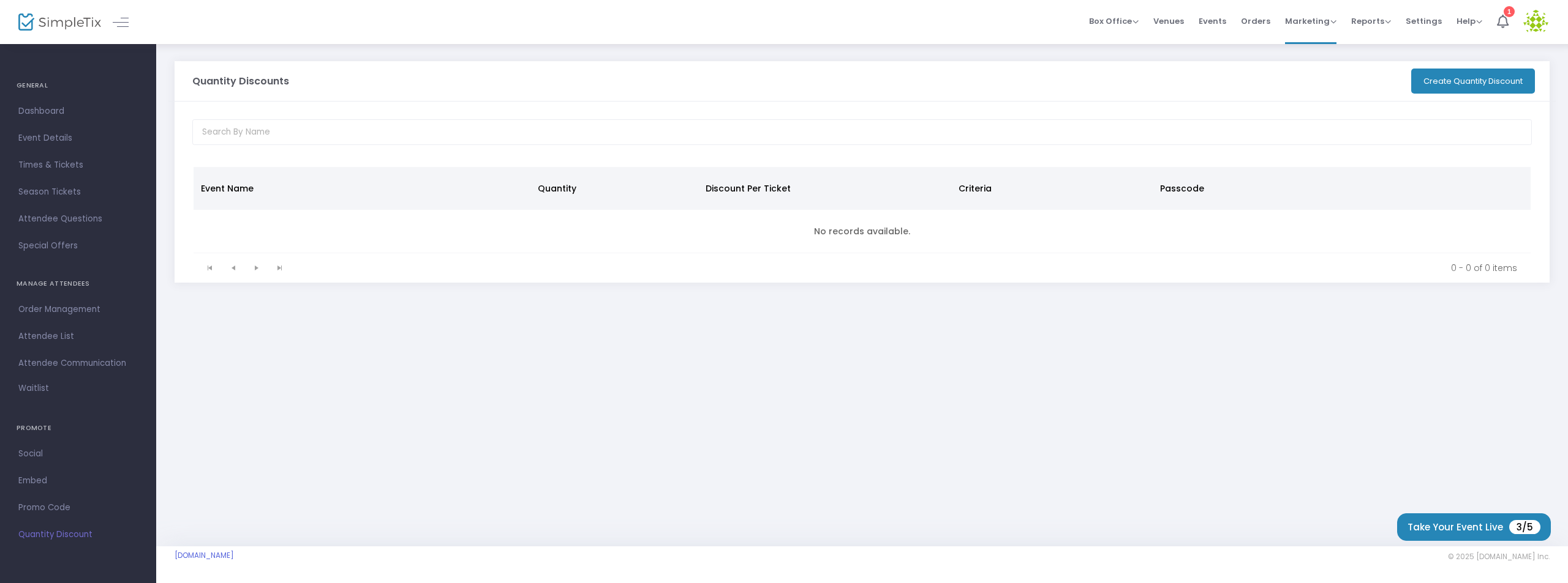
click at [1463, 85] on button "Create Quantity Discount" at bounding box center [1473, 81] width 123 height 25
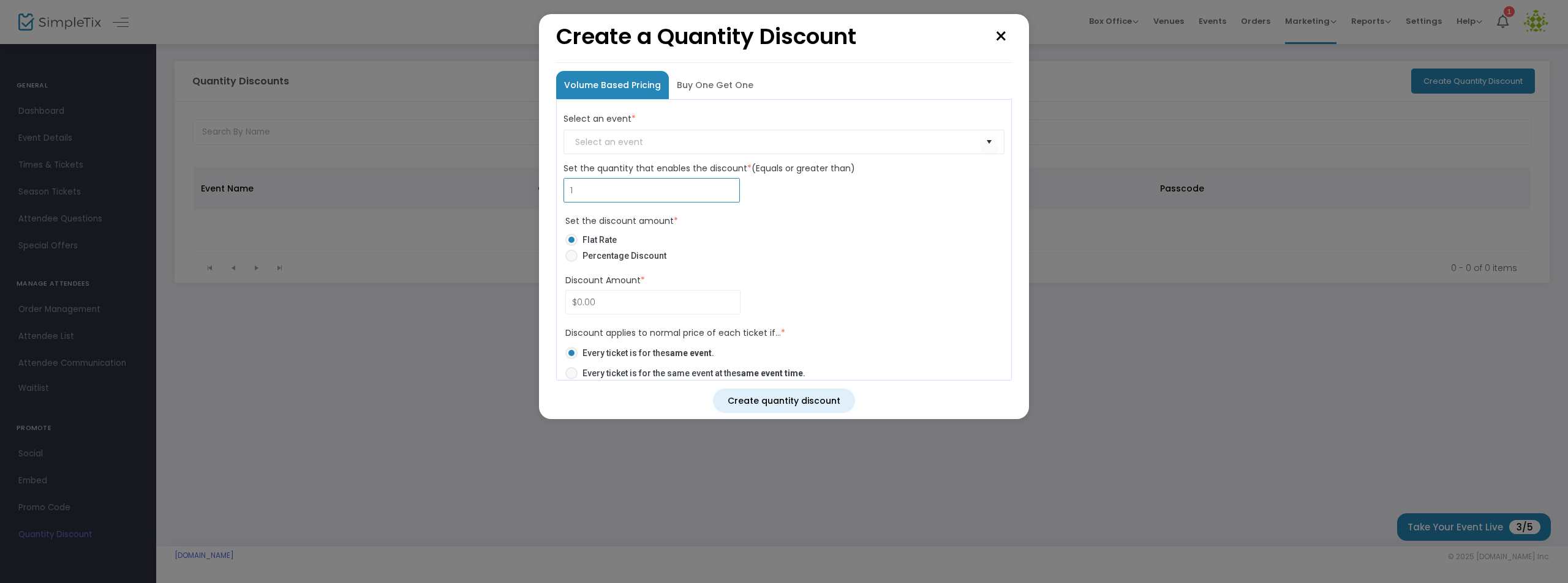
click at [608, 185] on input "1" at bounding box center [651, 190] width 175 height 23
type input "10"
click at [608, 302] on input "$0.00" at bounding box center [653, 302] width 174 height 23
click at [574, 256] on span "Discount type selection" at bounding box center [571, 256] width 12 height 12
click at [571, 262] on input "Percentage Discount" at bounding box center [571, 262] width 1 height 1
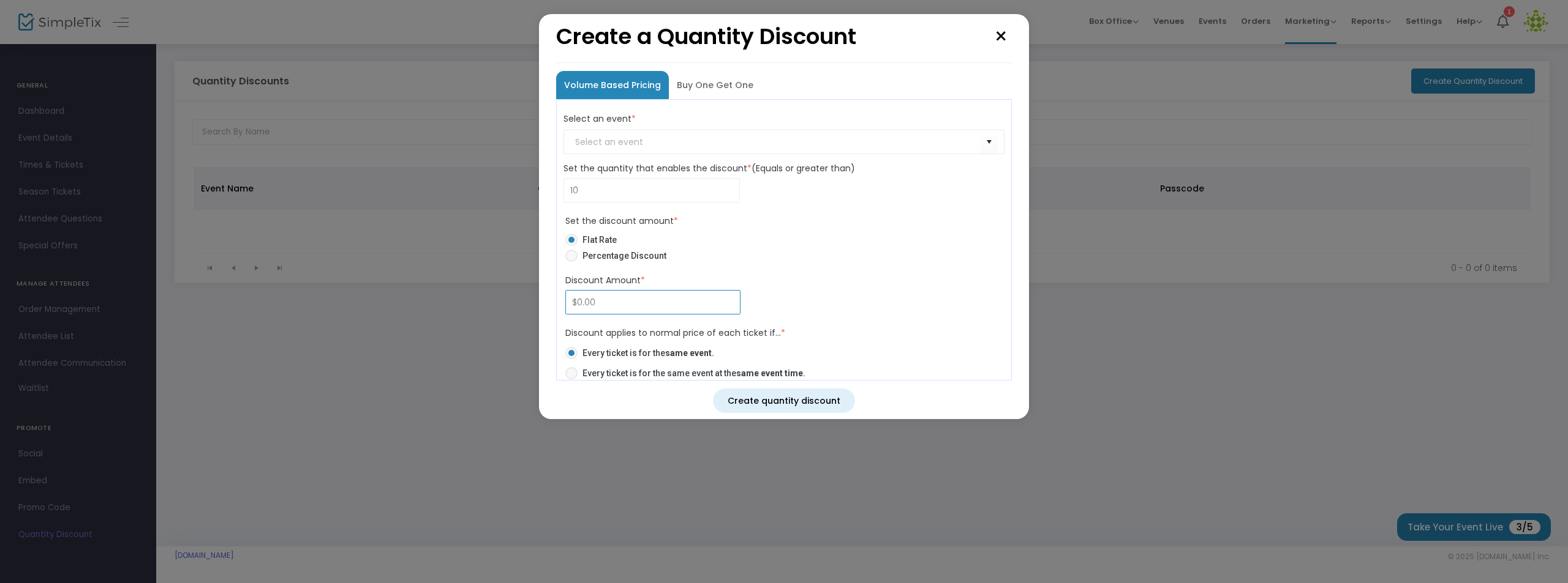
radio input "true"
type input "10.00"
click at [820, 245] on label "Flat Rate" at bounding box center [779, 240] width 428 height 12
click at [571, 246] on input "Flat Rate" at bounding box center [571, 246] width 1 height 1
radio input "true"
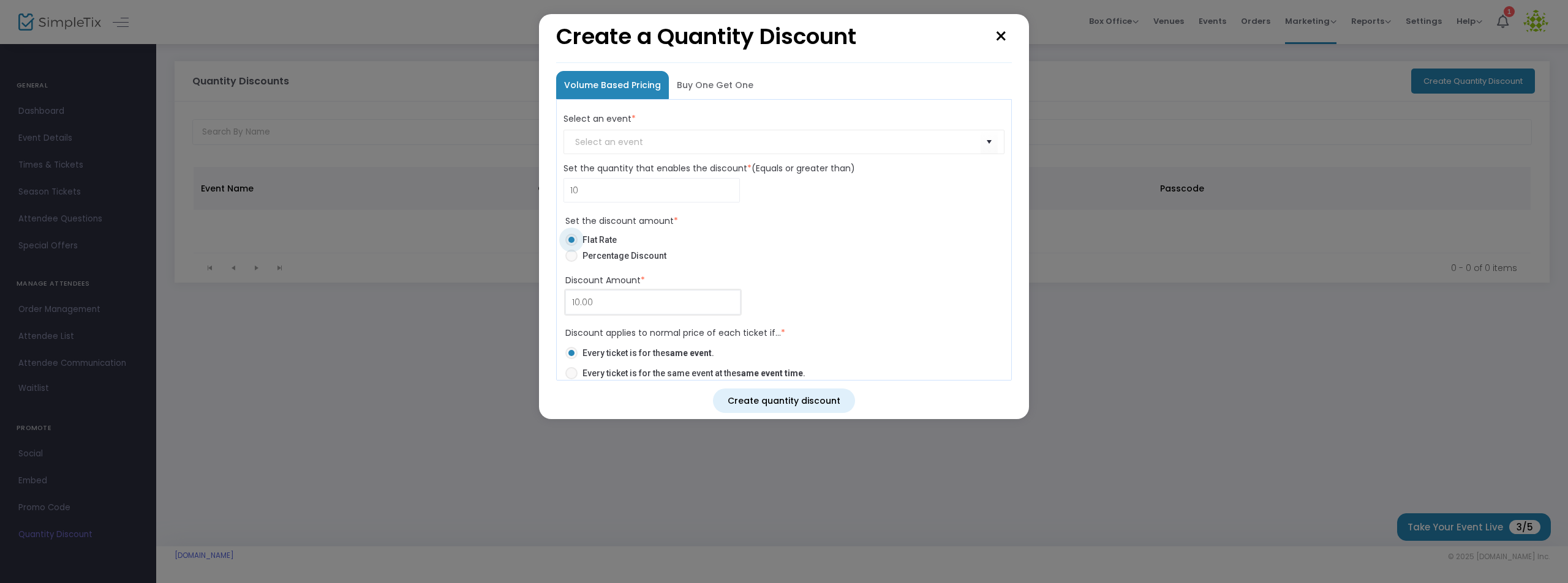
click at [614, 301] on input "10.00" at bounding box center [653, 302] width 174 height 23
click at [579, 259] on span "Percentage Discount" at bounding box center [621, 256] width 89 height 12
click at [571, 262] on input "Percentage Discount" at bounding box center [571, 262] width 1 height 1
radio input "true"
click at [641, 141] on input "NO DATA FOUND" at bounding box center [778, 142] width 406 height 12
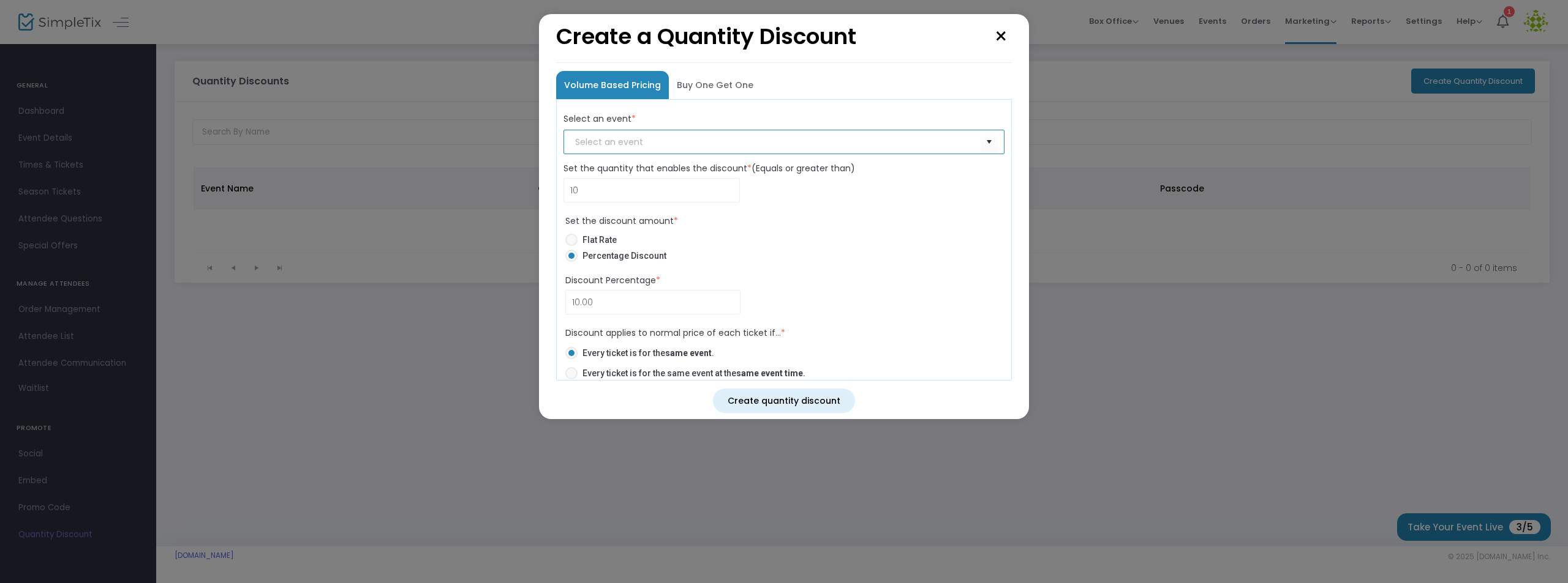
type input "G"
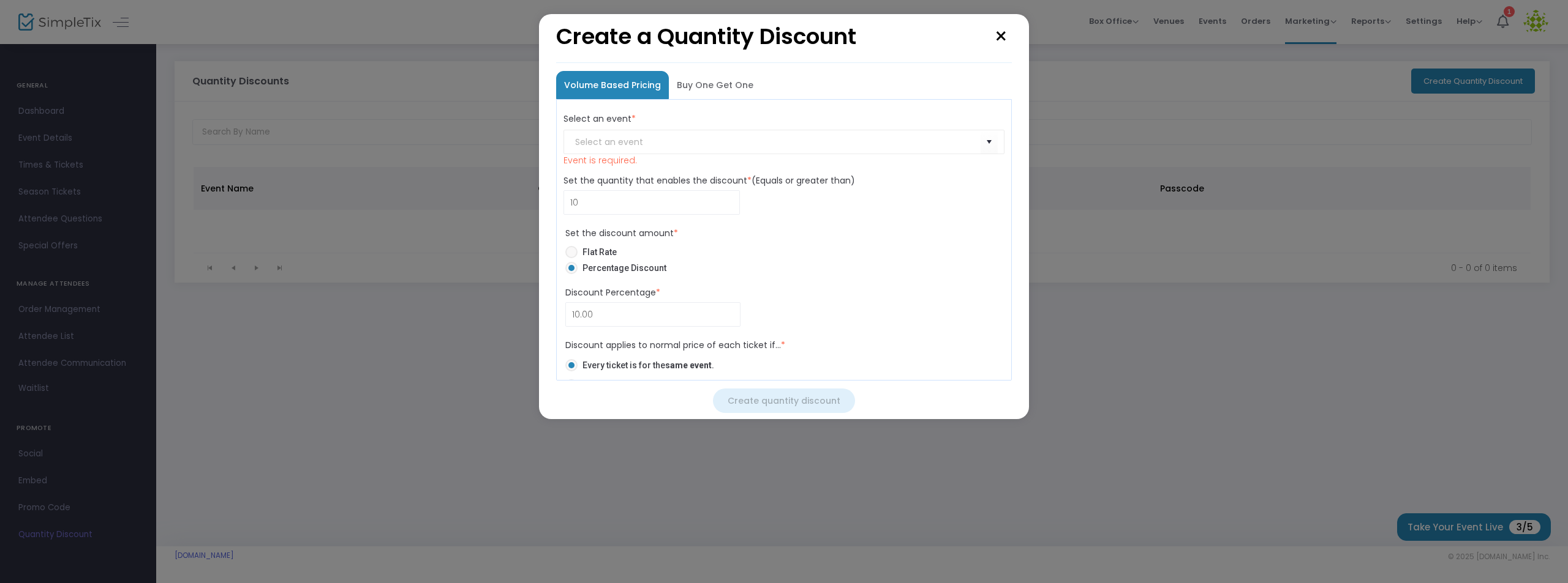
click at [1003, 32] on button "×" at bounding box center [1001, 37] width 21 height 34
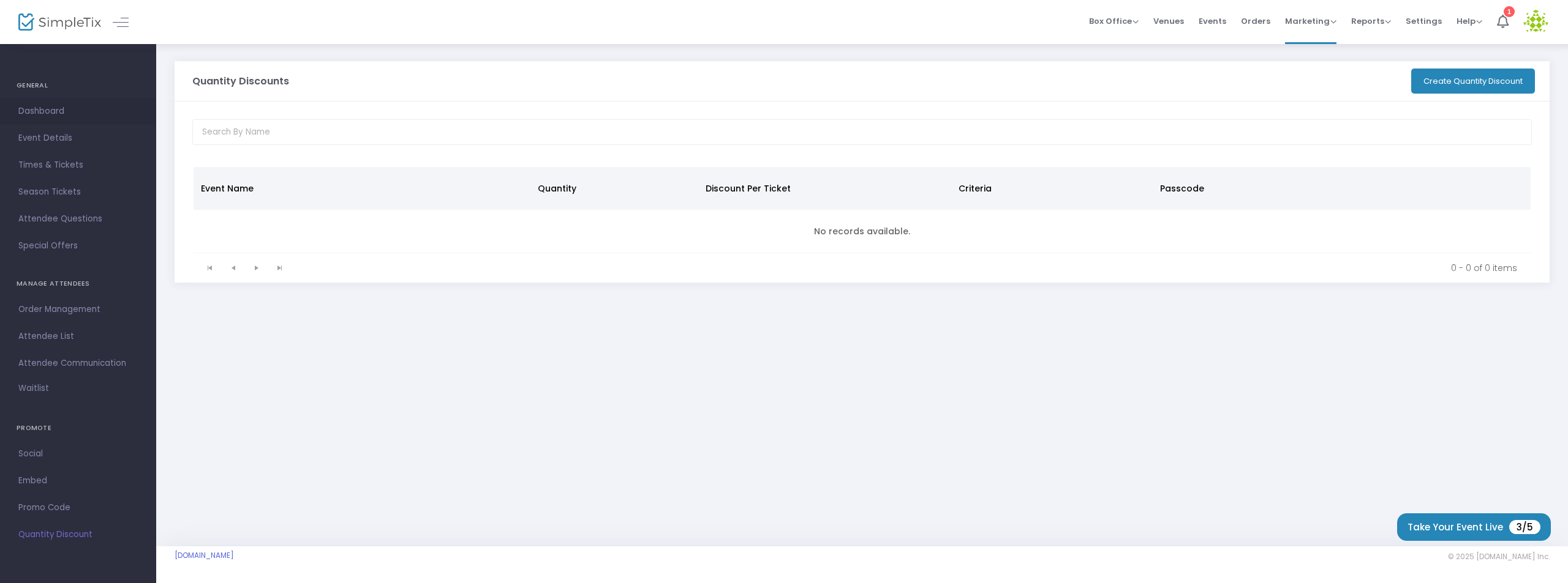
click at [45, 109] on span "Dashboard" at bounding box center [78, 111] width 120 height 16
